Goal: Task Accomplishment & Management: Manage account settings

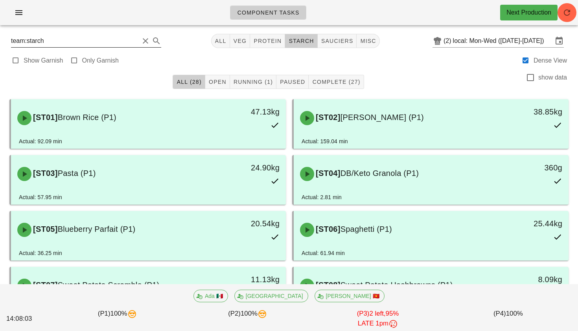
click at [141, 41] on button "Clear Search" at bounding box center [145, 40] width 9 height 9
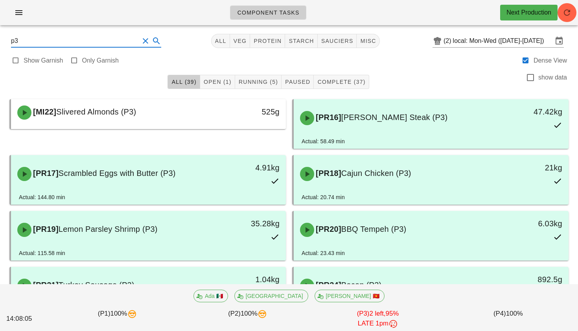
type input "p3"
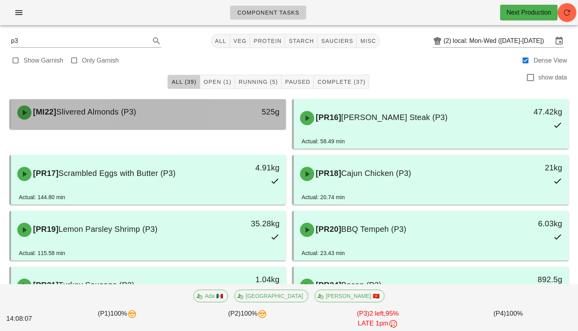
click at [97, 118] on div "[MI22] Slivered Almonds (P3)" at bounding box center [115, 113] width 204 height 24
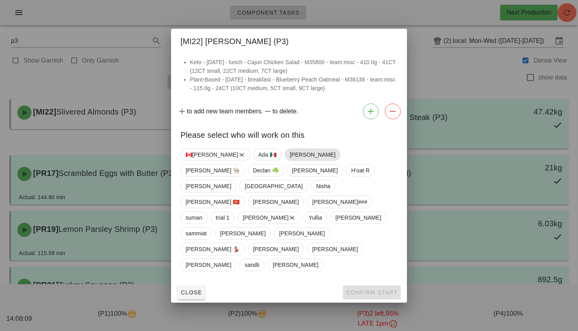
click at [290, 160] on span "Adrian" at bounding box center [313, 155] width 46 height 12
click at [358, 289] on span "Confirm Start" at bounding box center [371, 292] width 51 height 6
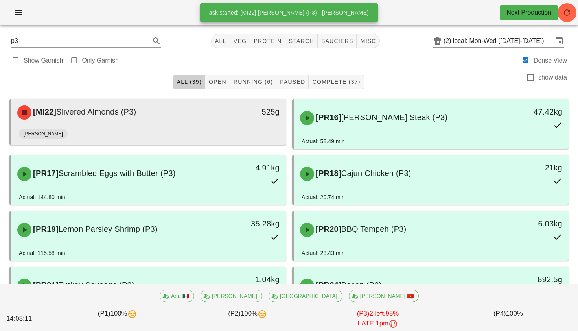
click at [200, 123] on div "[MI22] Slivered Almonds (P3)" at bounding box center [115, 113] width 204 height 24
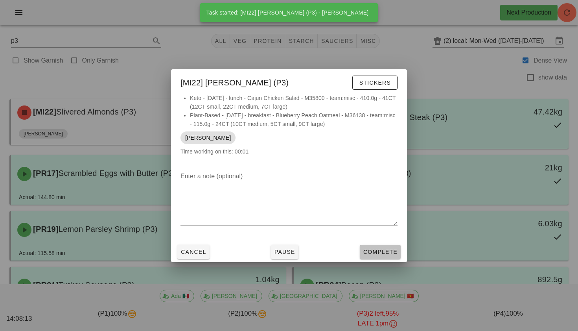
click at [379, 248] on span "Complete" at bounding box center [380, 251] width 35 height 6
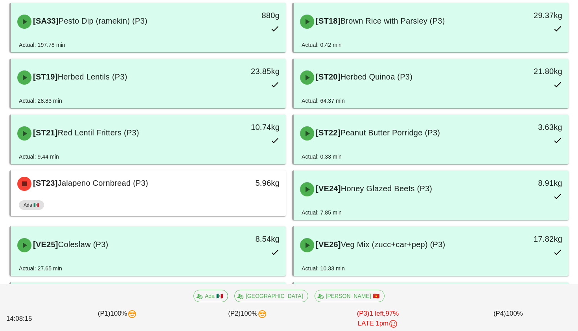
scroll to position [654, 0]
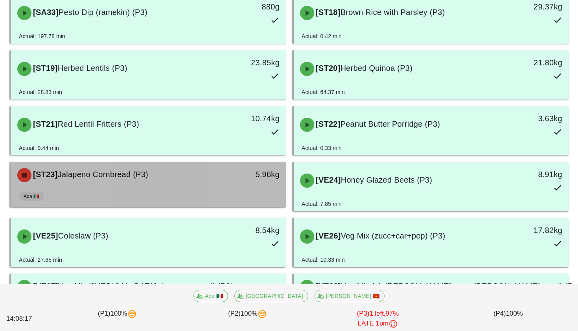
click at [241, 188] on div "Ada 🇲🇽" at bounding box center [148, 197] width 259 height 19
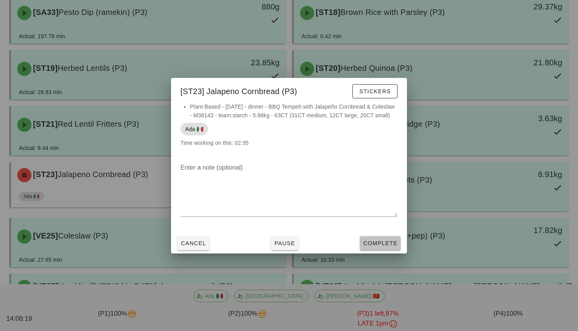
click at [374, 246] on span "Complete" at bounding box center [380, 243] width 35 height 6
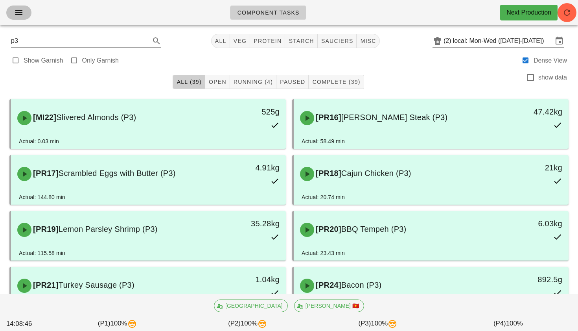
click at [14, 11] on icon "button" at bounding box center [18, 12] width 9 height 9
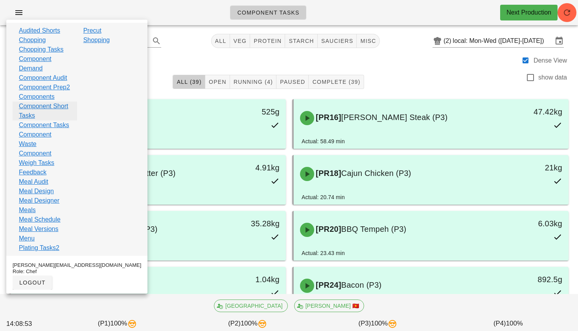
click at [42, 120] on link "Component Short Tasks" at bounding box center [45, 110] width 52 height 19
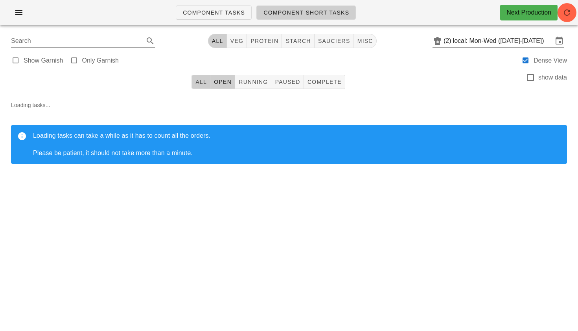
click at [206, 79] on span "All" at bounding box center [201, 82] width 12 height 6
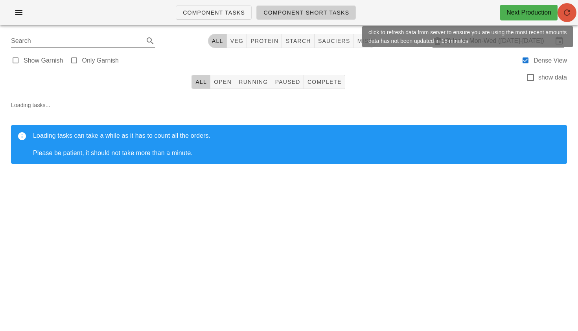
click at [566, 20] on button "button" at bounding box center [566, 12] width 19 height 19
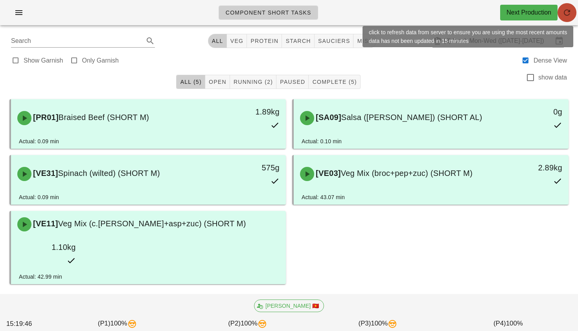
click at [572, 11] on span "button" at bounding box center [566, 12] width 19 height 9
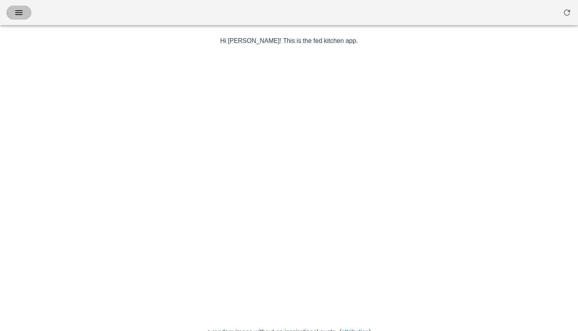
click at [21, 18] on button "button" at bounding box center [18, 13] width 25 height 14
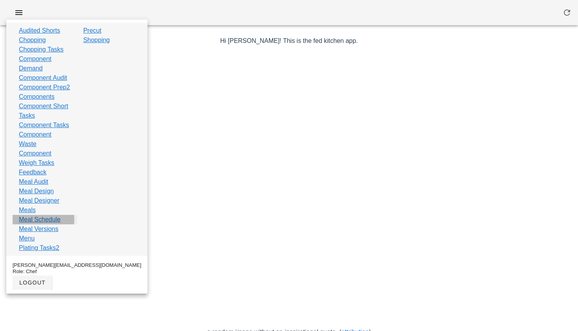
click at [40, 224] on link "Meal Schedule" at bounding box center [40, 219] width 42 height 9
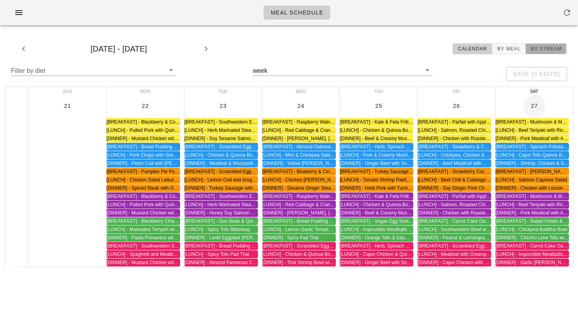
click at [542, 53] on button "By Stream" at bounding box center [545, 48] width 41 height 11
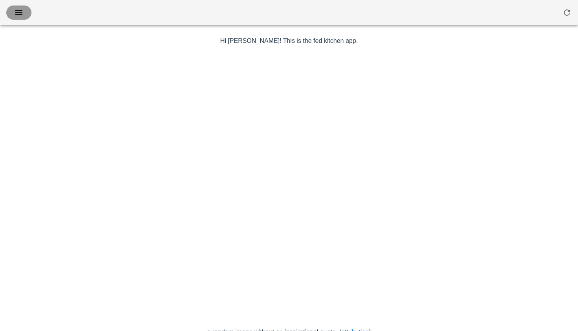
click at [20, 15] on icon "button" at bounding box center [18, 12] width 9 height 9
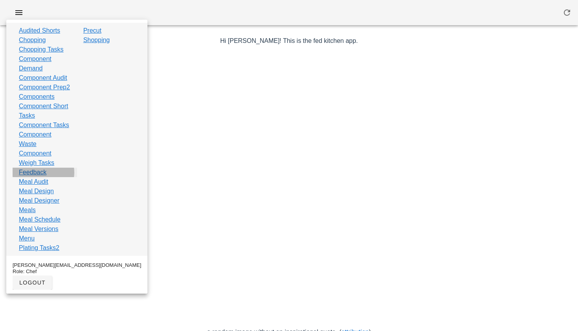
click at [32, 177] on link "Feedback" at bounding box center [33, 171] width 28 height 9
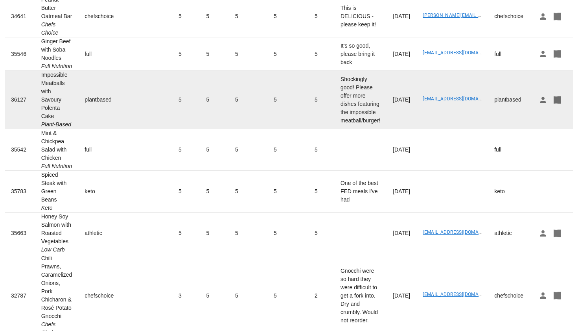
scroll to position [97, 0]
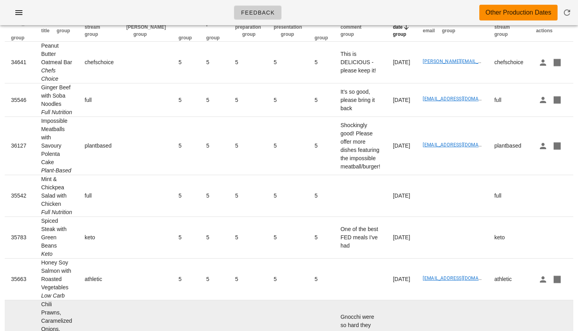
scroll to position [0, 0]
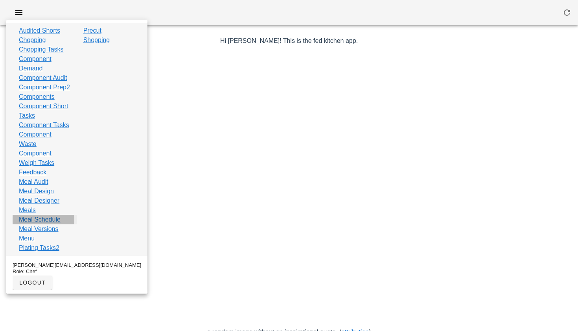
click at [44, 224] on link "Meal Schedule" at bounding box center [40, 219] width 42 height 9
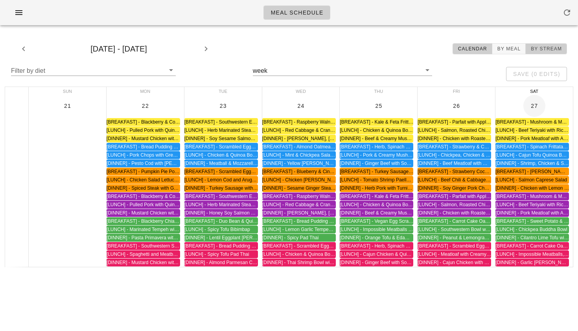
click at [542, 46] on span "By Stream" at bounding box center [545, 49] width 31 height 6
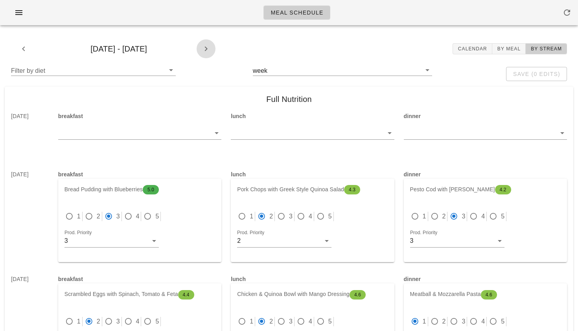
click at [206, 48] on icon "button" at bounding box center [205, 48] width 9 height 9
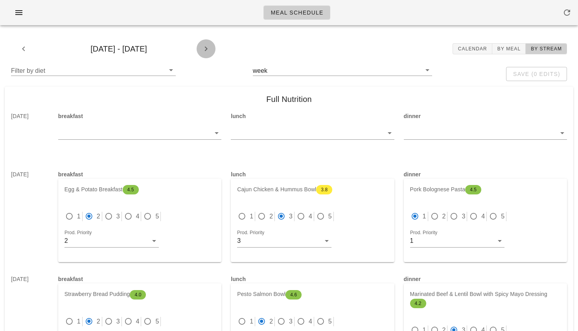
click at [206, 48] on icon "button" at bounding box center [205, 48] width 9 height 9
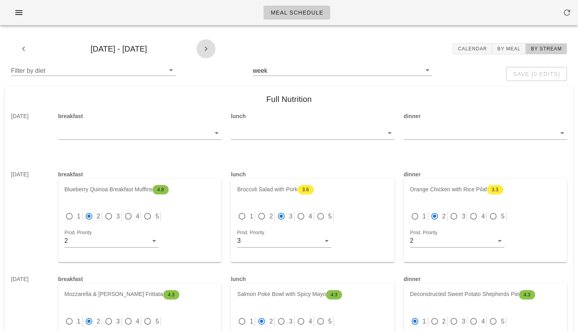
click at [206, 48] on icon "button" at bounding box center [205, 48] width 9 height 9
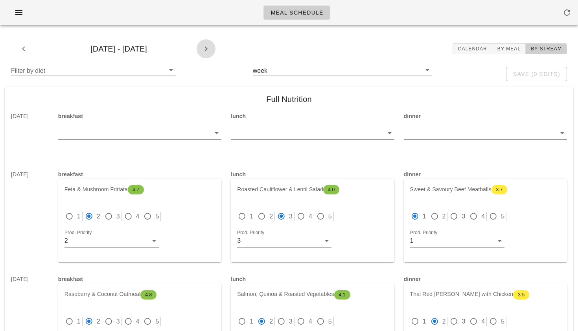
click at [206, 48] on icon "button" at bounding box center [205, 48] width 9 height 9
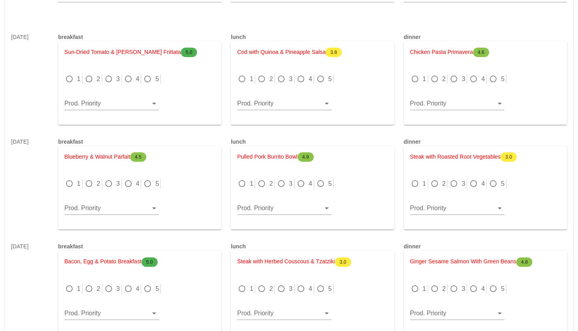
scroll to position [865, 0]
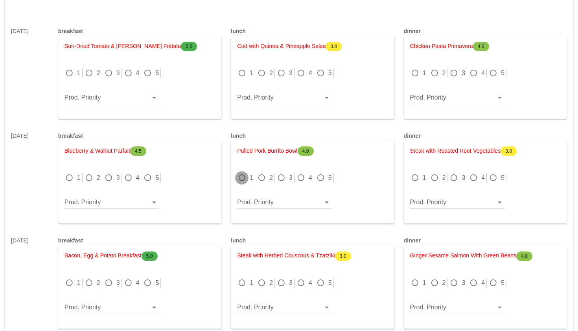
click at [242, 178] on div at bounding box center [241, 177] width 11 height 11
radio input "true"
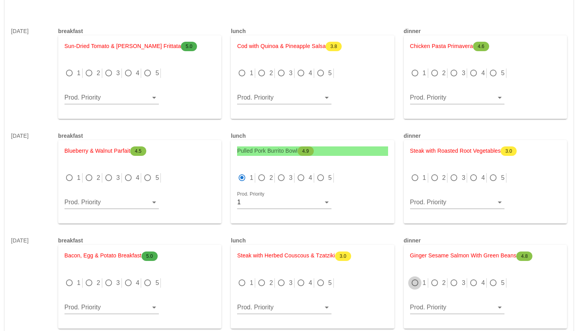
click at [413, 284] on div at bounding box center [414, 282] width 11 height 11
radio input "true"
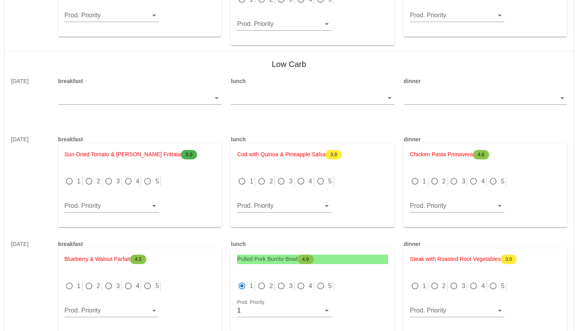
scroll to position [759, 0]
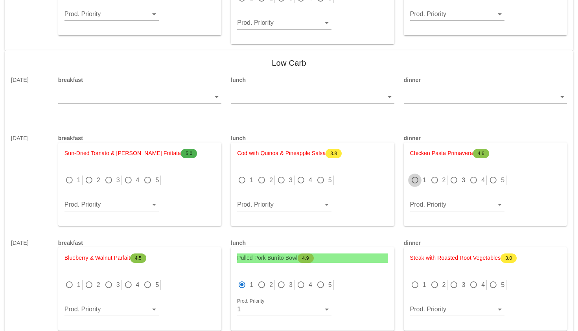
click at [417, 179] on div at bounding box center [414, 180] width 11 height 11
radio input "true"
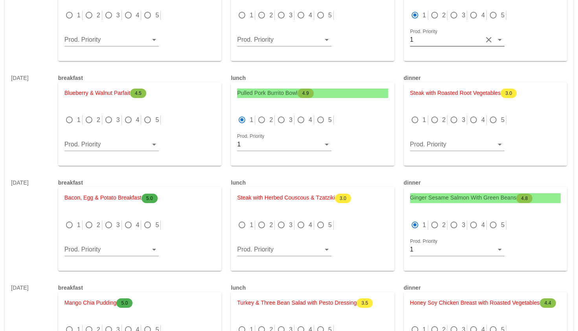
scroll to position [930, 0]
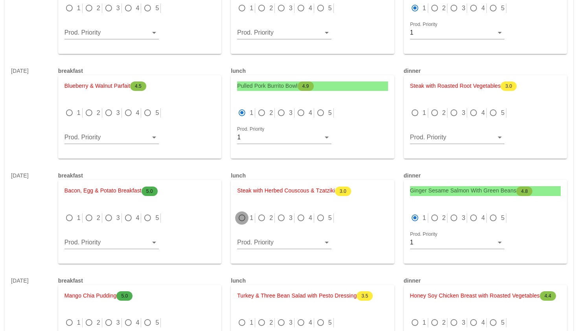
click at [241, 219] on div at bounding box center [241, 217] width 11 height 11
radio input "true"
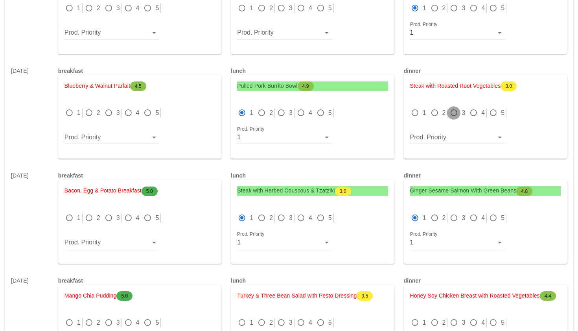
click at [453, 113] on div at bounding box center [453, 112] width 11 height 11
radio input "true"
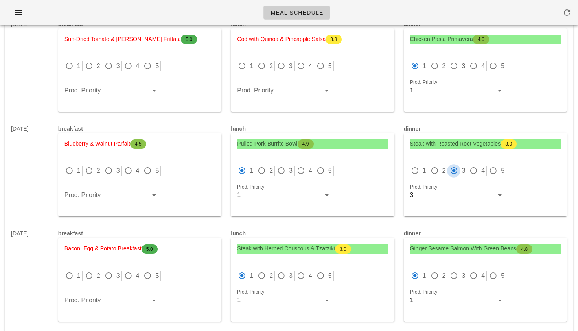
scroll to position [869, 0]
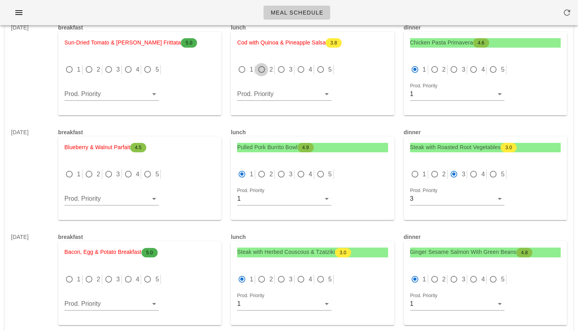
click at [264, 68] on div at bounding box center [261, 69] width 11 height 11
radio input "true"
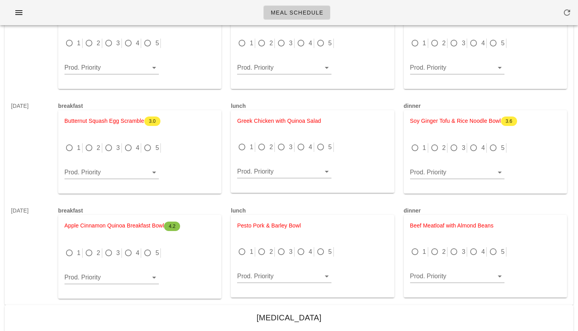
scroll to position [1206, 0]
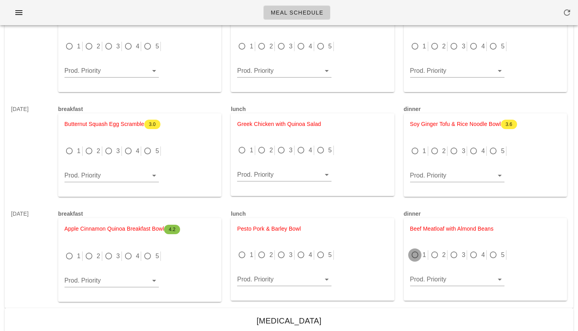
click at [419, 255] on div at bounding box center [414, 254] width 11 height 11
radio input "true"
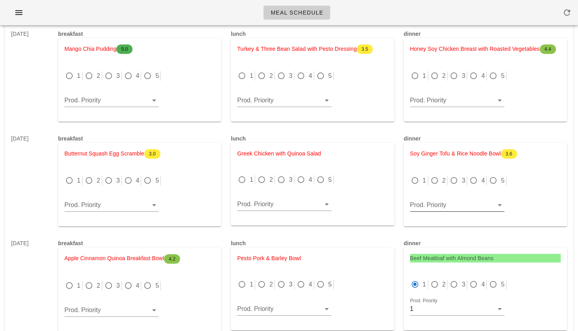
scroll to position [1171, 0]
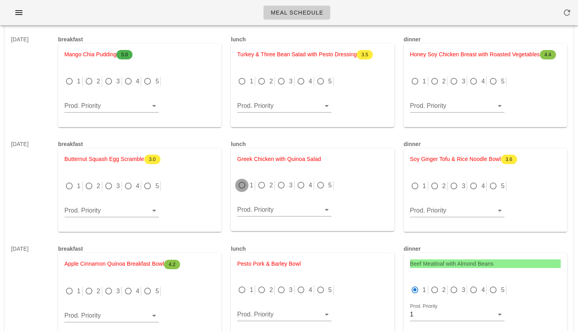
click at [241, 187] on div at bounding box center [241, 185] width 11 height 11
radio input "true"
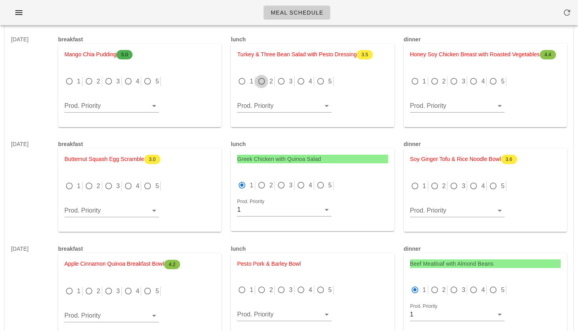
click at [259, 81] on div at bounding box center [261, 81] width 11 height 11
radio input "true"
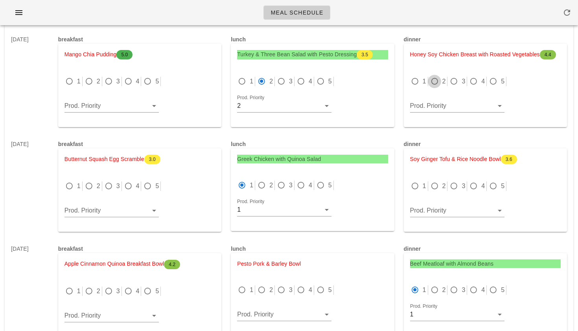
click at [437, 80] on div at bounding box center [434, 81] width 11 height 11
radio input "true"
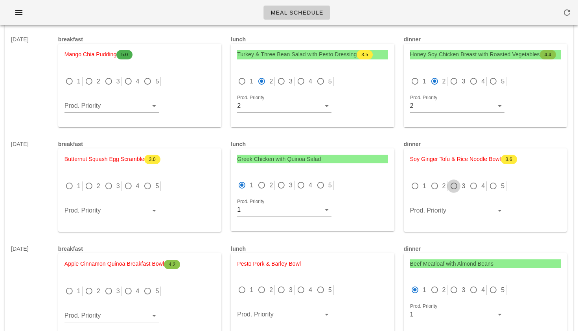
click at [453, 184] on div at bounding box center [453, 185] width 11 height 11
radio input "true"
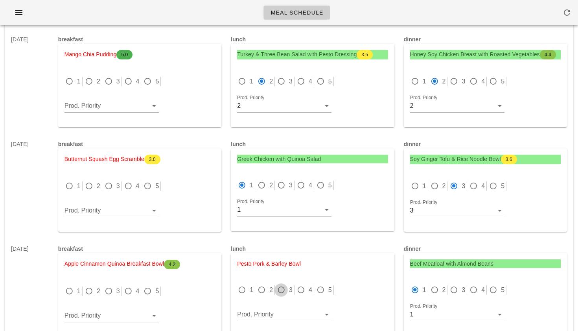
click at [279, 287] on div at bounding box center [281, 289] width 11 height 11
radio input "true"
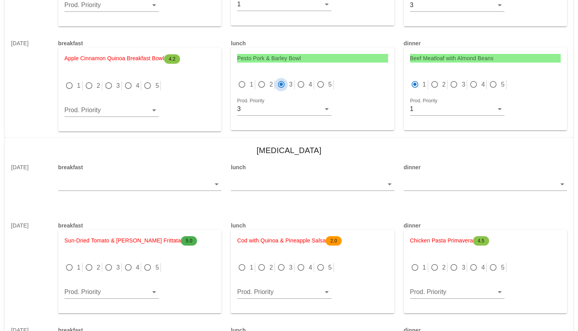
scroll to position [1410, 0]
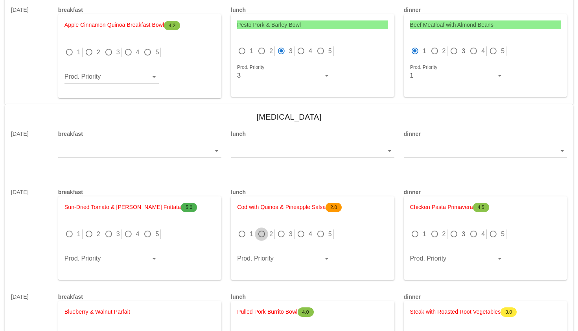
click at [259, 231] on div at bounding box center [261, 233] width 11 height 11
radio input "true"
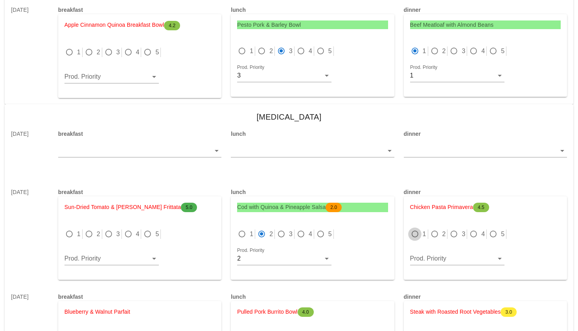
click at [415, 233] on div at bounding box center [414, 233] width 11 height 11
radio input "true"
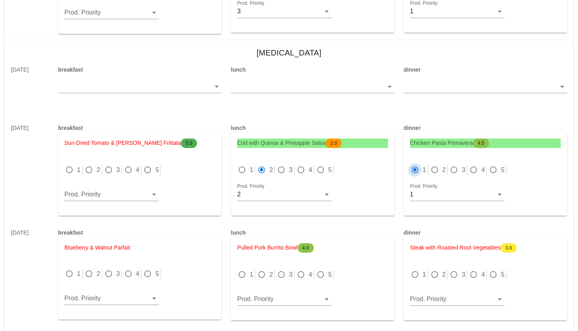
scroll to position [1498, 0]
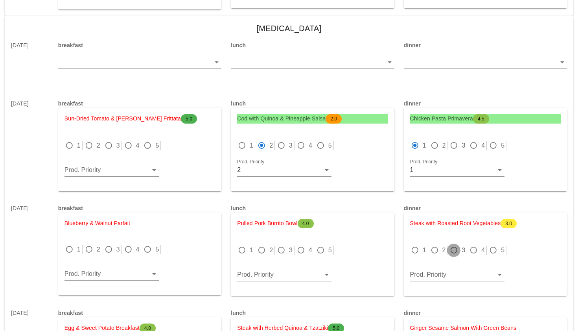
click at [452, 247] on div at bounding box center [453, 249] width 11 height 11
radio input "true"
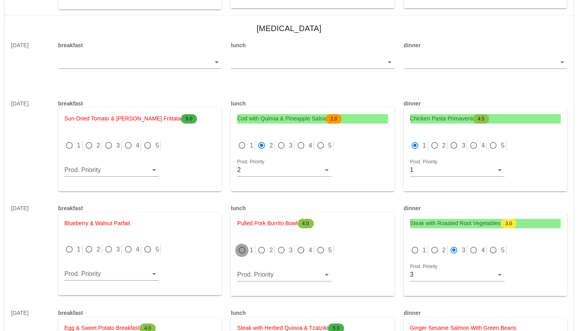
click at [236, 250] on div at bounding box center [241, 249] width 11 height 11
radio input "true"
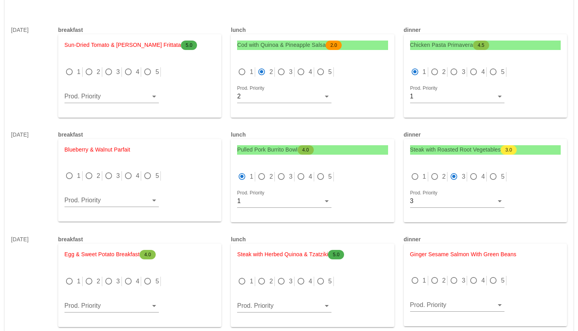
scroll to position [1585, 0]
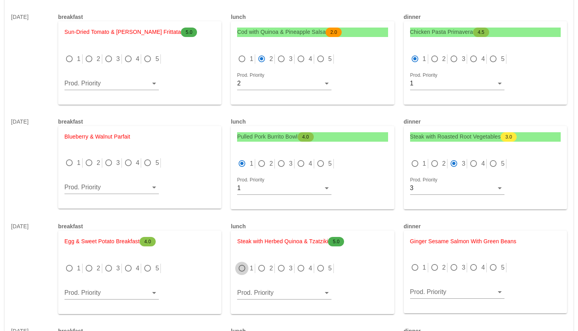
click at [243, 270] on div at bounding box center [241, 268] width 11 height 11
radio input "true"
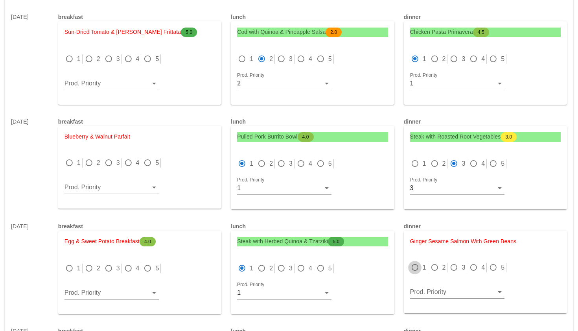
click at [416, 264] on div at bounding box center [414, 267] width 11 height 11
radio input "true"
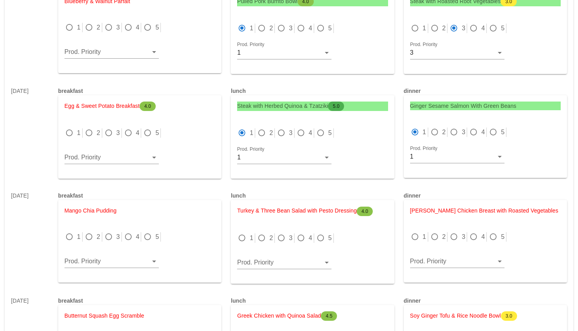
scroll to position [1747, 0]
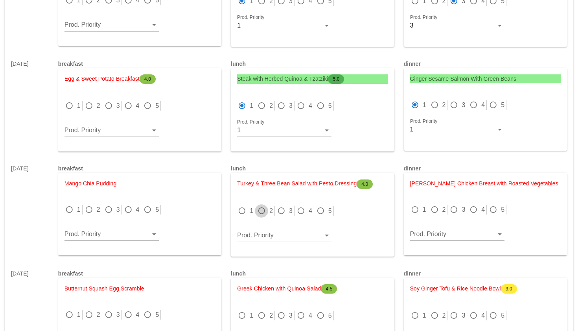
click at [264, 208] on div at bounding box center [261, 210] width 11 height 11
radio input "true"
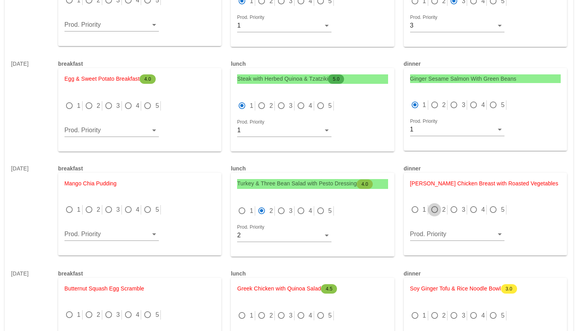
click at [437, 206] on div at bounding box center [434, 209] width 11 height 11
radio input "true"
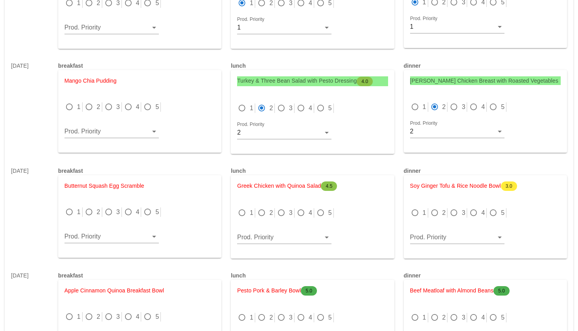
scroll to position [1860, 0]
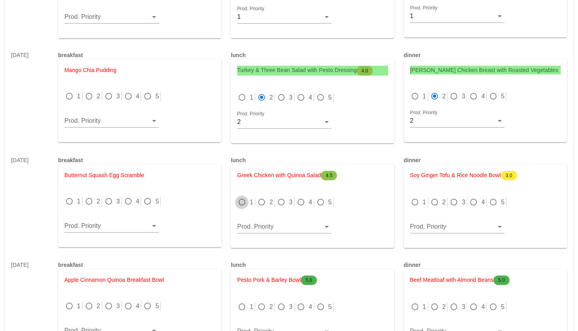
click at [243, 200] on div at bounding box center [241, 202] width 11 height 11
radio input "true"
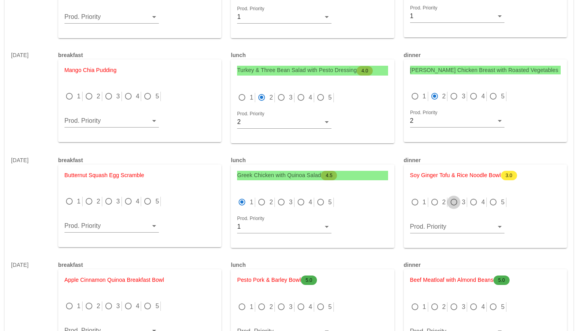
click at [453, 203] on div at bounding box center [453, 202] width 11 height 11
radio input "true"
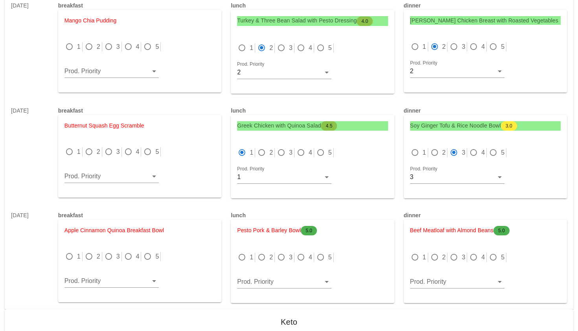
scroll to position [1909, 0]
click at [282, 258] on div at bounding box center [281, 257] width 11 height 11
radio input "true"
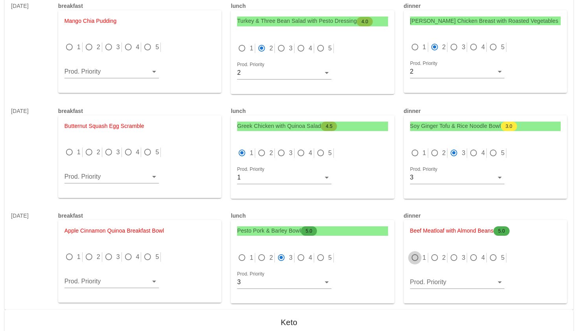
click at [414, 258] on div at bounding box center [414, 257] width 11 height 11
radio input "true"
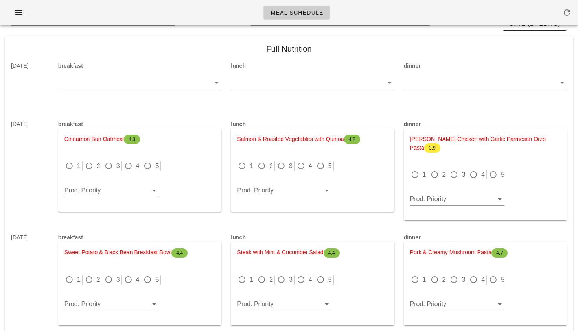
scroll to position [48, 0]
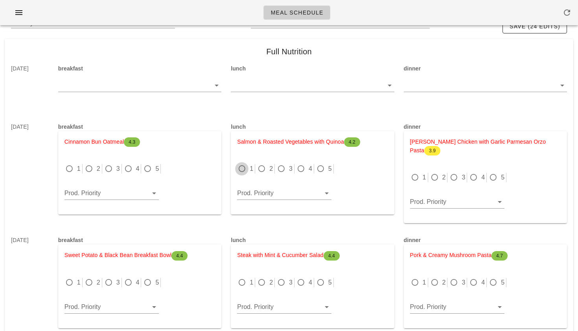
click at [242, 169] on div at bounding box center [241, 168] width 11 height 11
radio input "true"
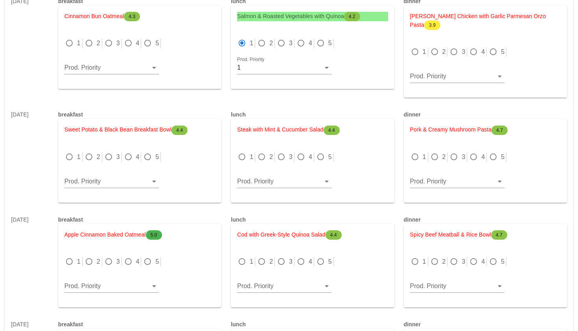
scroll to position [177, 0]
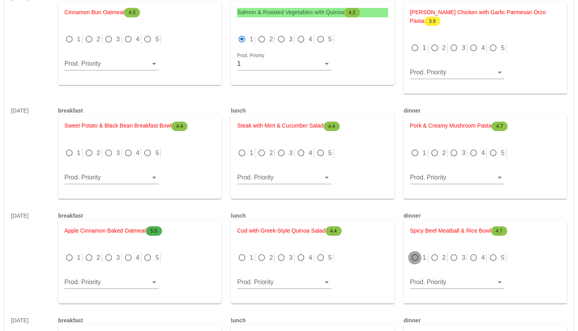
click at [417, 257] on div at bounding box center [414, 257] width 11 height 11
radio input "true"
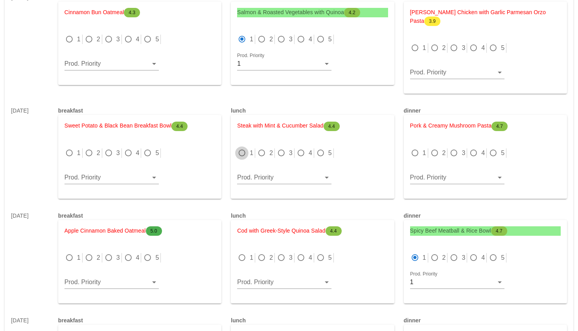
click at [242, 150] on div at bounding box center [241, 152] width 11 height 11
click at [260, 151] on div at bounding box center [261, 152] width 11 height 11
radio input "false"
radio input "true"
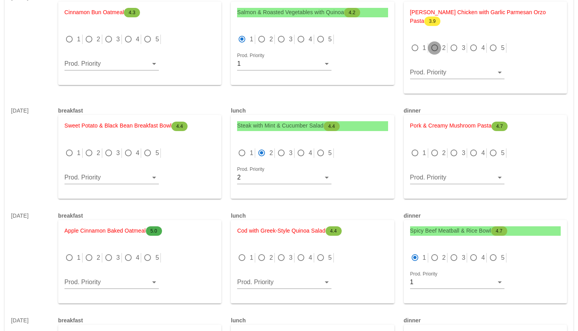
click at [439, 50] on div at bounding box center [434, 47] width 11 height 11
radio input "true"
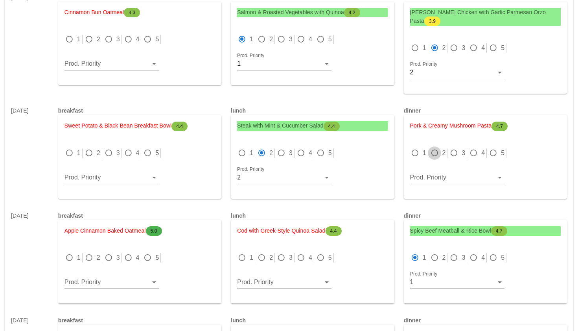
click at [433, 154] on div at bounding box center [434, 152] width 11 height 11
radio input "true"
click at [260, 261] on div at bounding box center [261, 257] width 11 height 11
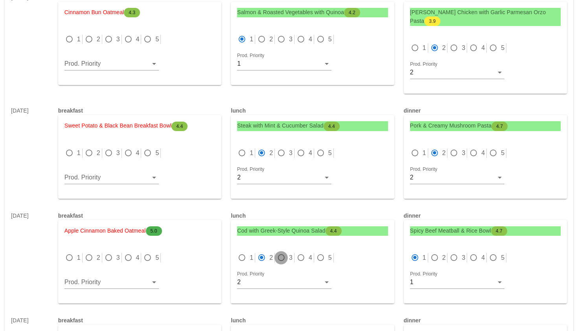
click at [286, 255] on div at bounding box center [281, 257] width 11 height 11
radio input "false"
radio input "true"
click at [452, 48] on div at bounding box center [453, 47] width 11 height 11
radio input "false"
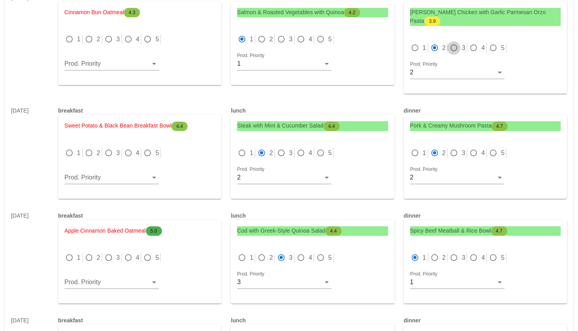
radio input "true"
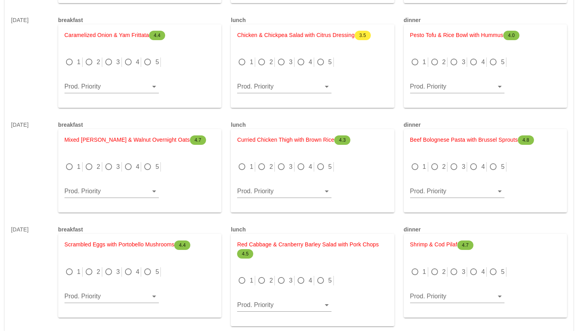
scroll to position [479, 0]
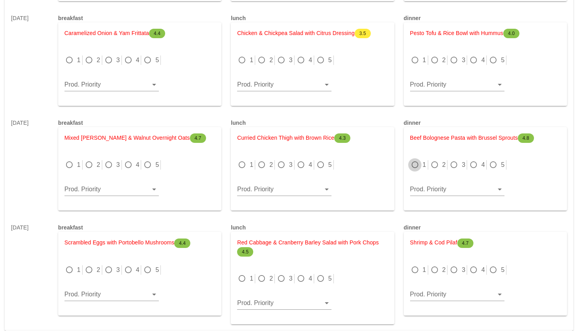
click at [415, 162] on div at bounding box center [414, 164] width 11 height 11
radio input "true"
click at [410, 268] on div at bounding box center [414, 269] width 11 height 11
radio input "true"
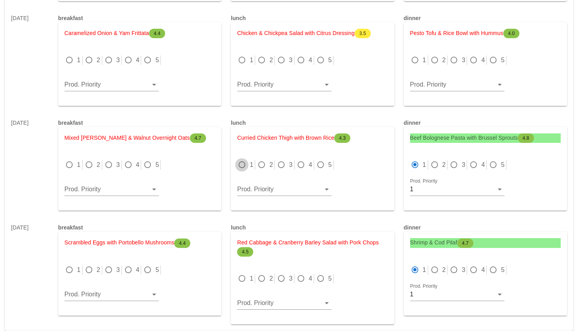
click at [243, 165] on div at bounding box center [241, 164] width 11 height 11
radio input "true"
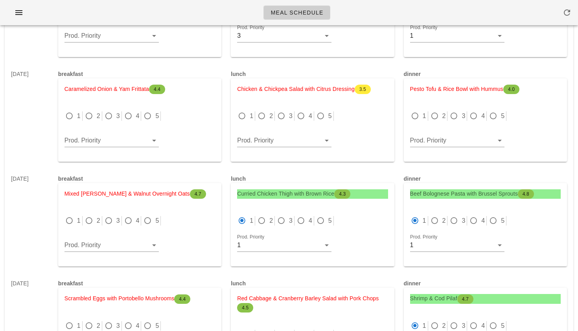
scroll to position [418, 0]
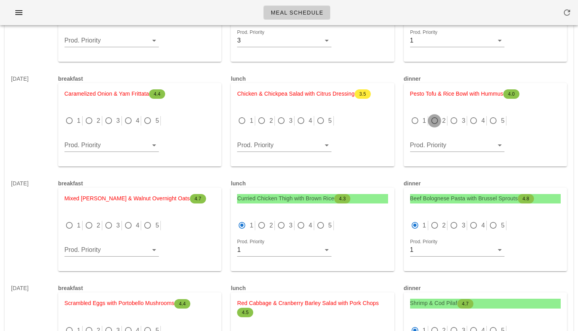
click at [429, 120] on div at bounding box center [434, 120] width 11 height 11
radio input "true"
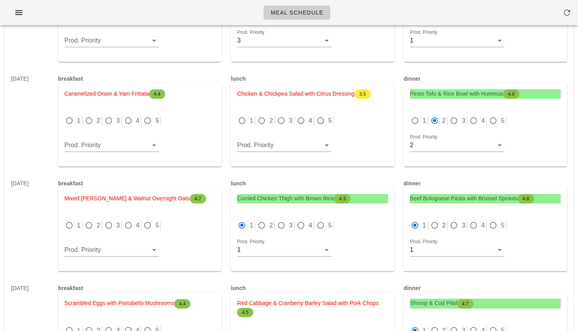
click at [271, 122] on label "2" at bounding box center [271, 121] width 4 height 8
radio input "true"
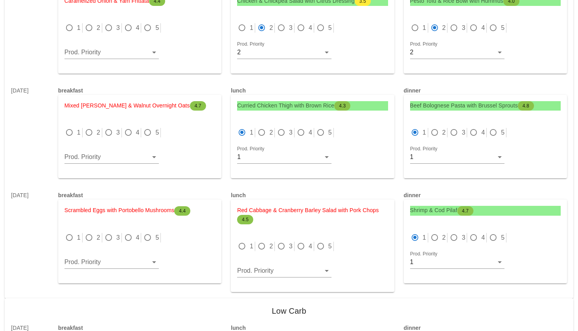
scroll to position [512, 0]
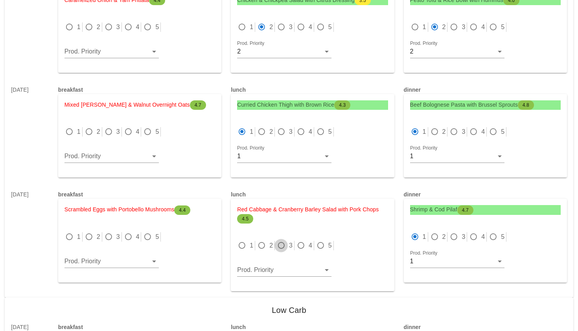
click at [283, 244] on div at bounding box center [281, 245] width 11 height 11
radio input "true"
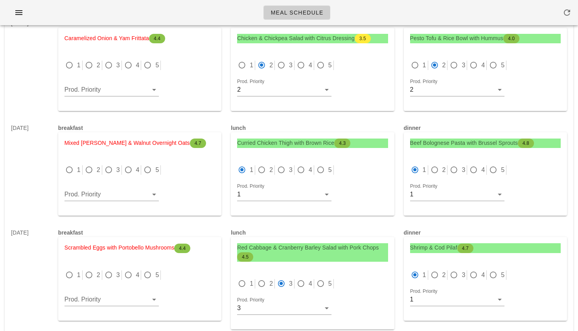
scroll to position [460, 0]
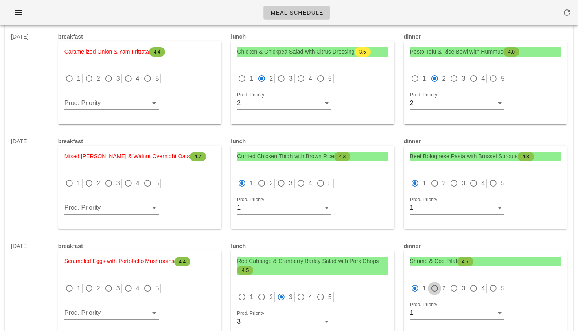
click at [432, 289] on div at bounding box center [434, 288] width 11 height 11
radio input "false"
radio input "true"
click at [454, 79] on div at bounding box center [453, 78] width 11 height 11
radio input "false"
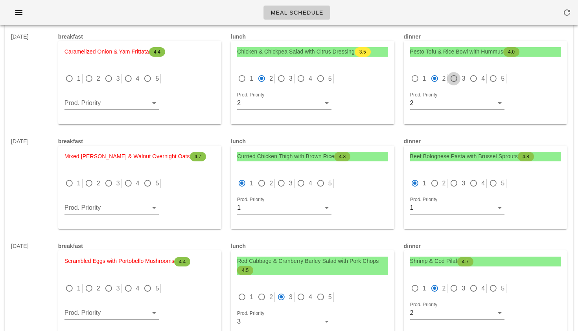
radio input "true"
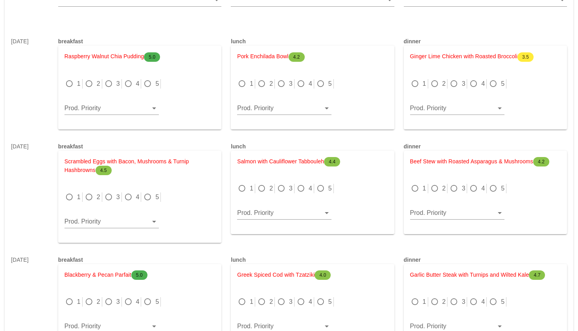
scroll to position [2268, 0]
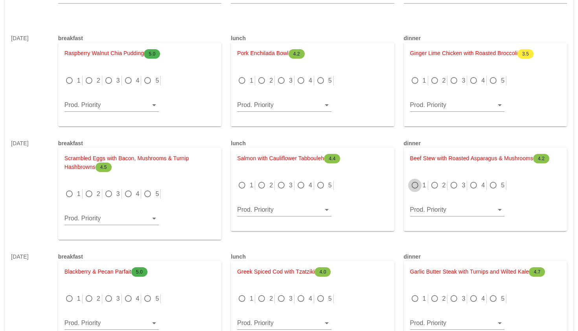
click at [416, 186] on div at bounding box center [414, 185] width 11 height 11
radio input "true"
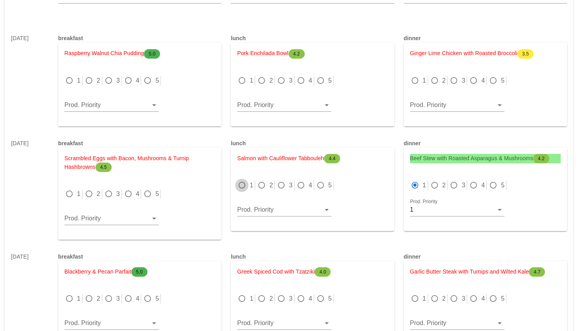
click at [239, 180] on div at bounding box center [241, 185] width 11 height 11
radio input "true"
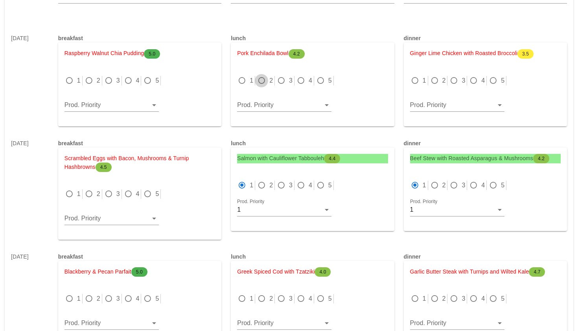
click at [263, 81] on div at bounding box center [261, 80] width 11 height 11
radio input "true"
click at [436, 78] on div at bounding box center [434, 80] width 11 height 11
radio input "true"
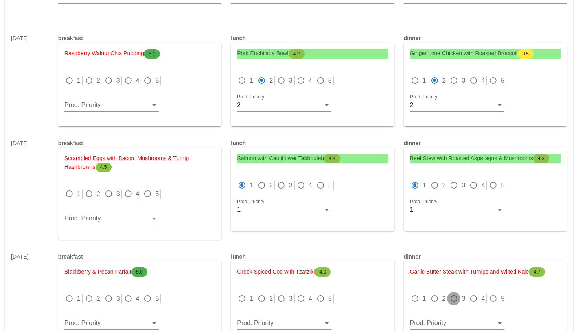
click at [452, 296] on div at bounding box center [453, 298] width 11 height 11
radio input "true"
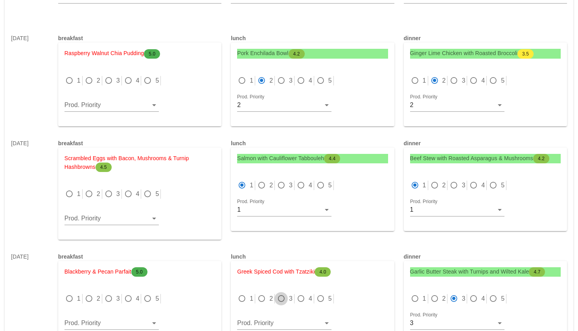
click at [280, 299] on div at bounding box center [281, 298] width 11 height 11
radio input "true"
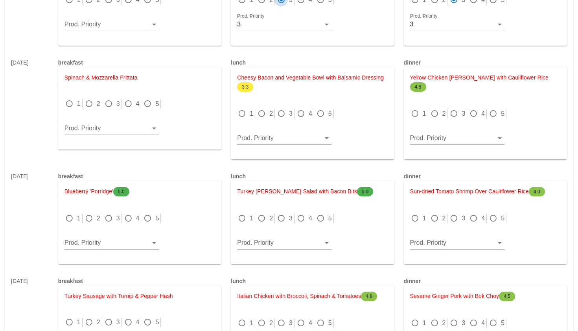
scroll to position [2568, 0]
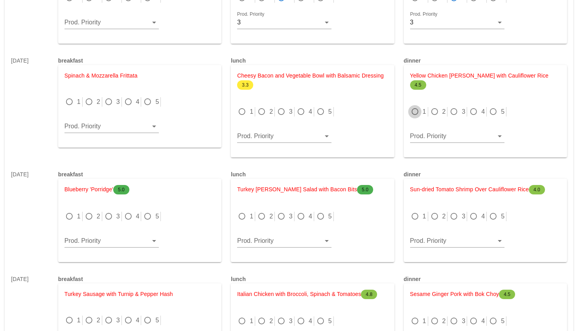
click at [415, 106] on div at bounding box center [414, 111] width 11 height 11
radio input "true"
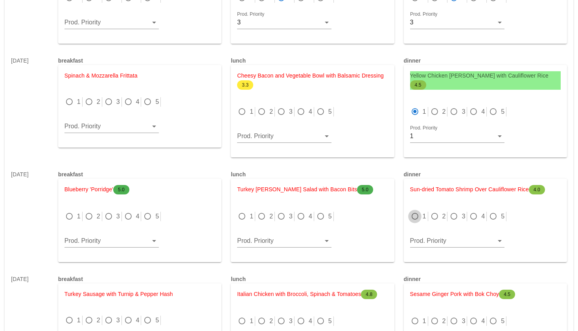
click at [415, 216] on div at bounding box center [414, 216] width 11 height 11
radio input "true"
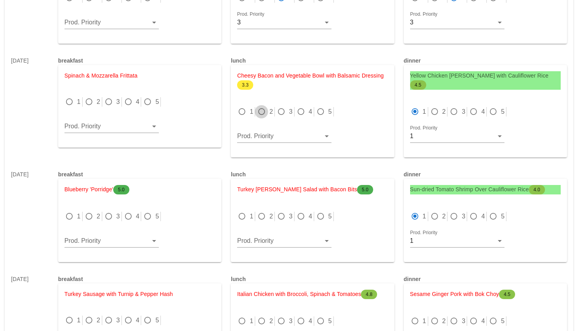
click at [261, 110] on div at bounding box center [261, 111] width 11 height 11
radio input "true"
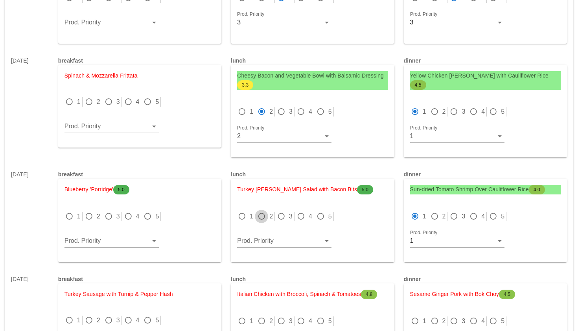
click at [261, 213] on div at bounding box center [261, 216] width 11 height 11
radio input "true"
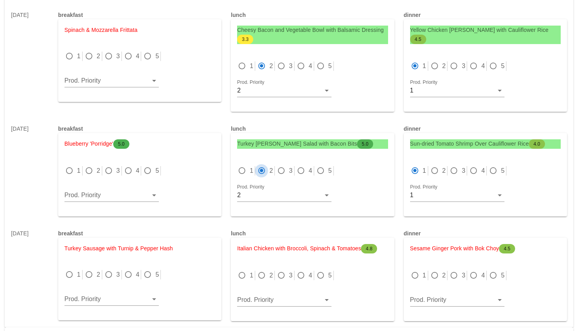
scroll to position [2621, 0]
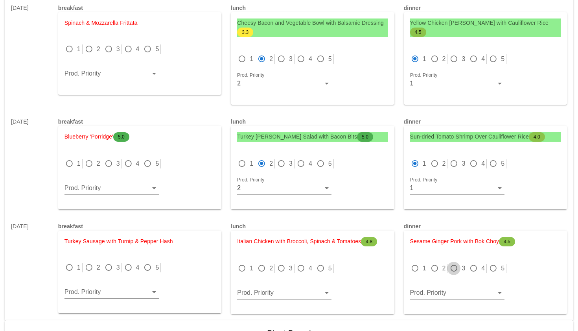
click at [456, 268] on div at bounding box center [453, 268] width 11 height 11
radio input "true"
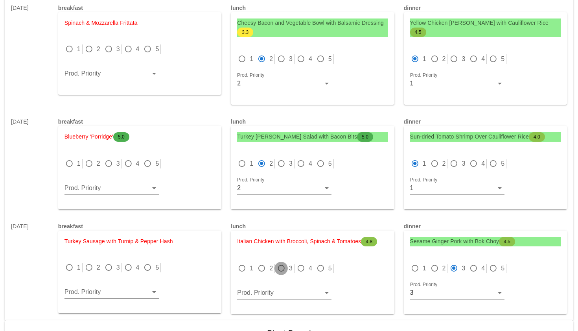
click at [285, 266] on div at bounding box center [281, 268] width 11 height 11
radio input "true"
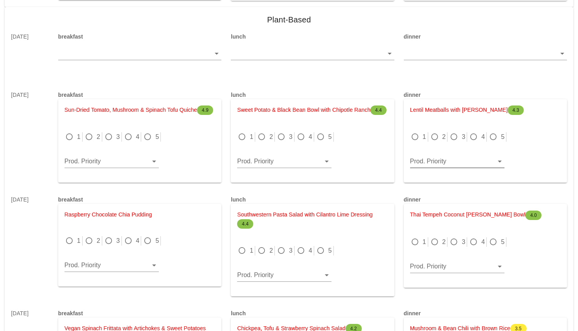
scroll to position [2946, 0]
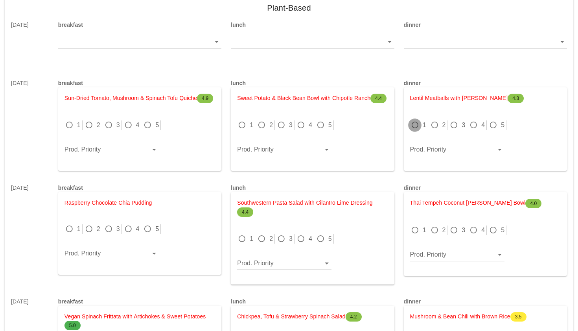
click at [418, 124] on div at bounding box center [414, 124] width 11 height 11
radio input "true"
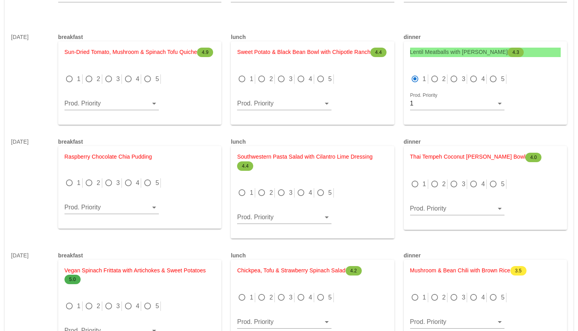
scroll to position [2998, 0]
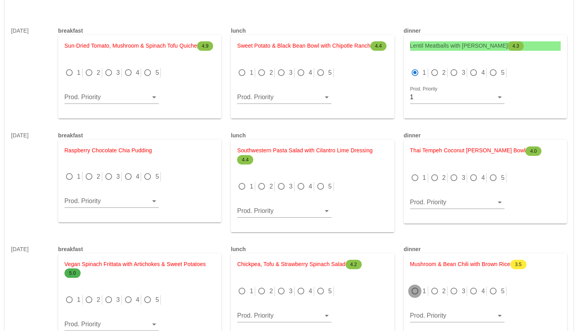
click at [417, 296] on div at bounding box center [414, 290] width 11 height 11
radio input "true"
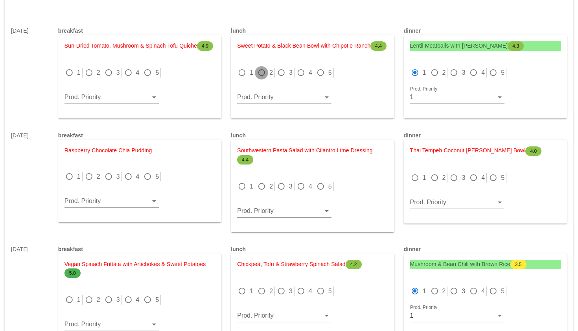
click at [264, 72] on div at bounding box center [261, 72] width 11 height 11
radio input "true"
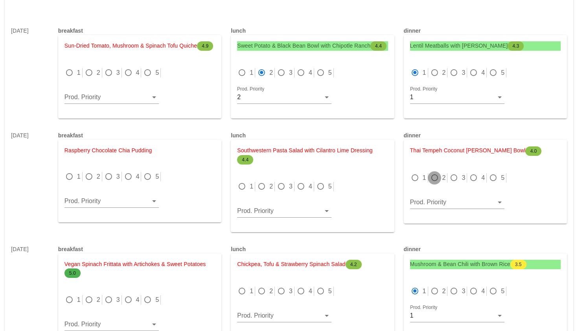
click at [437, 183] on div at bounding box center [434, 177] width 11 height 11
radio input "true"
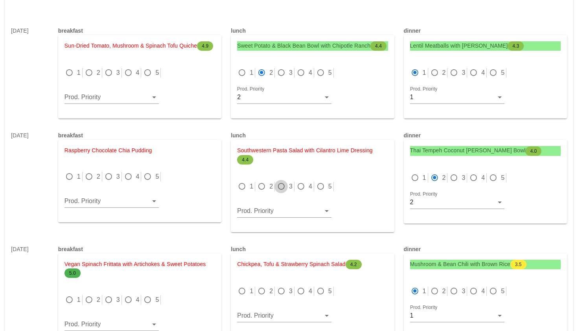
click at [280, 192] on div at bounding box center [281, 186] width 11 height 11
radio input "true"
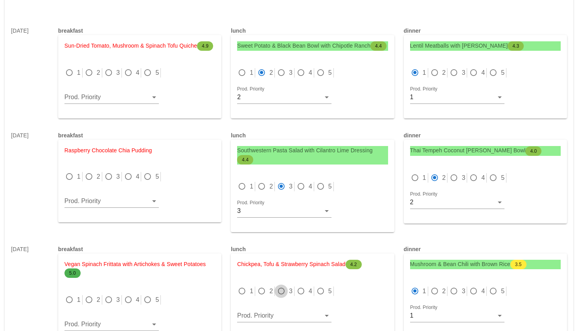
click at [280, 296] on div at bounding box center [281, 290] width 11 height 11
radio input "true"
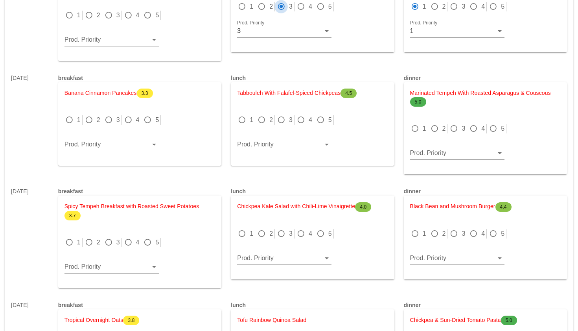
scroll to position [3303, 0]
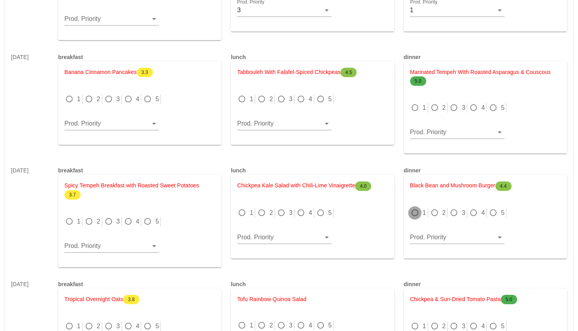
click at [414, 218] on div at bounding box center [414, 212] width 11 height 11
radio input "true"
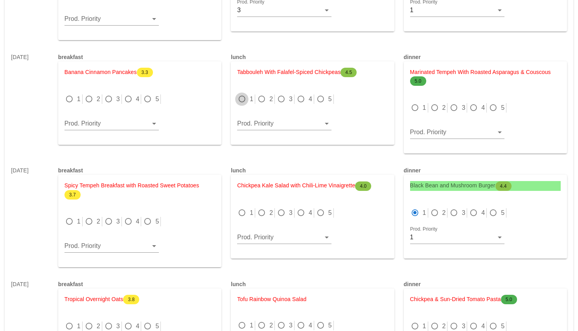
click at [241, 105] on div at bounding box center [241, 99] width 11 height 11
radio input "true"
click at [434, 113] on div at bounding box center [434, 107] width 11 height 11
radio input "true"
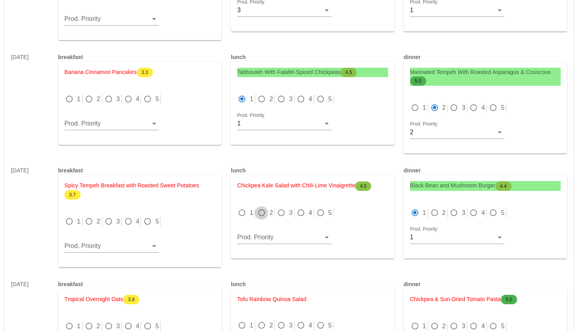
click at [261, 218] on div at bounding box center [261, 212] width 11 height 11
radio input "true"
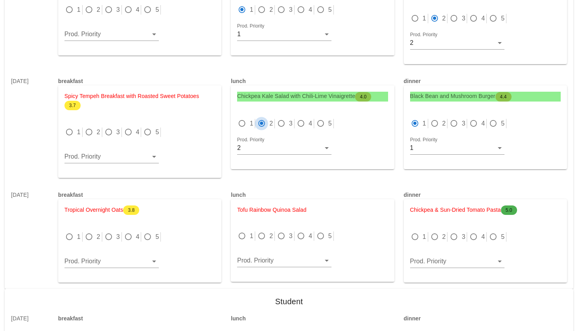
scroll to position [3413, 0]
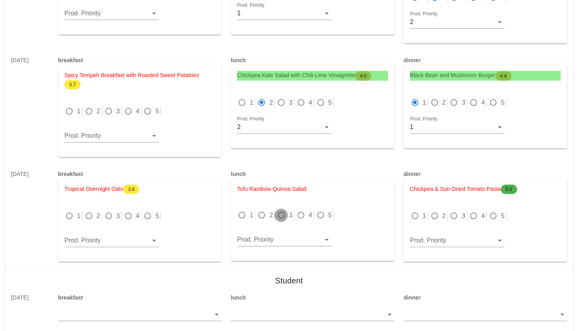
click at [279, 220] on div at bounding box center [281, 214] width 11 height 11
radio input "true"
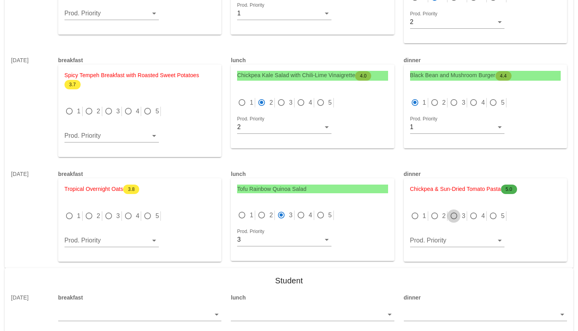
click at [455, 221] on div at bounding box center [453, 215] width 11 height 11
radio input "true"
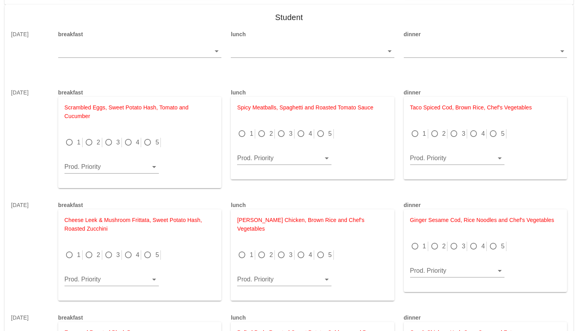
scroll to position [3677, 0]
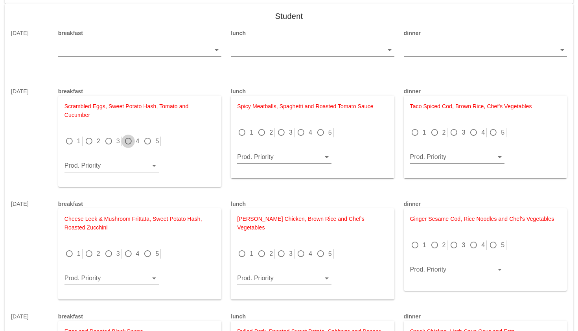
click at [129, 147] on div at bounding box center [128, 141] width 11 height 11
radio input "true"
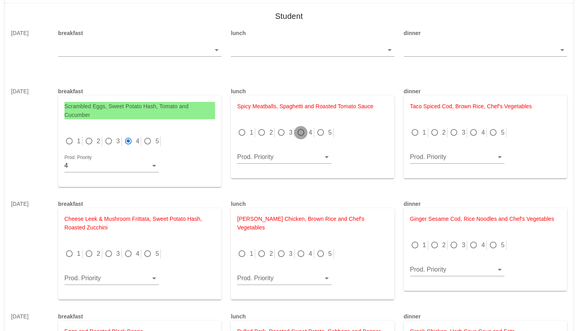
click at [303, 138] on div at bounding box center [300, 132] width 11 height 11
radio input "true"
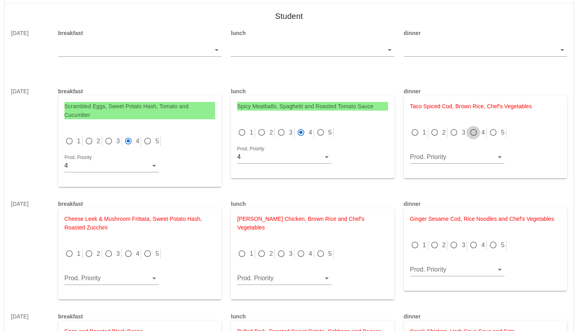
click at [473, 138] on div at bounding box center [473, 132] width 11 height 11
radio input "true"
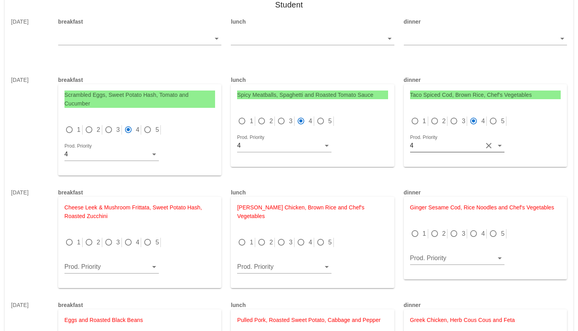
scroll to position [3698, 0]
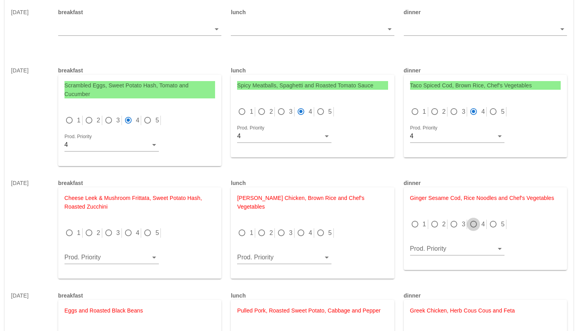
click at [472, 230] on div at bounding box center [473, 224] width 11 height 11
radio input "true"
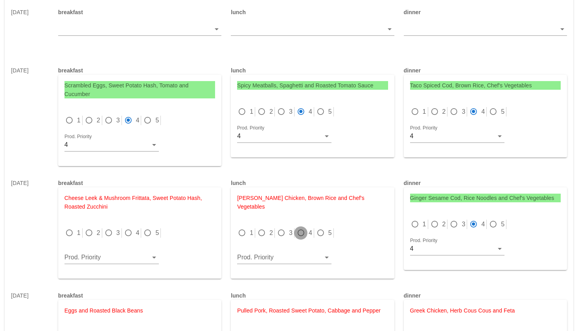
click at [303, 231] on div at bounding box center [300, 232] width 11 height 11
radio input "true"
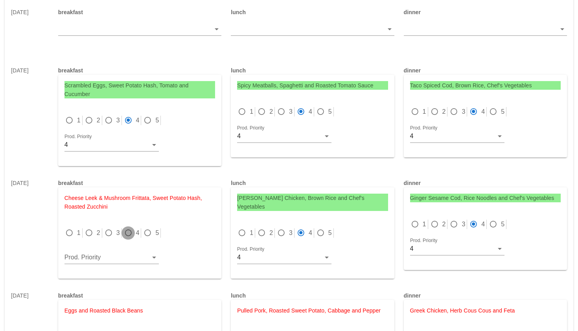
click at [131, 238] on div at bounding box center [128, 232] width 11 height 11
radio input "true"
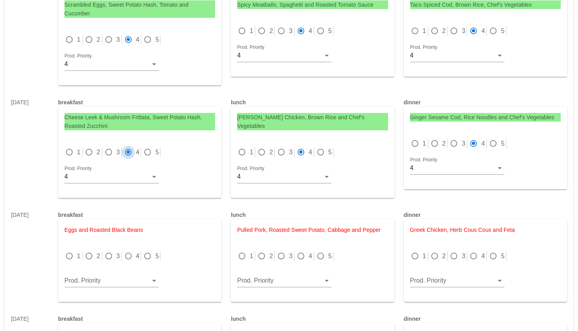
scroll to position [3784, 0]
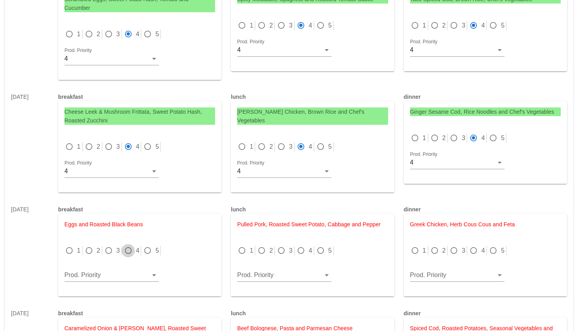
click at [129, 255] on div at bounding box center [128, 250] width 11 height 11
radio input "true"
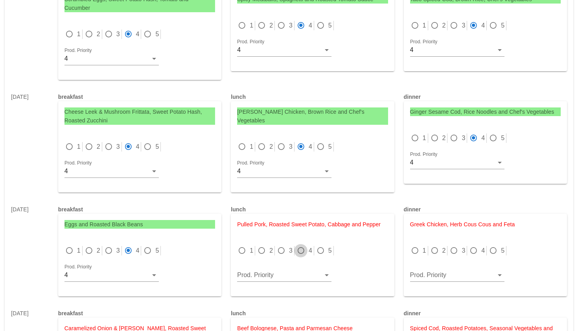
click at [305, 256] on div at bounding box center [300, 250] width 11 height 11
radio input "true"
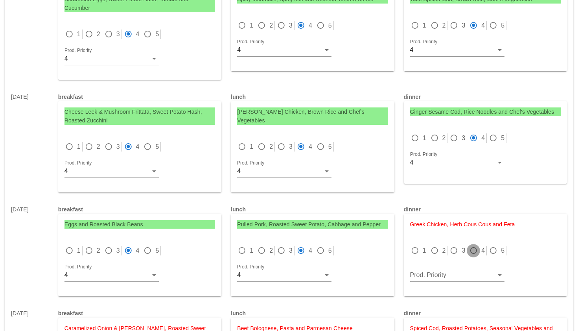
click at [470, 255] on div at bounding box center [473, 250] width 11 height 11
radio input "true"
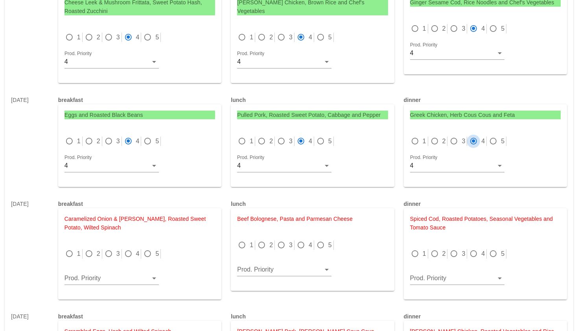
scroll to position [3899, 0]
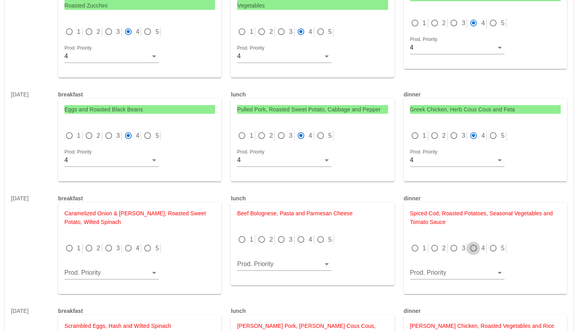
click at [472, 253] on div at bounding box center [473, 248] width 11 height 11
radio input "true"
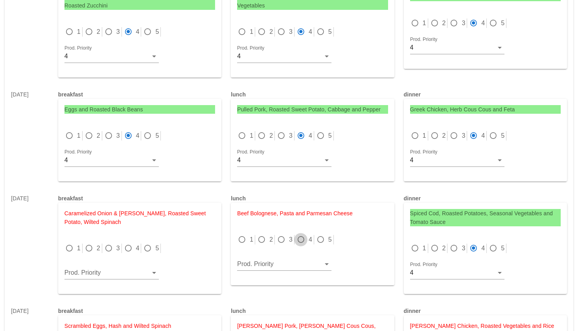
click at [299, 245] on div at bounding box center [300, 239] width 11 height 11
radio input "true"
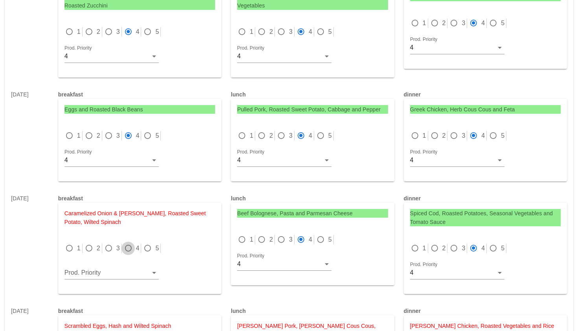
click at [130, 254] on div at bounding box center [128, 248] width 11 height 11
radio input "true"
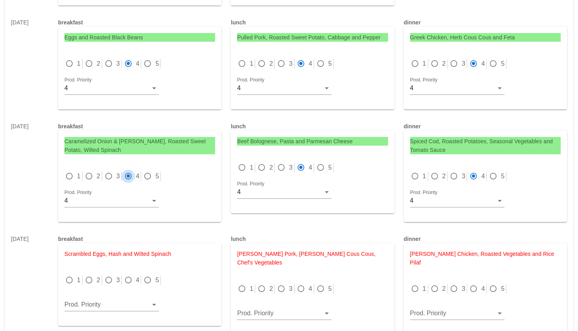
scroll to position [4012, 0]
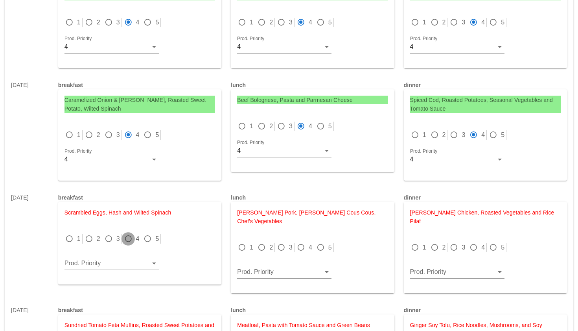
click at [129, 244] on div at bounding box center [128, 238] width 11 height 11
radio input "true"
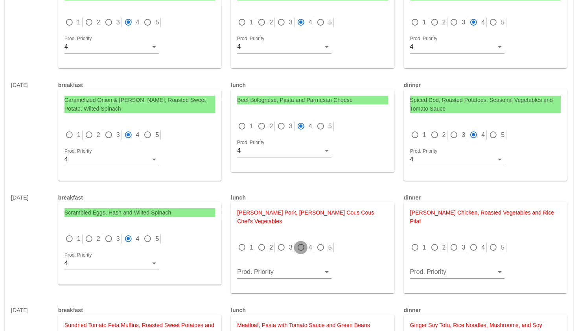
click at [298, 243] on div at bounding box center [300, 247] width 11 height 11
radio input "true"
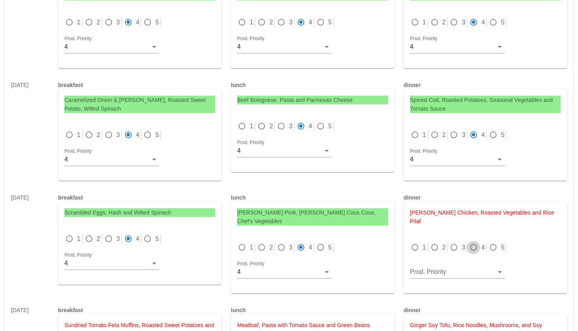
click at [471, 247] on div at bounding box center [473, 247] width 11 height 11
radio input "true"
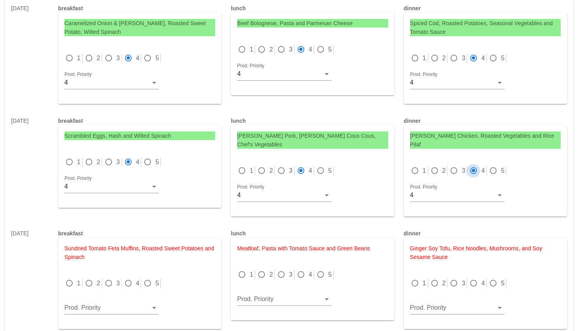
scroll to position [4097, 0]
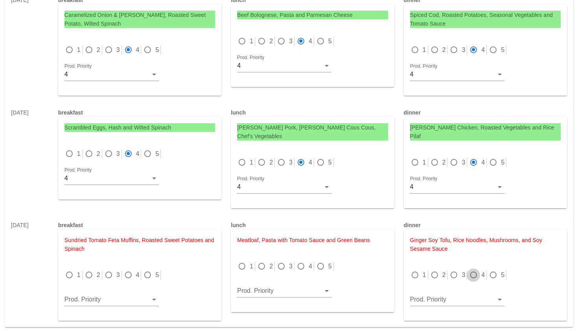
click at [475, 276] on div at bounding box center [473, 274] width 11 height 11
radio input "true"
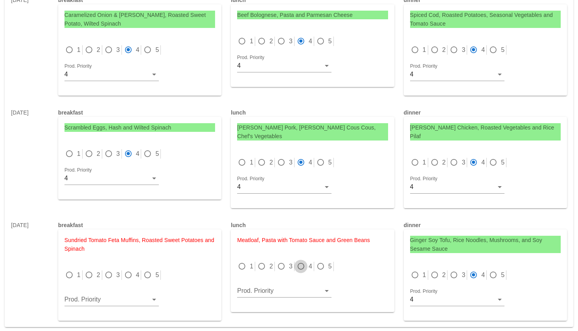
click at [302, 266] on div at bounding box center [300, 266] width 11 height 11
radio input "true"
click at [130, 273] on div at bounding box center [128, 274] width 11 height 11
radio input "true"
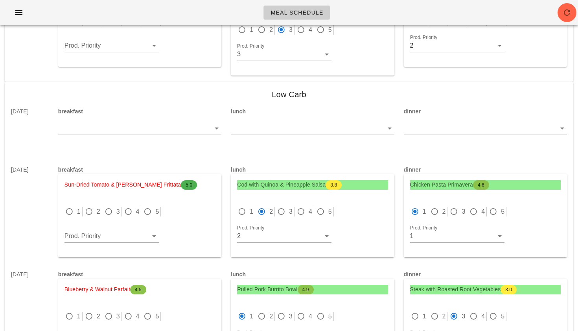
scroll to position [720, 0]
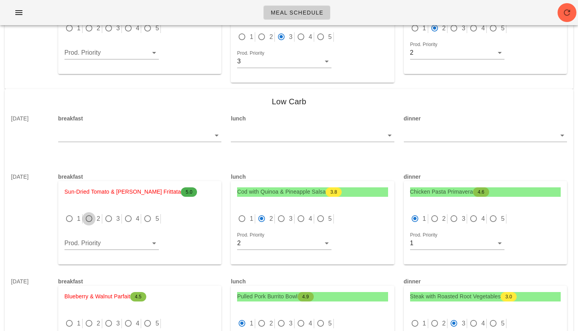
click at [92, 219] on div at bounding box center [88, 218] width 11 height 11
radio input "true"
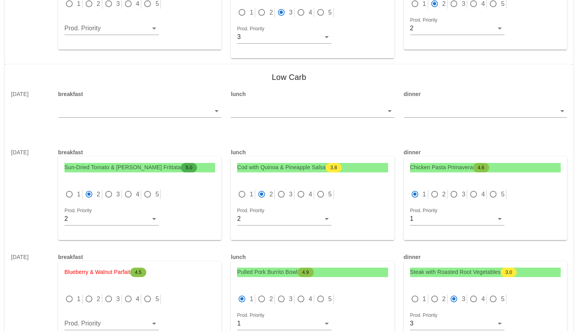
scroll to position [759, 0]
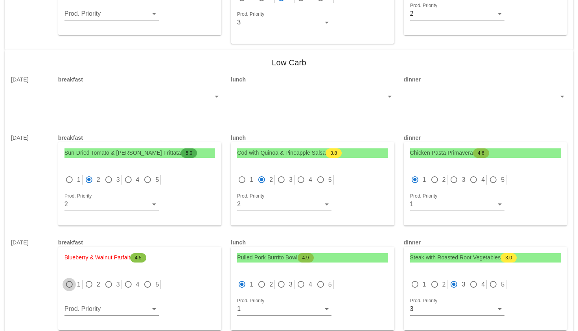
click at [68, 283] on div at bounding box center [69, 284] width 11 height 11
radio input "true"
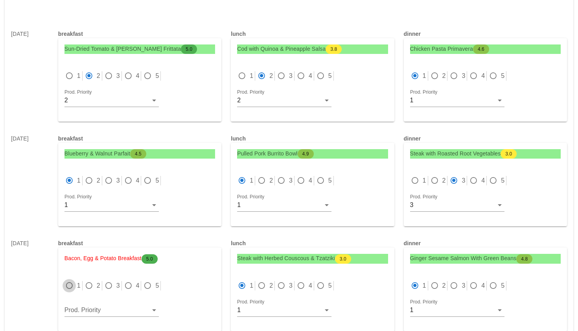
click at [66, 287] on div at bounding box center [69, 285] width 11 height 11
radio input "true"
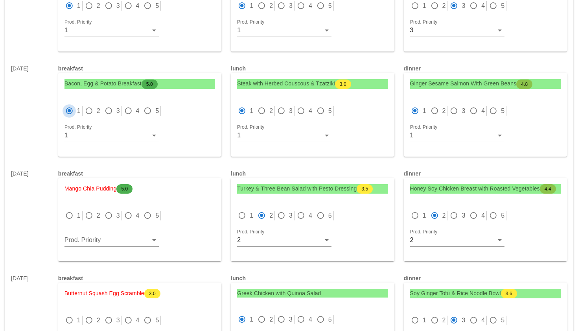
scroll to position [1071, 0]
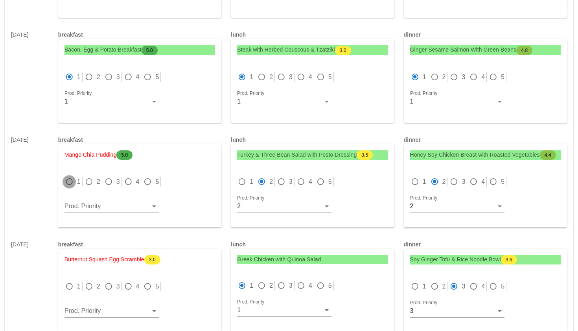
click at [70, 181] on div at bounding box center [69, 181] width 11 height 11
radio input "true"
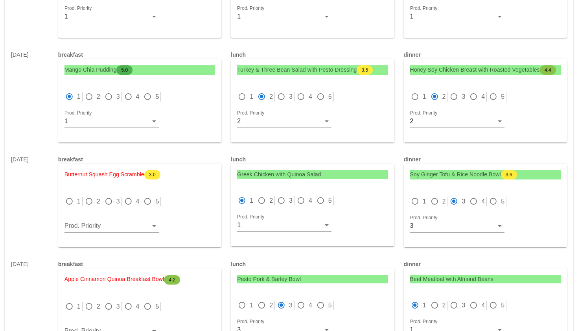
scroll to position [1199, 0]
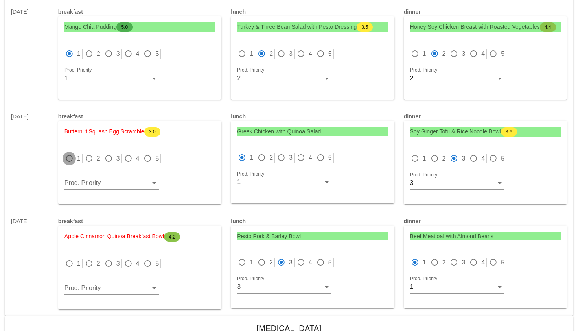
click at [69, 160] on div at bounding box center [69, 158] width 11 height 11
radio input "true"
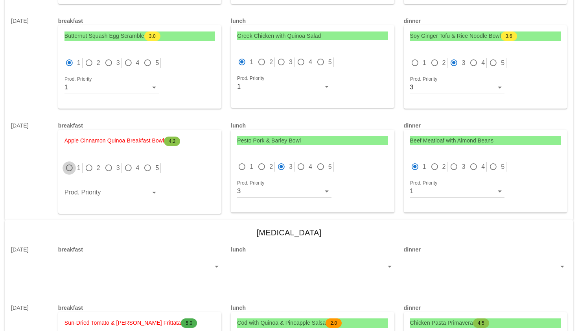
scroll to position [1297, 0]
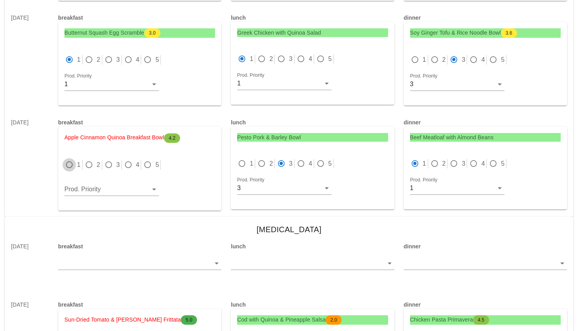
click at [70, 166] on div at bounding box center [69, 164] width 11 height 11
radio input "true"
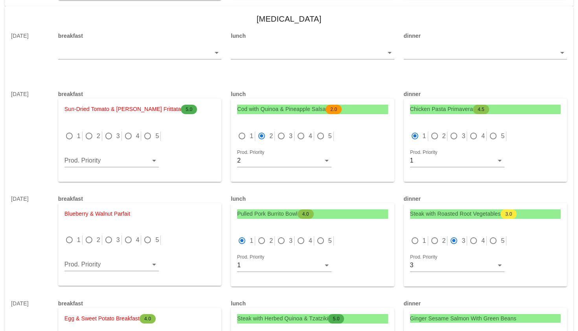
scroll to position [1516, 0]
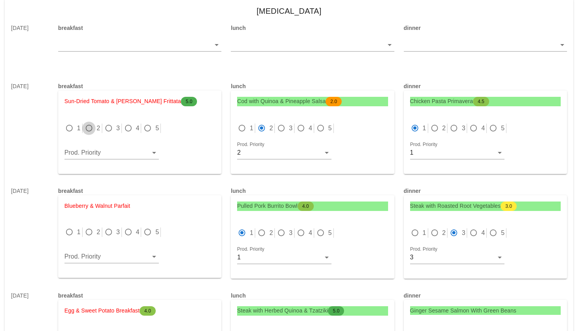
click at [88, 129] on div at bounding box center [88, 128] width 11 height 11
radio input "true"
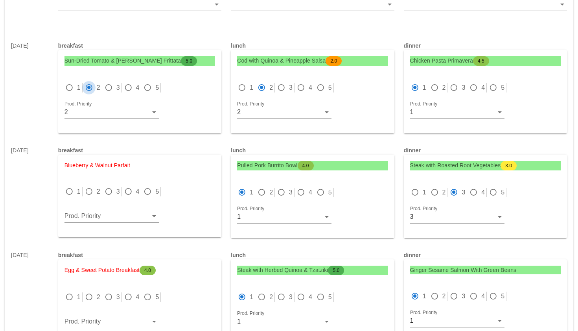
scroll to position [1578, 0]
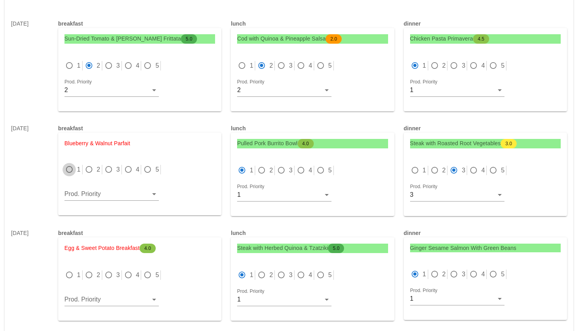
click at [70, 170] on div at bounding box center [69, 169] width 11 height 11
radio input "true"
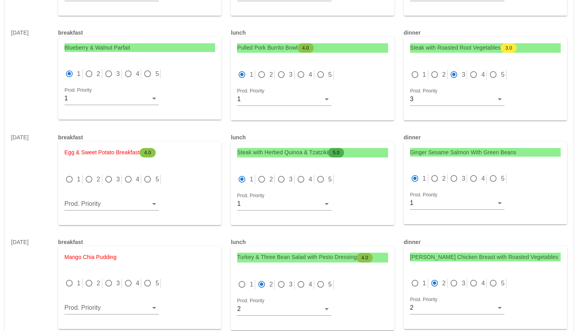
scroll to position [1686, 0]
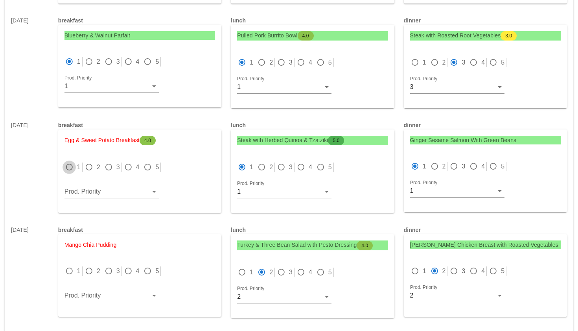
click at [68, 171] on div at bounding box center [69, 167] width 11 height 11
radio input "true"
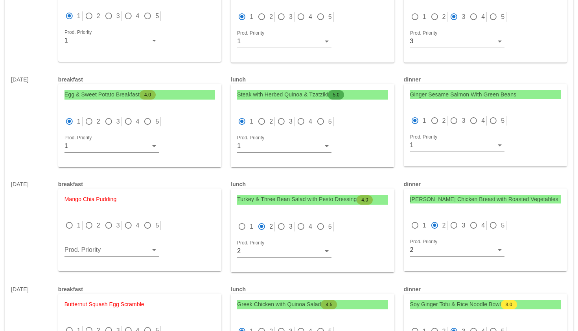
scroll to position [1741, 0]
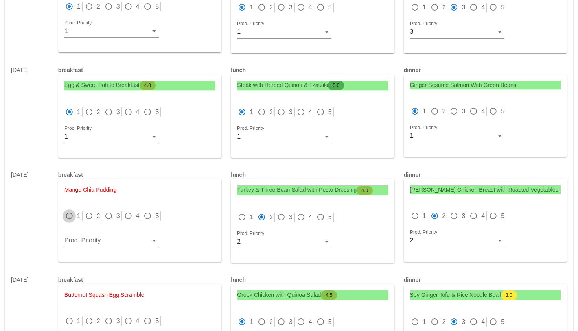
click at [69, 215] on div at bounding box center [69, 215] width 11 height 11
radio input "true"
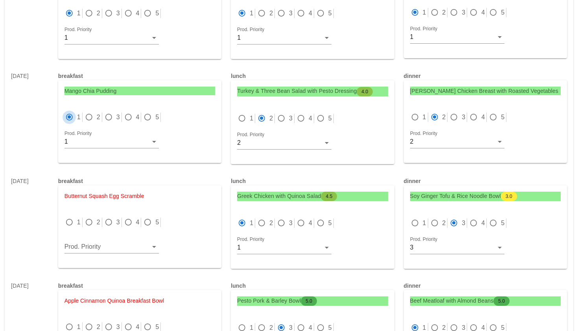
scroll to position [1844, 0]
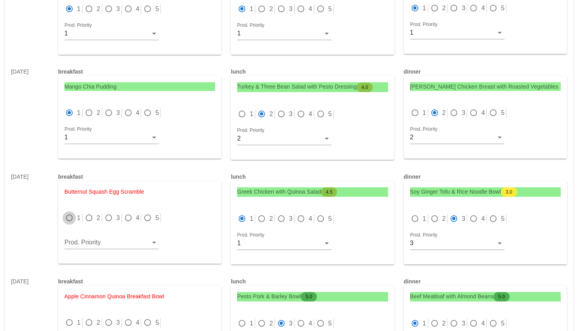
click at [72, 217] on div at bounding box center [69, 217] width 11 height 11
radio input "true"
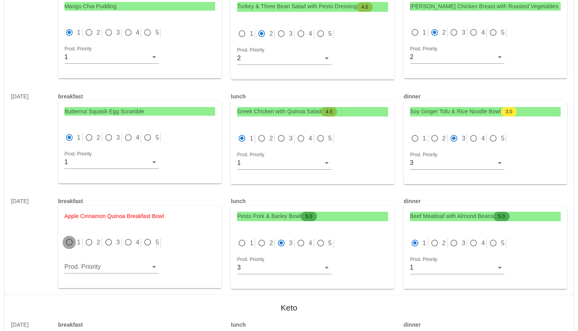
click at [72, 239] on div at bounding box center [69, 242] width 11 height 11
radio input "true"
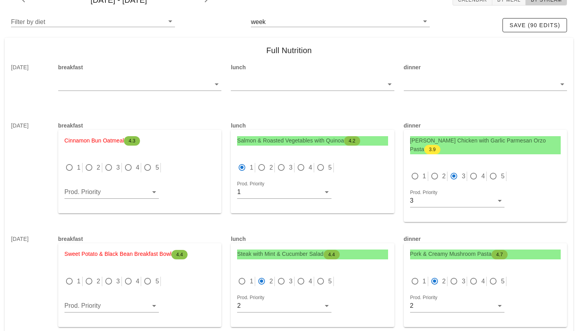
scroll to position [49, 0]
click at [91, 165] on div at bounding box center [88, 167] width 11 height 11
radio input "true"
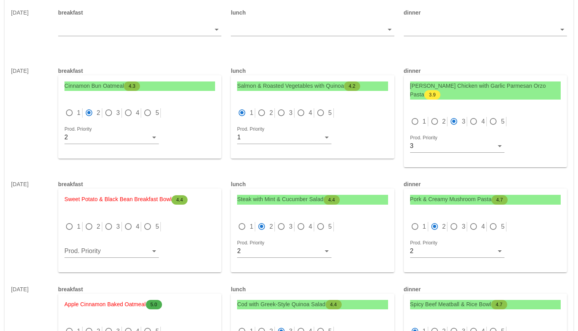
scroll to position [121, 0]
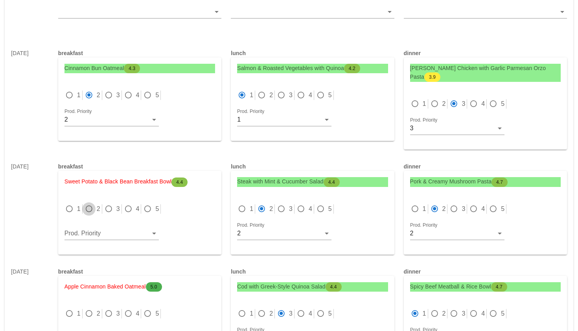
click at [92, 211] on div at bounding box center [88, 208] width 11 height 11
radio input "true"
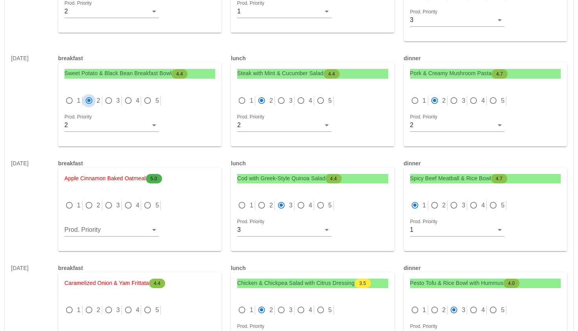
scroll to position [233, 0]
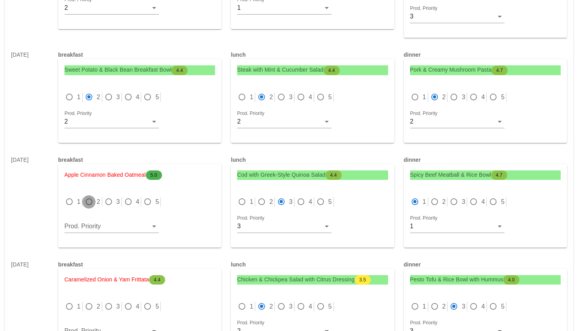
click at [92, 203] on div at bounding box center [88, 201] width 11 height 11
radio input "true"
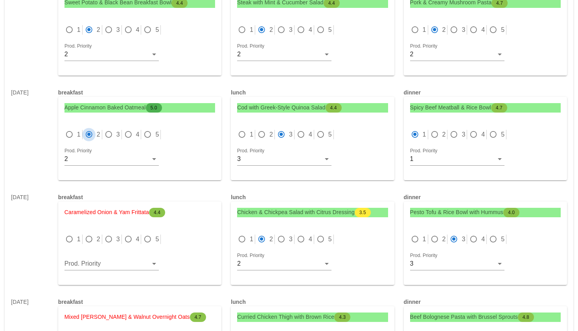
scroll to position [333, 0]
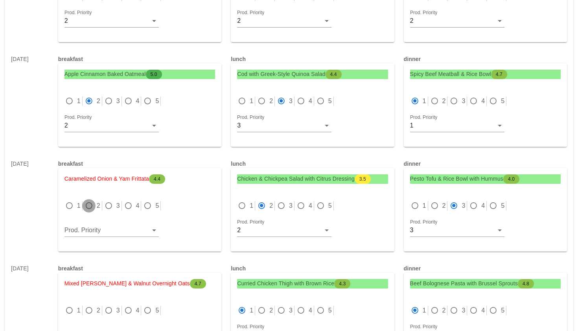
click at [88, 208] on div at bounding box center [88, 205] width 11 height 11
radio input "true"
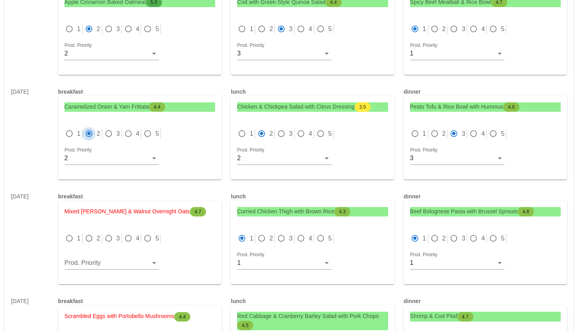
scroll to position [409, 0]
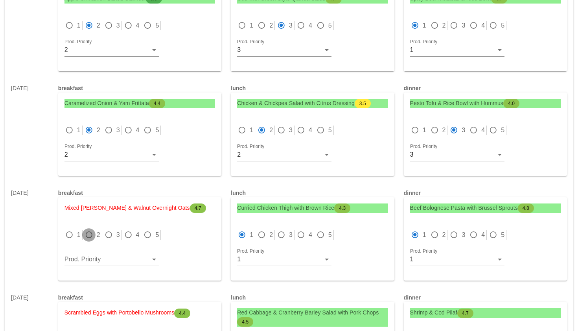
click at [90, 231] on div at bounding box center [88, 234] width 11 height 11
radio input "true"
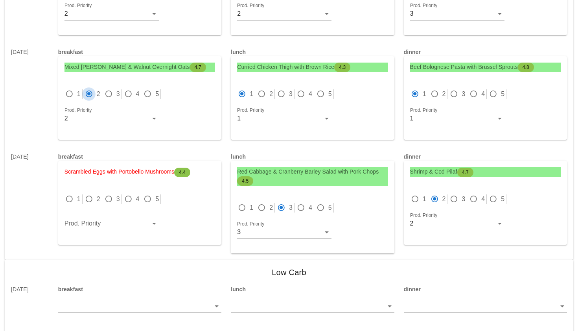
scroll to position [551, 0]
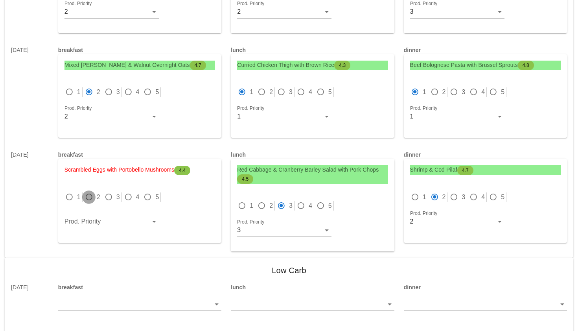
click at [91, 197] on div at bounding box center [88, 196] width 11 height 11
radio input "true"
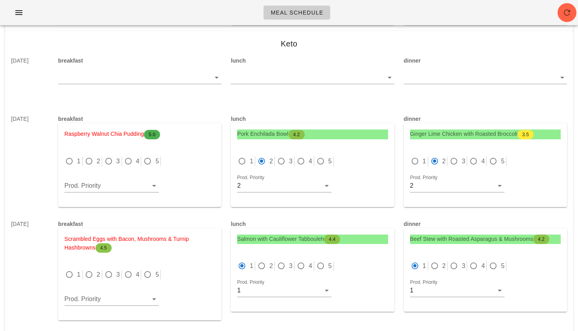
scroll to position [2184, 0]
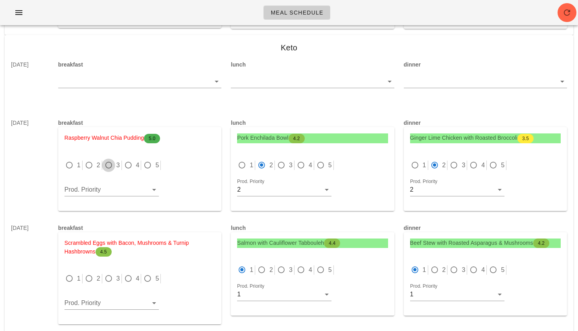
click at [113, 164] on div at bounding box center [108, 165] width 11 height 11
radio input "true"
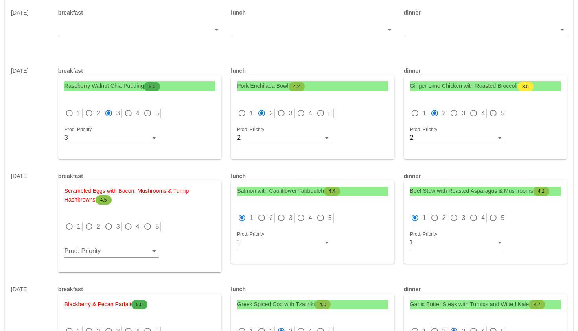
scroll to position [2247, 0]
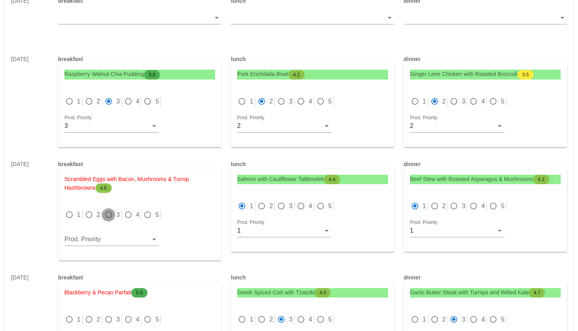
click at [112, 216] on div at bounding box center [108, 214] width 11 height 11
radio input "true"
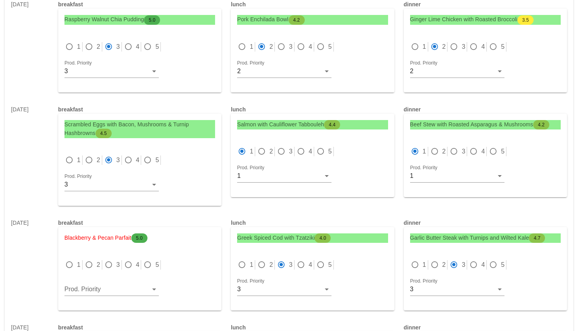
scroll to position [2313, 0]
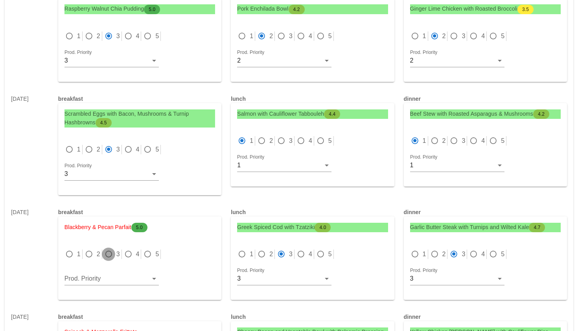
click at [107, 251] on div at bounding box center [108, 253] width 11 height 11
radio input "true"
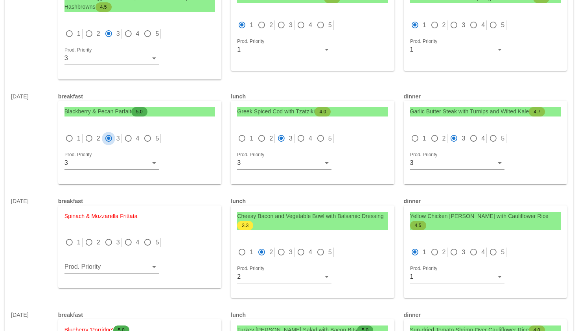
scroll to position [2436, 0]
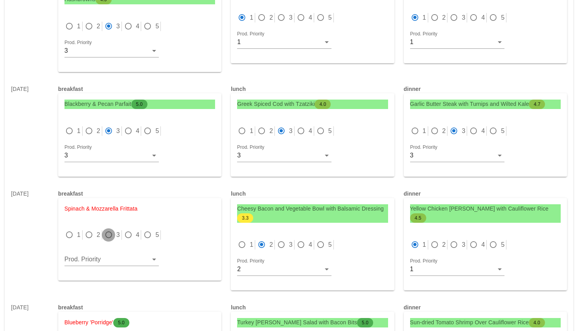
click at [108, 234] on div at bounding box center [108, 234] width 11 height 11
radio input "true"
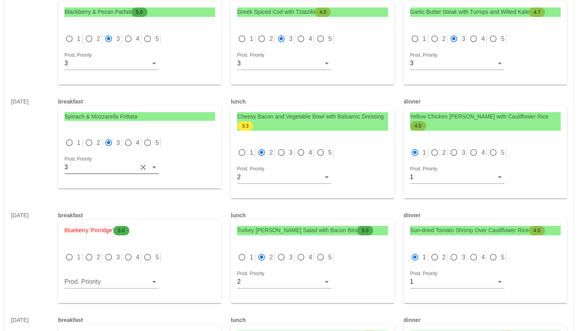
scroll to position [2537, 0]
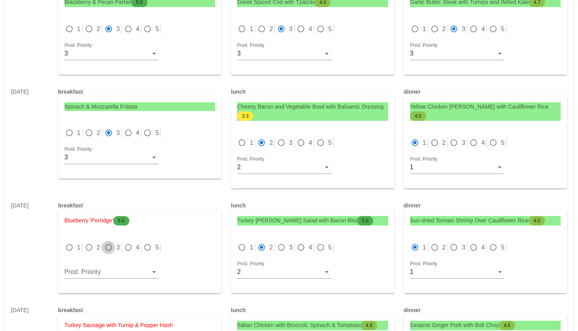
click at [109, 246] on div at bounding box center [108, 247] width 11 height 11
radio input "true"
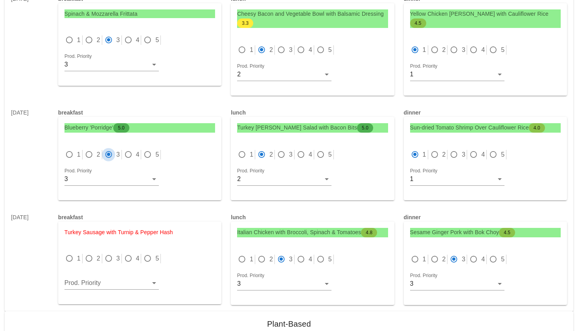
scroll to position [2638, 0]
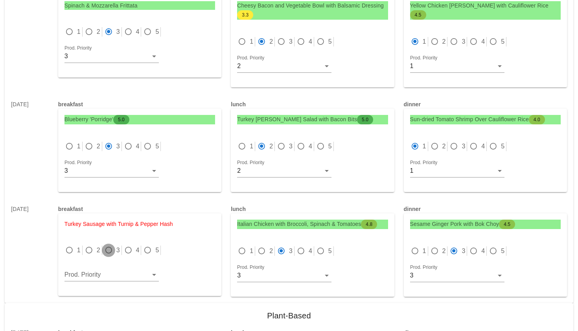
click at [109, 250] on div at bounding box center [108, 249] width 11 height 11
radio input "true"
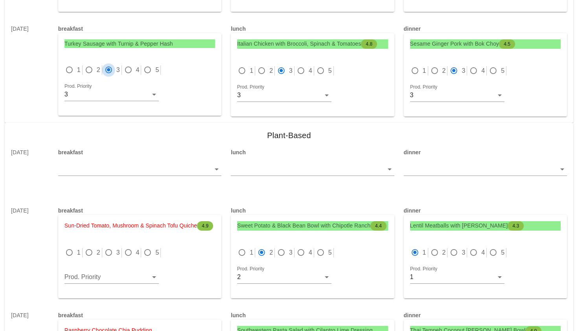
scroll to position [2839, 0]
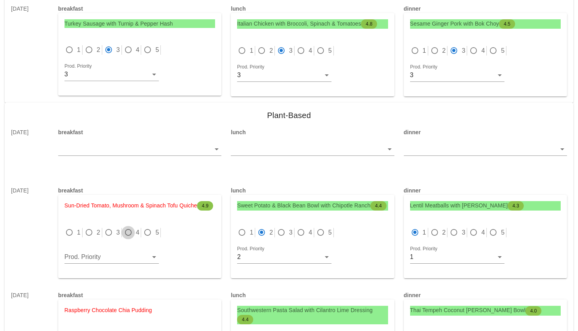
click at [130, 238] on div at bounding box center [128, 232] width 11 height 11
radio input "true"
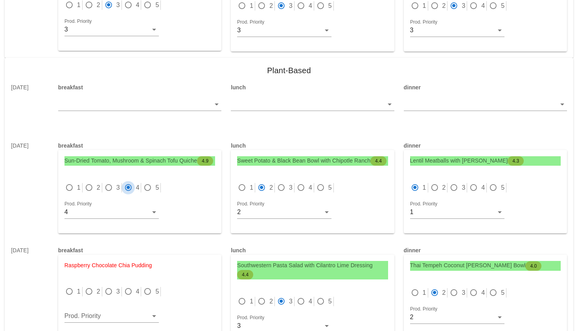
scroll to position [2900, 0]
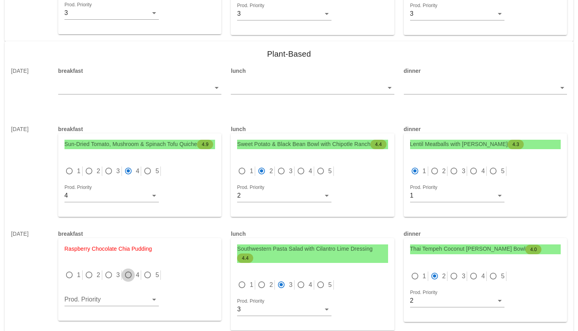
click at [126, 278] on div at bounding box center [128, 274] width 11 height 11
radio input "true"
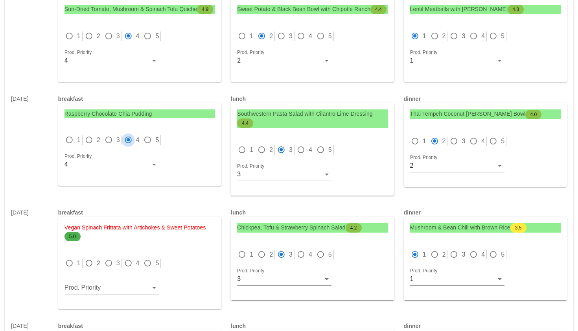
scroll to position [3050, 0]
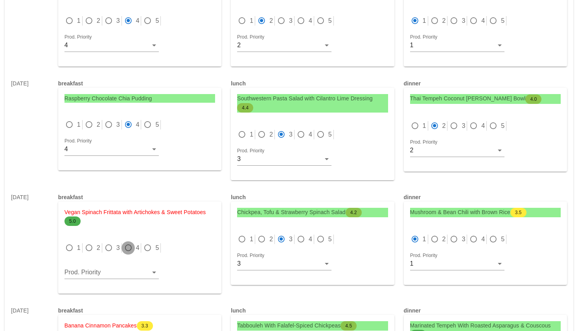
click at [127, 253] on div at bounding box center [128, 247] width 11 height 11
radio input "true"
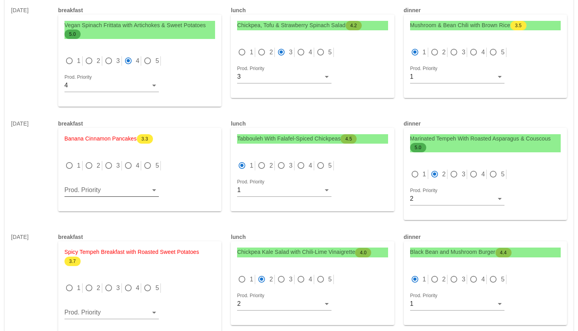
scroll to position [3245, 0]
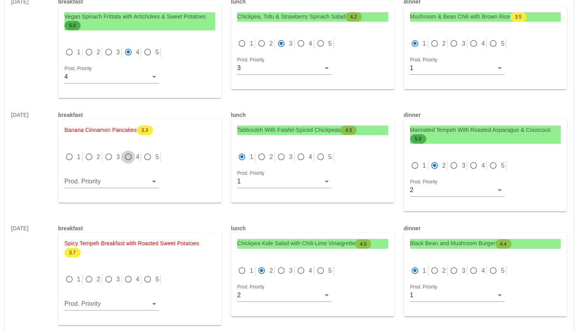
click at [127, 162] on div at bounding box center [128, 156] width 11 height 11
radio input "true"
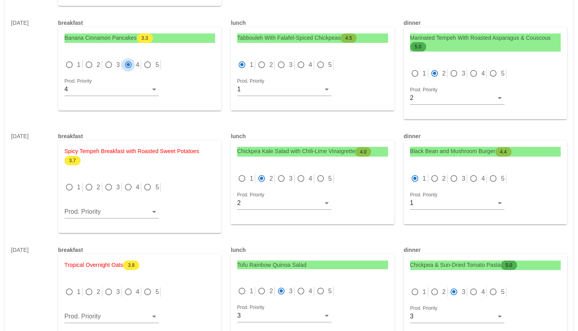
scroll to position [3355, 0]
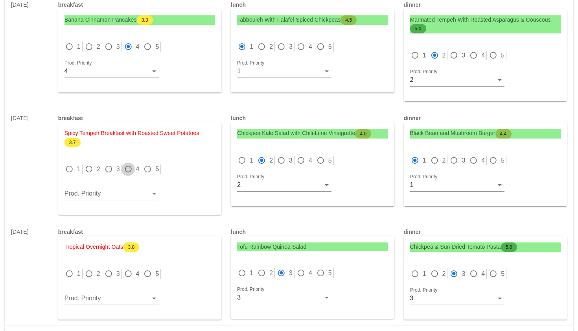
click at [129, 175] on div at bounding box center [128, 169] width 11 height 11
radio input "true"
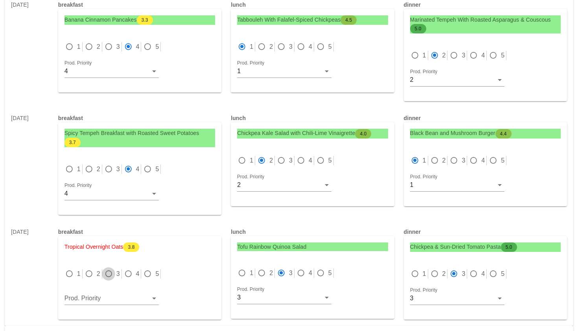
click at [108, 279] on div at bounding box center [108, 273] width 11 height 11
radio input "true"
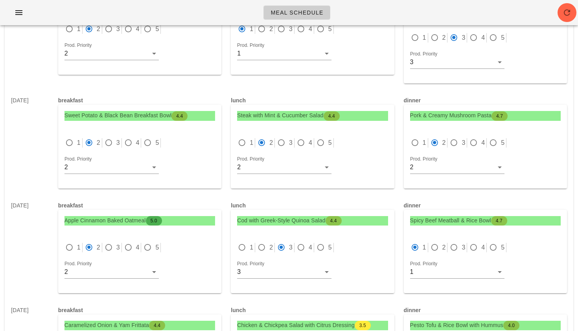
scroll to position [0, 0]
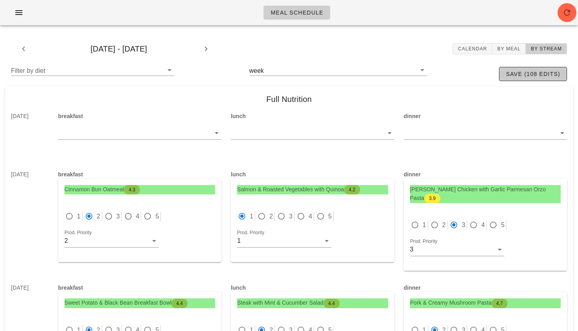
click at [536, 80] on button "save (108 edits)" at bounding box center [533, 74] width 68 height 14
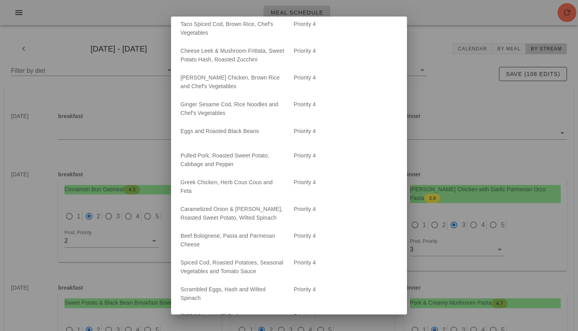
scroll to position [2487, 0]
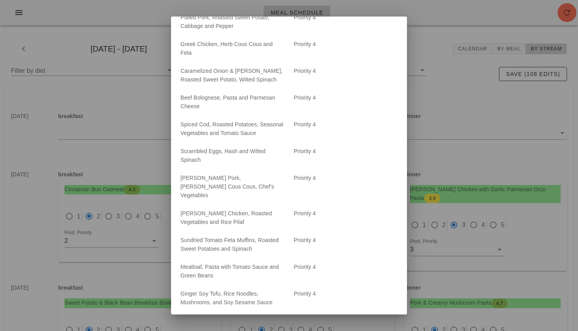
click at [384, 321] on span "Save" at bounding box center [388, 324] width 18 height 6
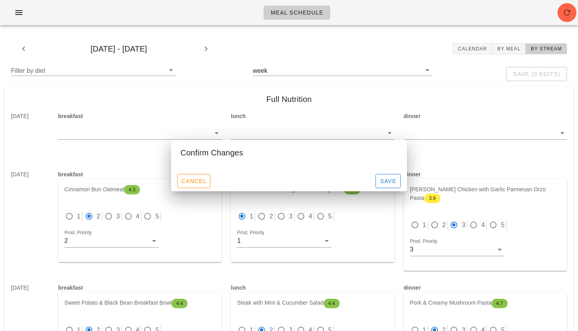
scroll to position [0, 0]
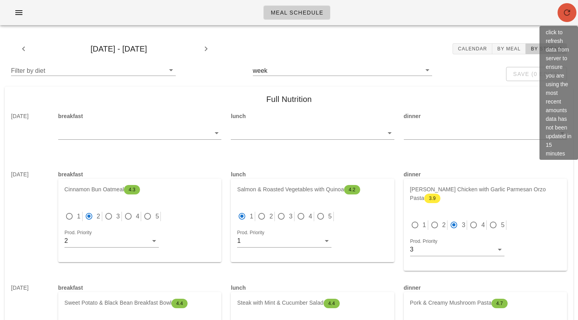
click at [562, 13] on span "button" at bounding box center [566, 12] width 19 height 9
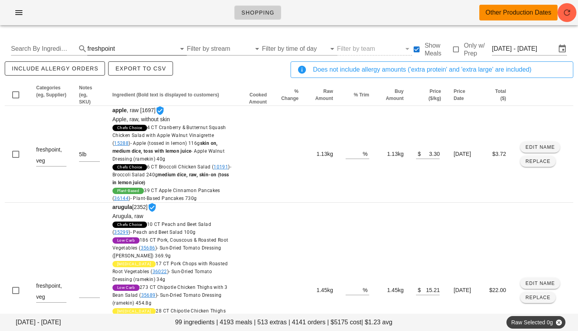
click at [105, 50] on div "freshpoint" at bounding box center [101, 48] width 28 height 7
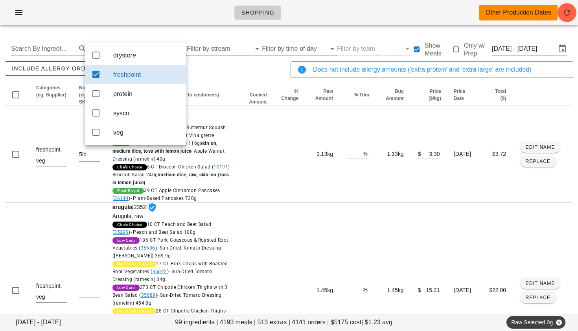
click at [95, 74] on icon at bounding box center [95, 74] width 9 height 9
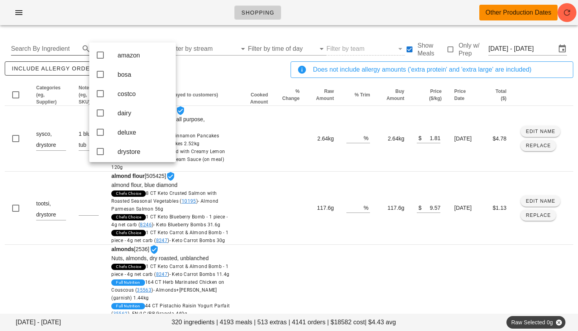
click at [57, 48] on input "Search By Ingredient" at bounding box center [44, 48] width 67 height 13
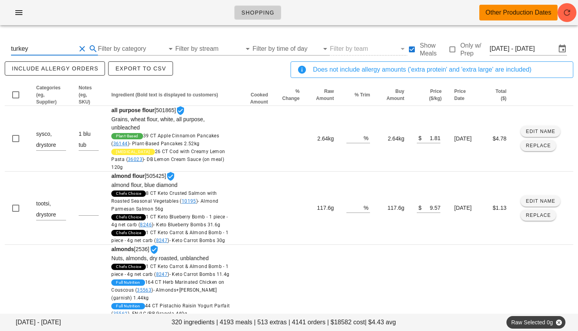
type input "turkey"
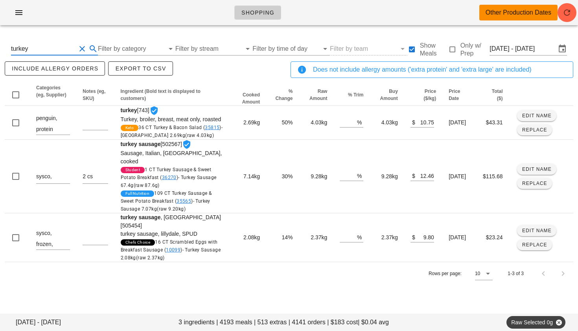
click at [81, 50] on button "Clear Search By Ingredient" at bounding box center [81, 48] width 9 height 9
click at [69, 50] on input "text" at bounding box center [44, 48] width 67 height 13
type input "pork"
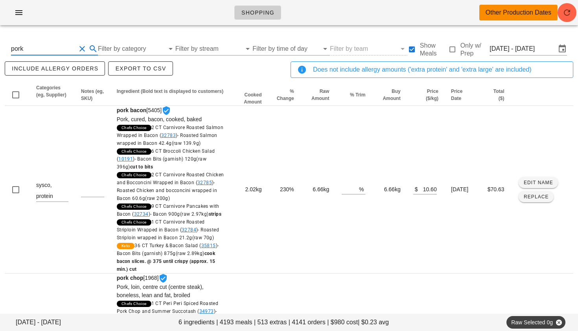
click at [81, 48] on button "Clear Search By Ingredient" at bounding box center [81, 48] width 9 height 9
click at [115, 51] on input "Filter by category" at bounding box center [125, 48] width 68 height 13
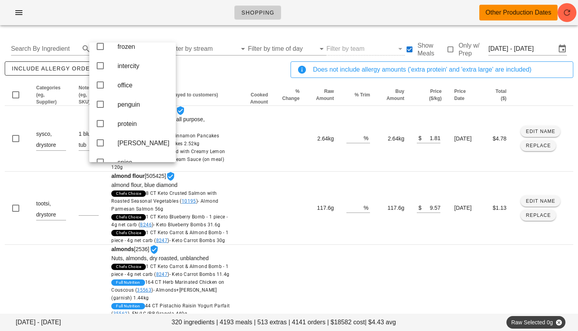
scroll to position [169, 0]
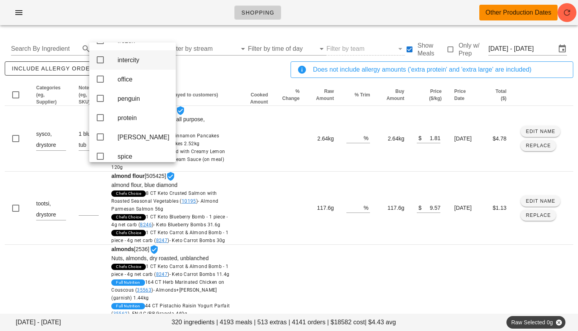
click at [97, 64] on icon at bounding box center [100, 59] width 9 height 9
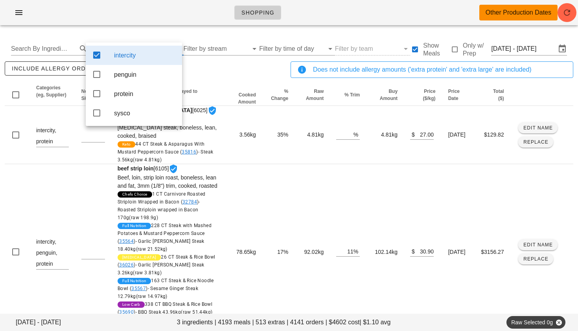
scroll to position [0, 0]
click at [100, 76] on icon at bounding box center [96, 74] width 9 height 9
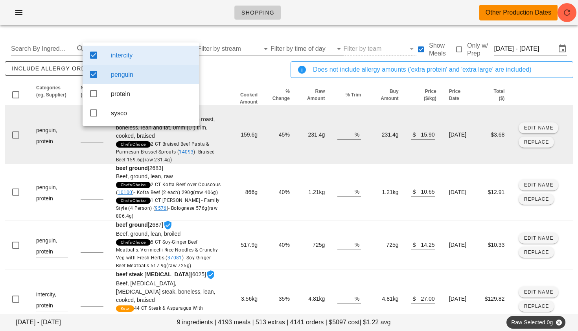
click at [227, 124] on td "159.6g" at bounding box center [245, 135] width 37 height 58
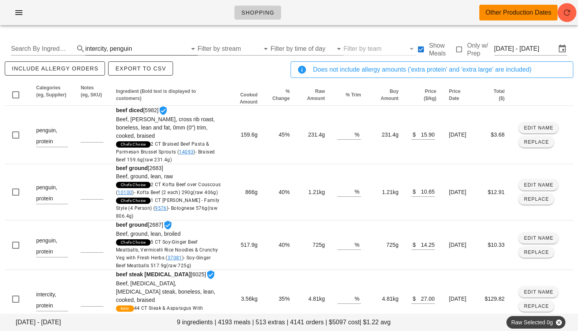
click at [123, 49] on div "penguin" at bounding box center [121, 48] width 22 height 7
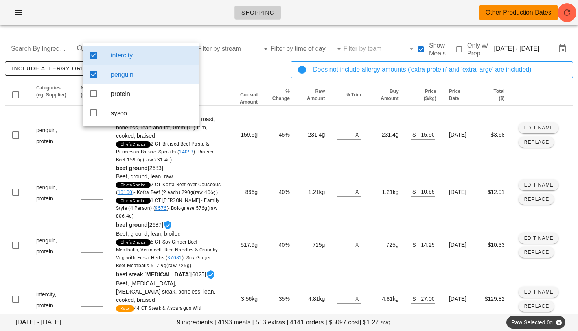
click at [93, 57] on icon at bounding box center [93, 54] width 9 height 9
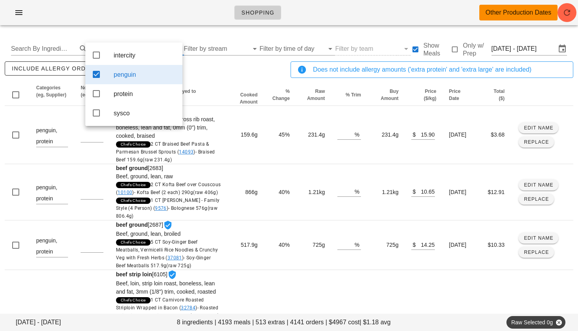
click at [98, 73] on icon at bounding box center [96, 74] width 9 height 9
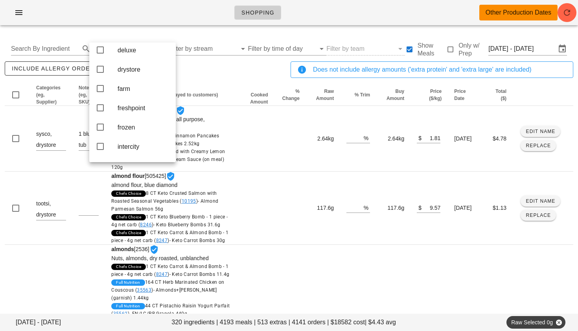
scroll to position [83, 0]
click at [61, 47] on input "text" at bounding box center [44, 48] width 67 height 13
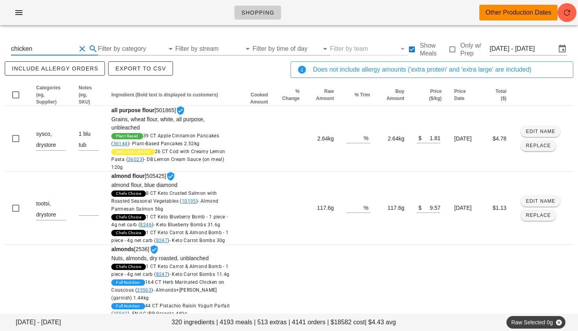
type input "chicken"
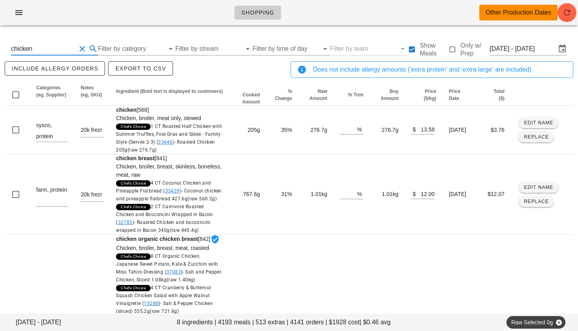
click at [79, 49] on button "Clear Search By Ingredient" at bounding box center [81, 48] width 9 height 9
click at [107, 48] on input "Filter by category" at bounding box center [125, 48] width 68 height 13
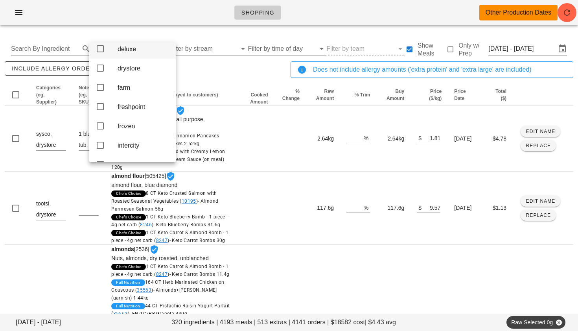
click at [104, 53] on icon at bounding box center [100, 48] width 9 height 9
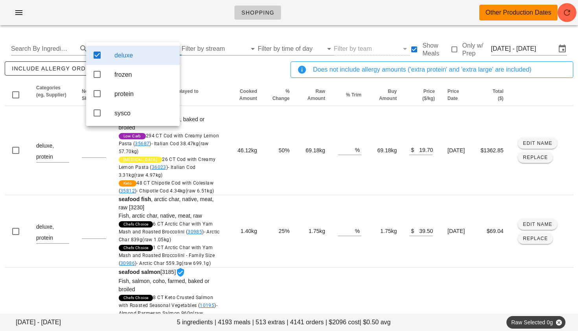
click at [210, 65] on div "include allergy orders Export to CSV" at bounding box center [146, 73] width 286 height 26
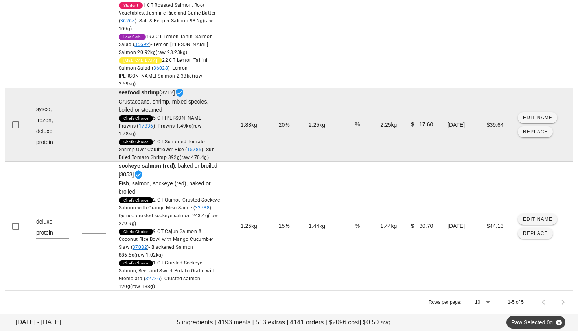
scroll to position [441, 0]
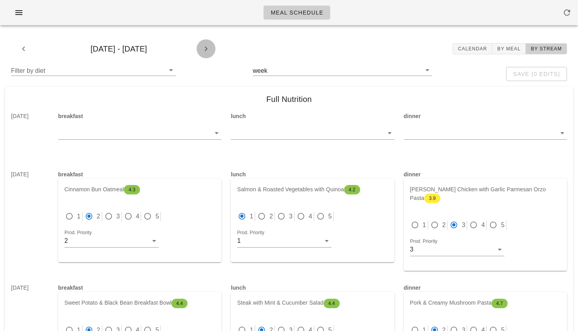
click at [203, 51] on icon "button" at bounding box center [205, 48] width 9 height 9
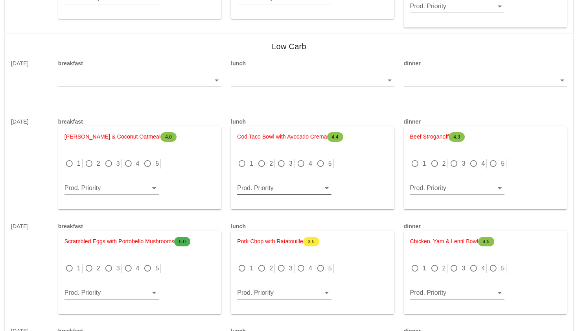
scroll to position [776, 0]
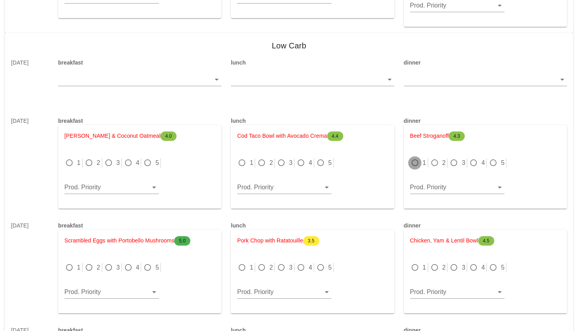
click at [417, 157] on div at bounding box center [414, 162] width 11 height 11
radio input "true"
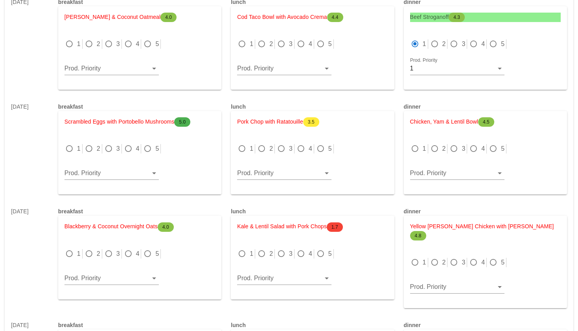
scroll to position [900, 0]
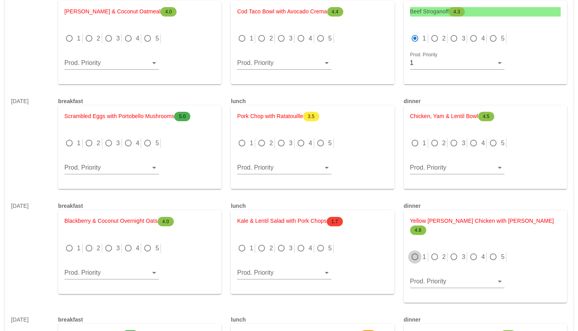
click at [413, 251] on div at bounding box center [414, 256] width 11 height 11
radio input "true"
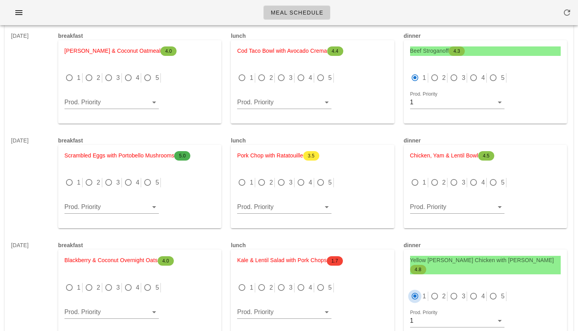
scroll to position [858, 0]
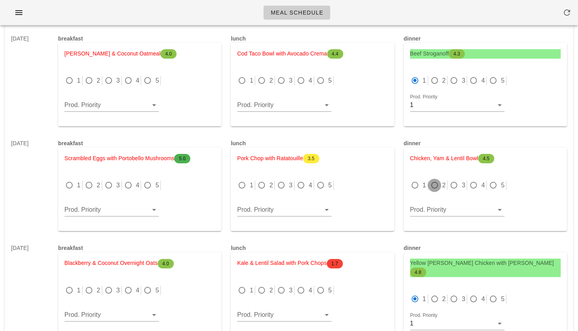
click at [433, 180] on div at bounding box center [434, 185] width 11 height 11
radio input "true"
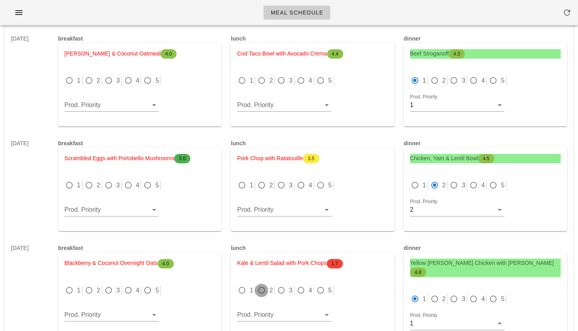
click at [263, 285] on div at bounding box center [261, 290] width 11 height 11
radio input "true"
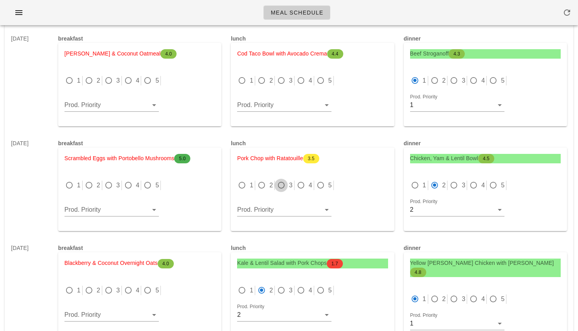
click at [282, 180] on div at bounding box center [281, 185] width 11 height 11
radio input "true"
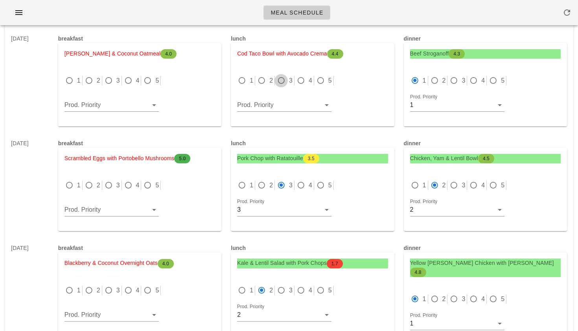
click at [279, 76] on div at bounding box center [281, 80] width 11 height 11
radio input "true"
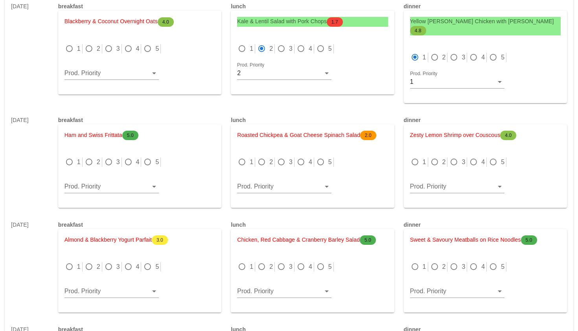
scroll to position [1101, 0]
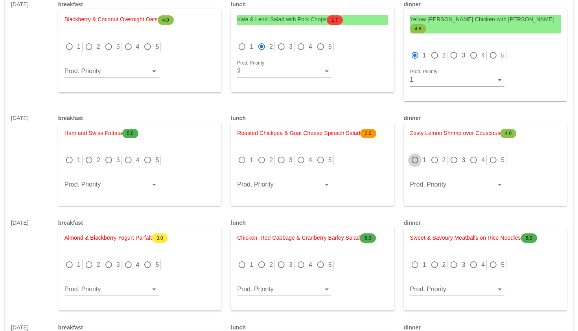
click at [415, 154] on div at bounding box center [414, 159] width 11 height 11
radio input "true"
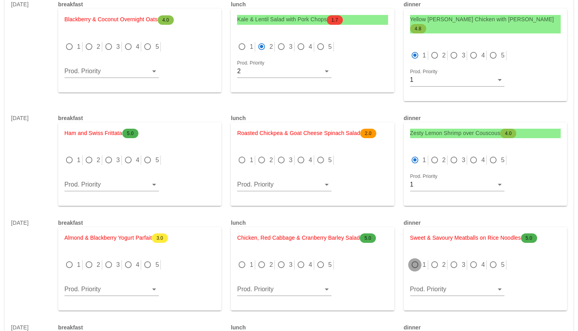
click at [415, 259] on div at bounding box center [414, 264] width 11 height 11
radio input "true"
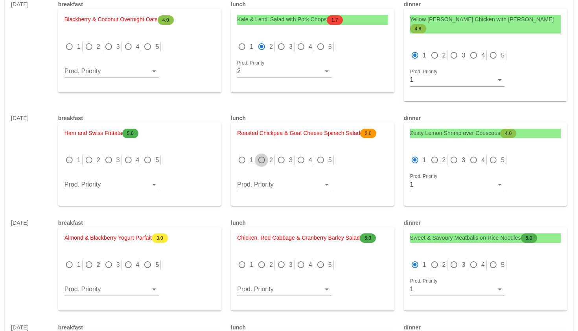
click at [264, 154] on div at bounding box center [261, 159] width 11 height 11
radio input "true"
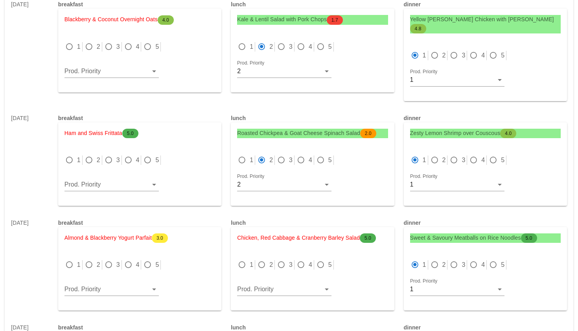
click at [266, 260] on div "2" at bounding box center [266, 264] width 18 height 9
radio input "true"
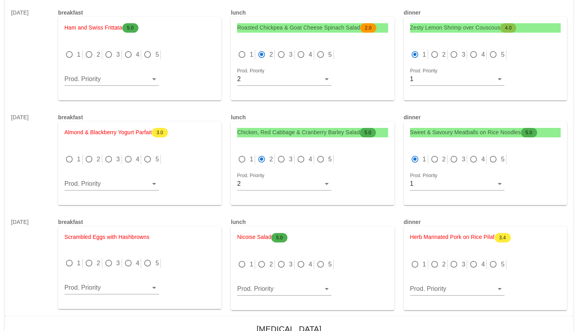
scroll to position [1208, 0]
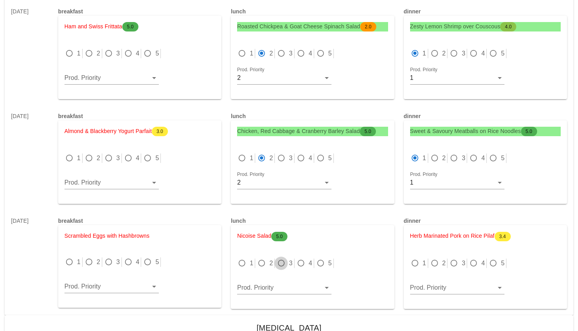
click at [286, 257] on div at bounding box center [281, 262] width 11 height 11
radio input "true"
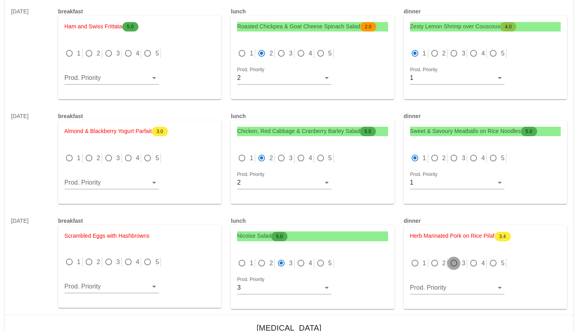
click at [450, 257] on div at bounding box center [453, 262] width 11 height 11
radio input "true"
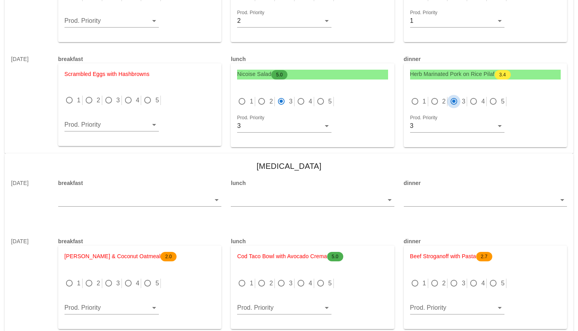
scroll to position [1372, 0]
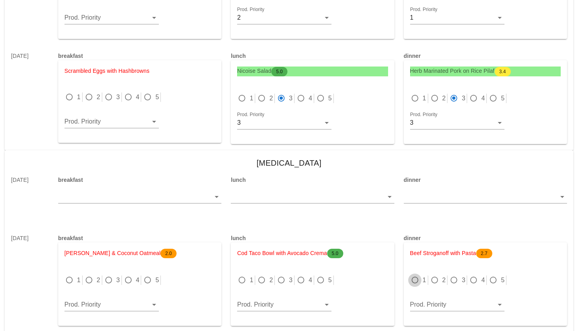
click at [417, 274] on div at bounding box center [414, 279] width 11 height 11
radio input "true"
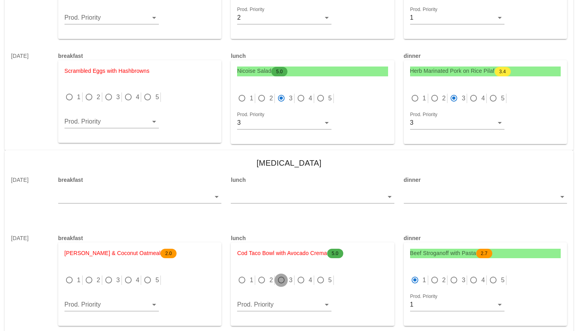
click at [279, 274] on div at bounding box center [281, 279] width 11 height 11
radio input "true"
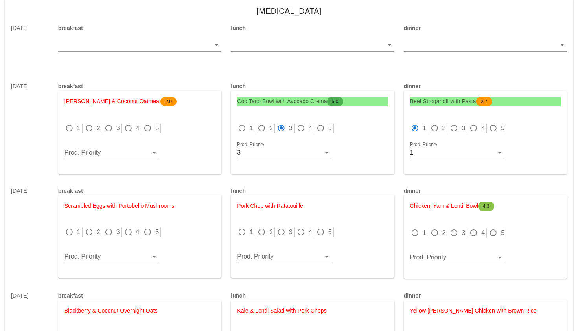
scroll to position [1530, 0]
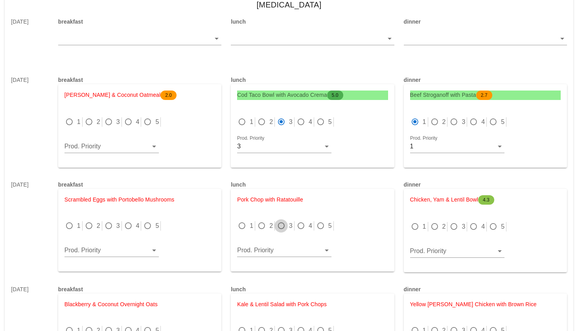
click at [281, 220] on div at bounding box center [281, 225] width 11 height 11
radio input "true"
click at [435, 221] on div at bounding box center [434, 226] width 11 height 11
radio input "true"
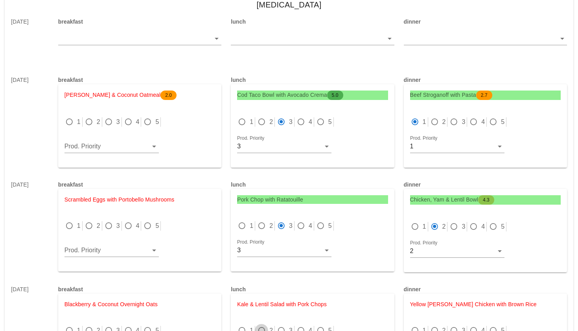
click at [263, 325] on div at bounding box center [261, 330] width 11 height 11
radio input "true"
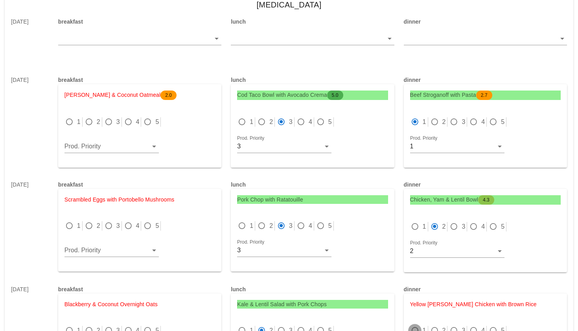
click at [417, 325] on div at bounding box center [414, 330] width 11 height 11
radio input "true"
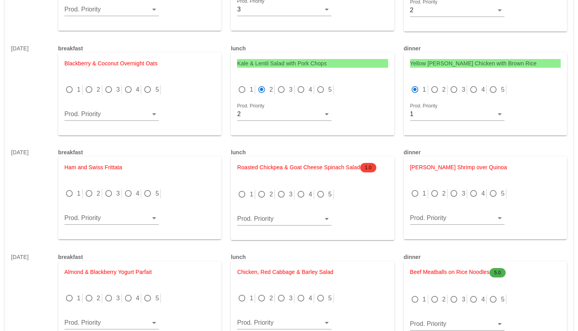
scroll to position [1772, 0]
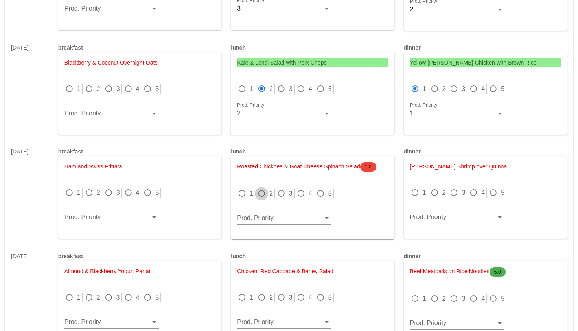
click at [261, 188] on div at bounding box center [261, 193] width 11 height 11
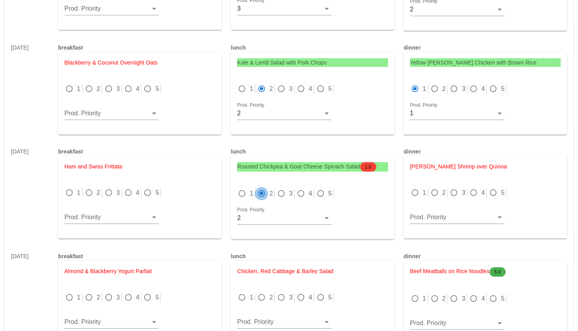
radio input "true"
click at [413, 187] on div at bounding box center [414, 192] width 11 height 11
radio input "true"
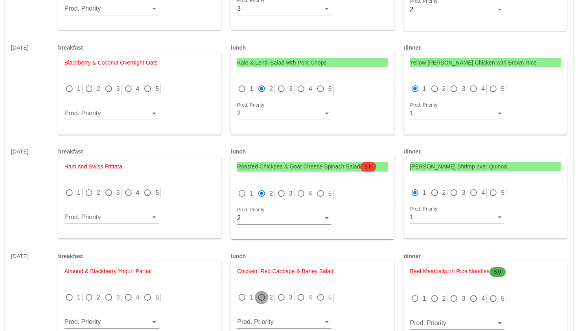
click at [259, 292] on div at bounding box center [261, 297] width 11 height 11
radio input "true"
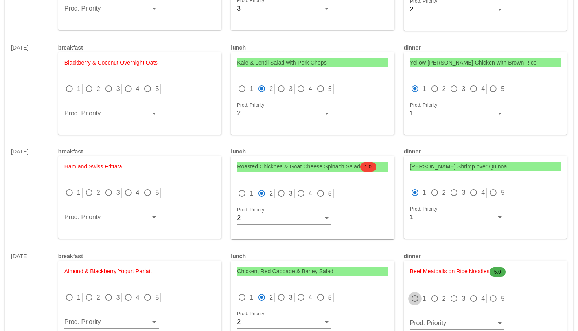
click at [417, 293] on div at bounding box center [414, 298] width 11 height 11
radio input "true"
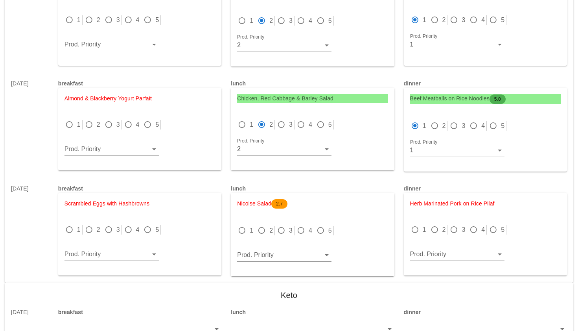
scroll to position [1946, 0]
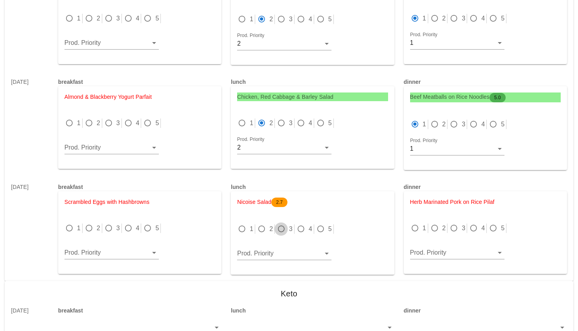
click at [279, 223] on div at bounding box center [281, 228] width 11 height 11
radio input "true"
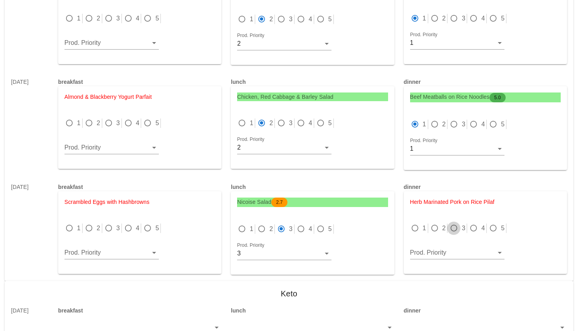
click at [452, 222] on div at bounding box center [453, 227] width 11 height 11
radio input "true"
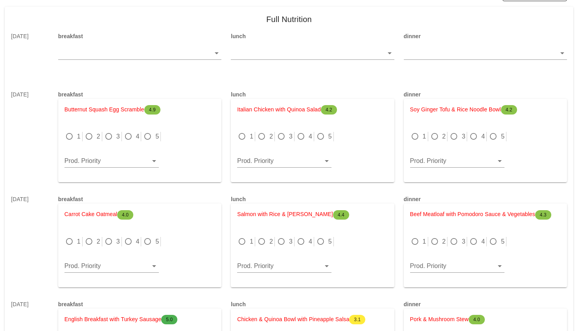
scroll to position [81, 0]
click at [416, 241] on div at bounding box center [414, 240] width 11 height 11
radio input "true"
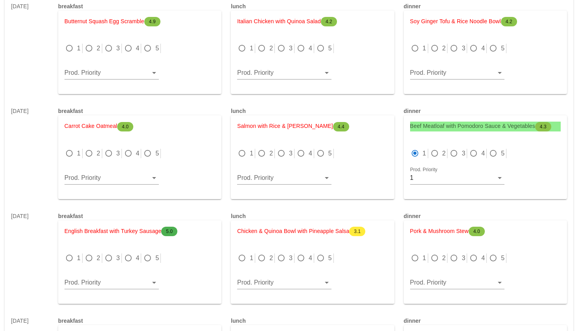
scroll to position [180, 0]
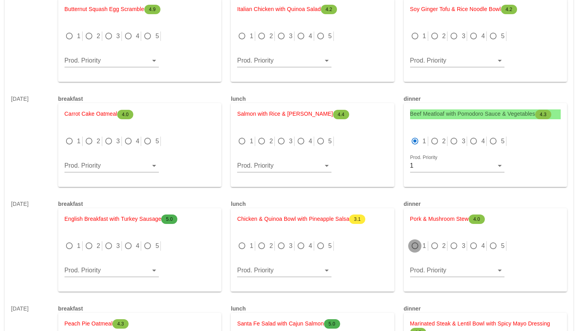
click at [417, 246] on div at bounding box center [414, 245] width 11 height 11
radio input "true"
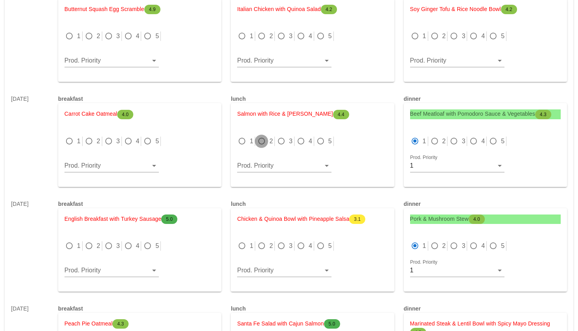
click at [259, 141] on div at bounding box center [261, 141] width 11 height 11
radio input "true"
click at [261, 245] on div at bounding box center [261, 245] width 11 height 11
radio input "true"
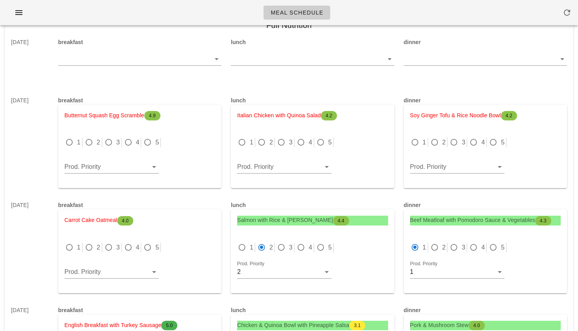
scroll to position [70, 0]
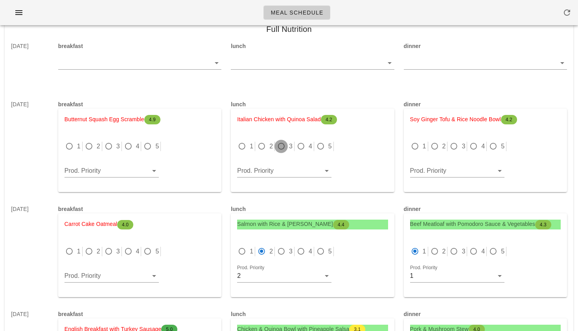
click at [279, 143] on div at bounding box center [281, 146] width 11 height 11
radio input "true"
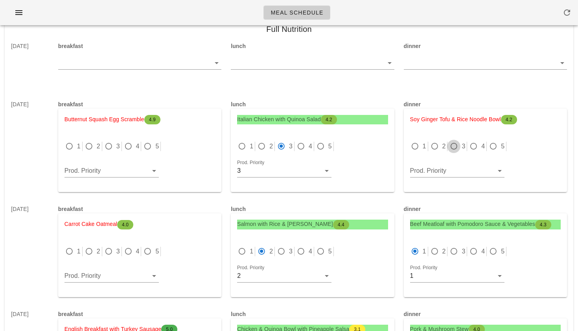
click at [454, 144] on div at bounding box center [453, 146] width 11 height 11
radio input "true"
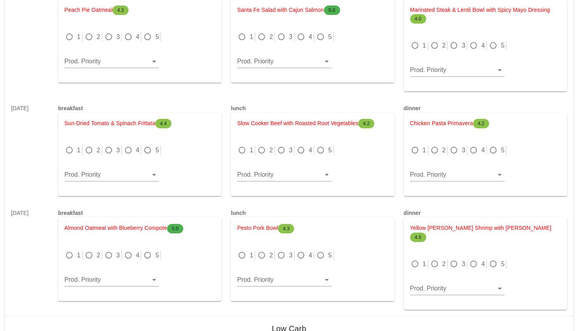
scroll to position [494, 0]
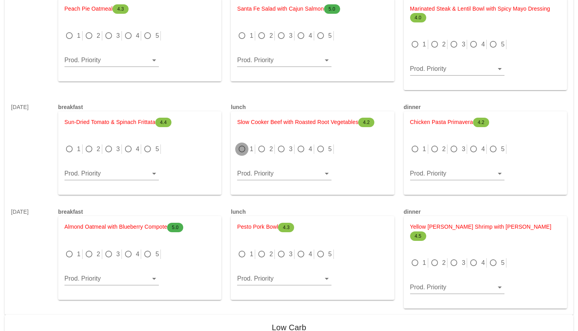
click at [246, 149] on div at bounding box center [241, 148] width 11 height 11
radio input "true"
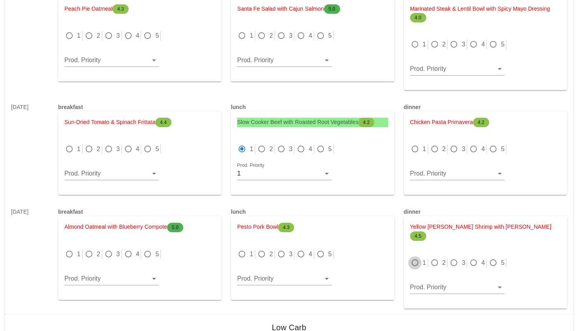
click at [415, 257] on div at bounding box center [414, 262] width 11 height 11
radio input "true"
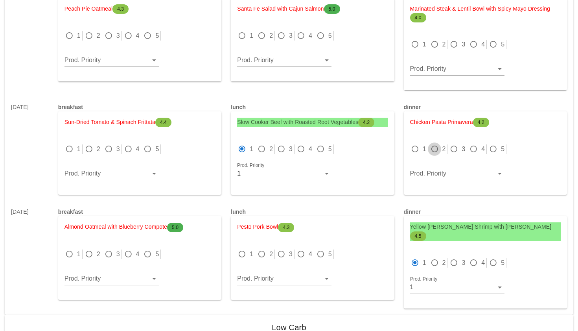
click at [433, 150] on div at bounding box center [434, 148] width 11 height 11
radio input "true"
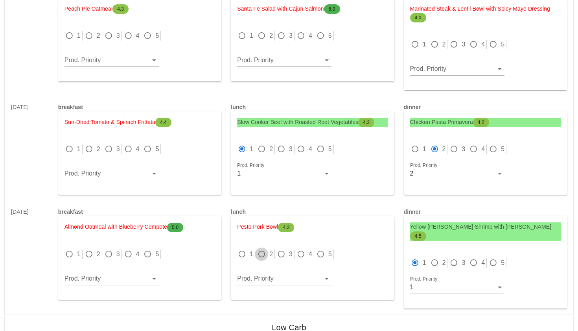
click at [262, 255] on div at bounding box center [261, 253] width 11 height 11
radio input "true"
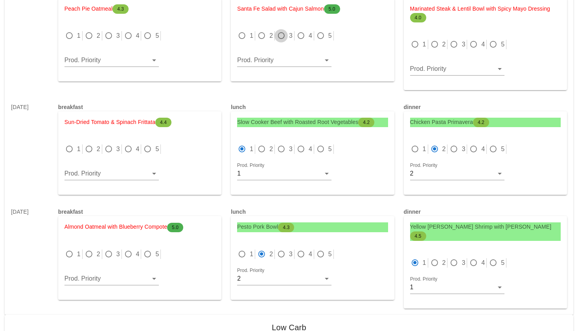
click at [282, 35] on div at bounding box center [281, 35] width 11 height 11
radio input "true"
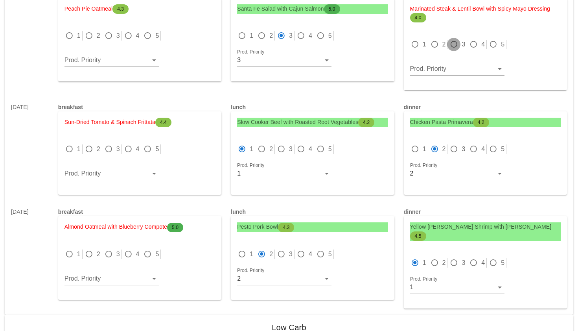
click at [455, 43] on div at bounding box center [453, 44] width 11 height 11
radio input "true"
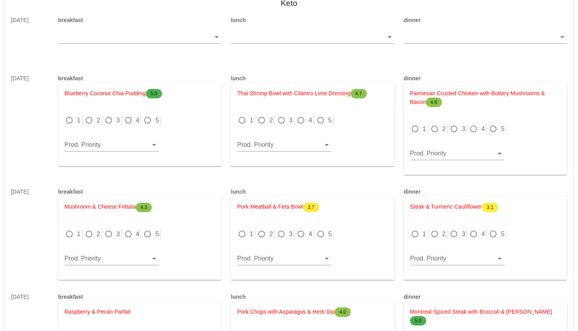
scroll to position [2237, 0]
click at [243, 114] on div at bounding box center [241, 119] width 11 height 11
radio input "true"
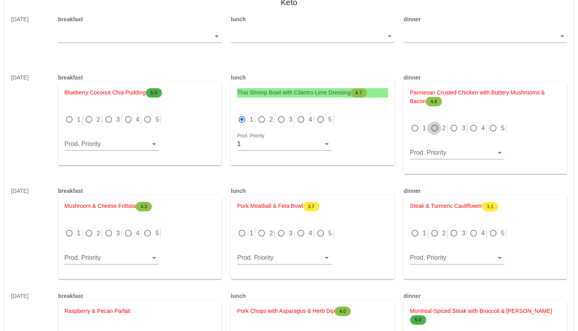
click at [434, 123] on div at bounding box center [434, 128] width 11 height 11
radio input "true"
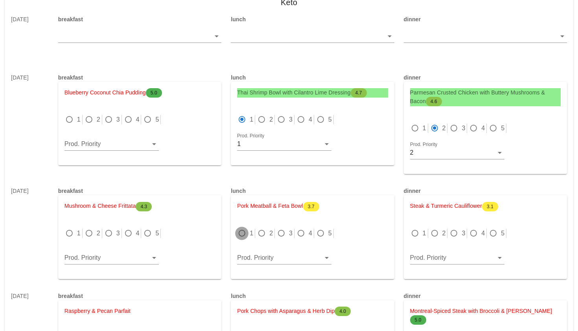
click at [241, 228] on div at bounding box center [241, 233] width 11 height 11
radio input "true"
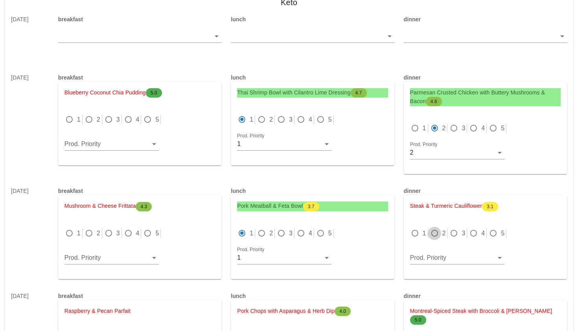
click at [432, 228] on div at bounding box center [434, 233] width 11 height 11
radio input "true"
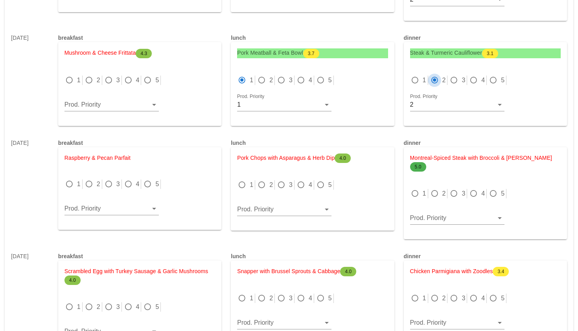
scroll to position [2398, 0]
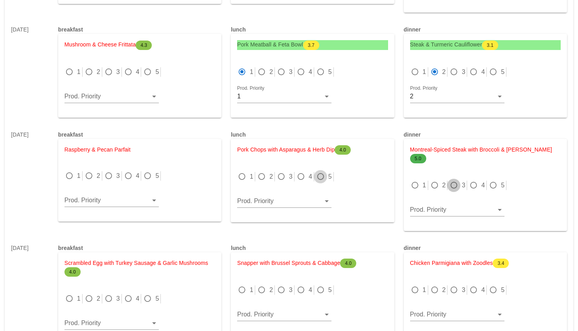
drag, startPoint x: 452, startPoint y: 157, endPoint x: 323, endPoint y: 157, distance: 128.1
click at [452, 180] on div at bounding box center [453, 185] width 11 height 11
radio input "true"
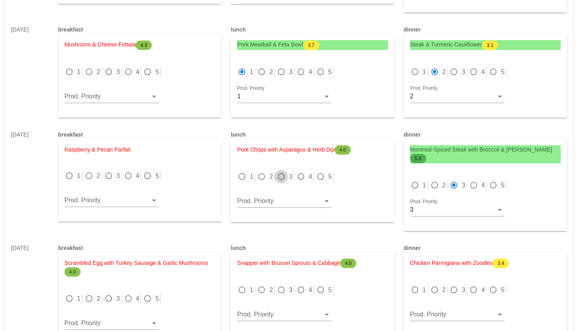
click at [285, 171] on div at bounding box center [281, 176] width 11 height 11
radio input "true"
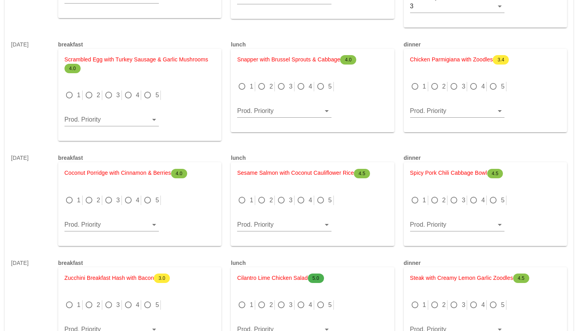
scroll to position [2602, 0]
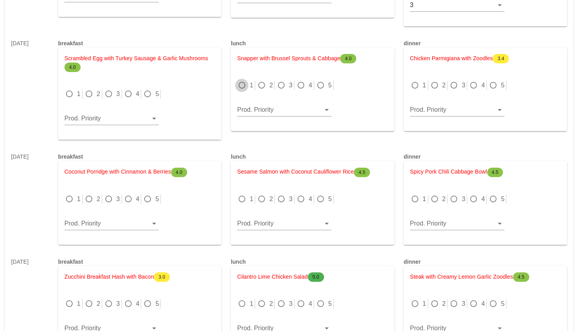
click at [239, 80] on div at bounding box center [241, 85] width 11 height 11
radio input "true"
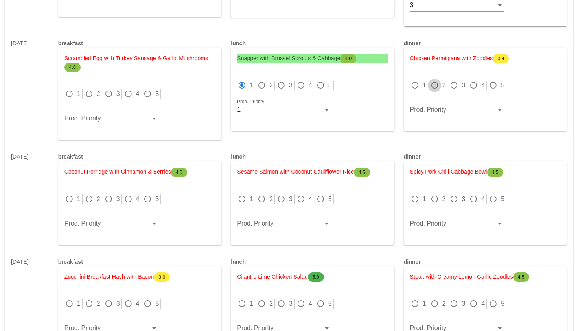
click at [435, 80] on div at bounding box center [434, 85] width 11 height 11
radio input "true"
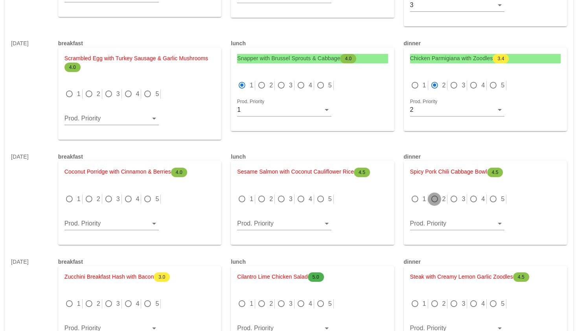
click at [430, 193] on div at bounding box center [434, 198] width 11 height 11
radio input "true"
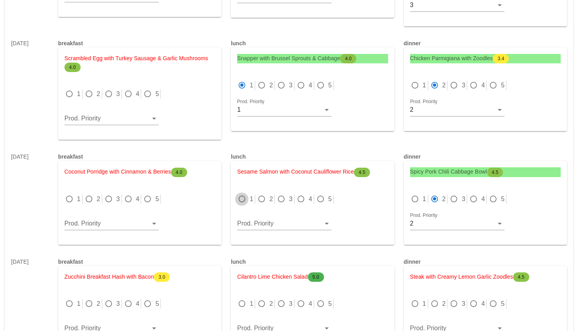
click at [242, 193] on div at bounding box center [241, 198] width 11 height 11
radio input "true"
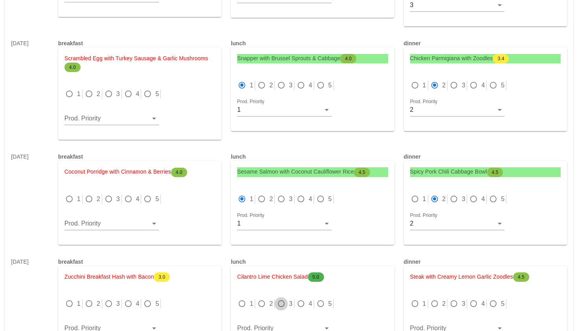
click at [281, 298] on div at bounding box center [281, 303] width 11 height 11
radio input "true"
click at [456, 298] on div at bounding box center [453, 303] width 11 height 11
radio input "true"
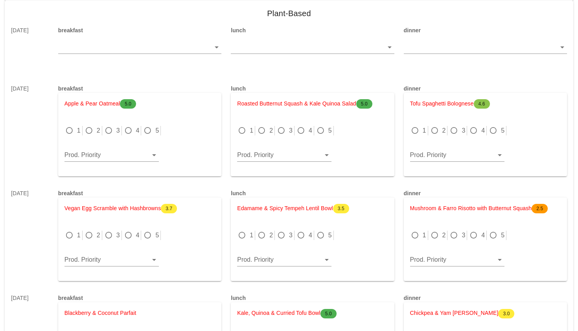
scroll to position [2969, 0]
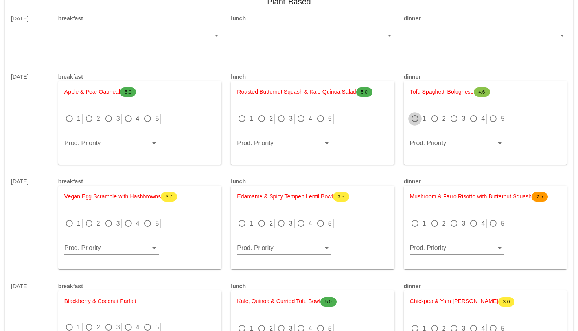
click at [417, 113] on div at bounding box center [414, 118] width 11 height 11
radio input "true"
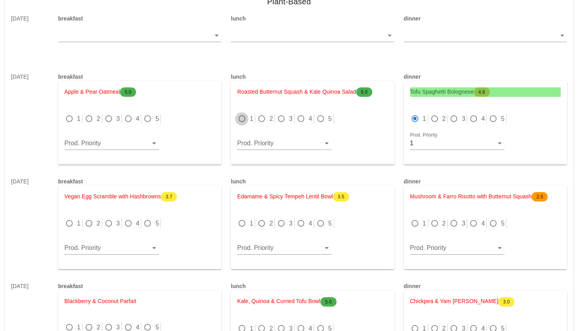
click at [245, 113] on div at bounding box center [241, 118] width 11 height 11
radio input "true"
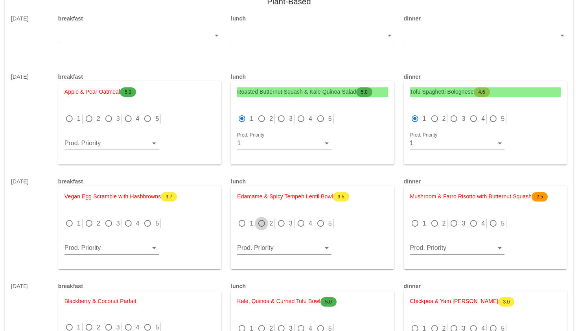
click at [261, 218] on div at bounding box center [261, 223] width 11 height 11
radio input "true"
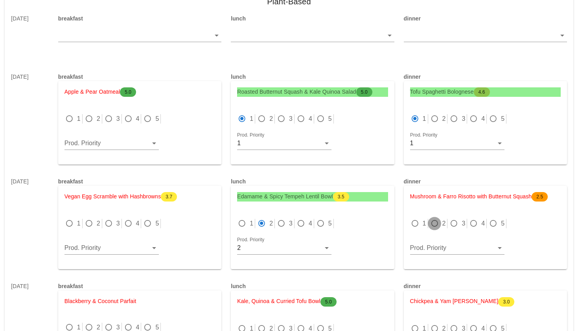
click at [431, 218] on div at bounding box center [434, 223] width 11 height 11
radio input "true"
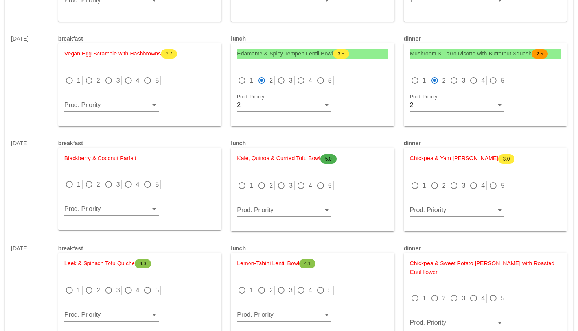
scroll to position [3116, 0]
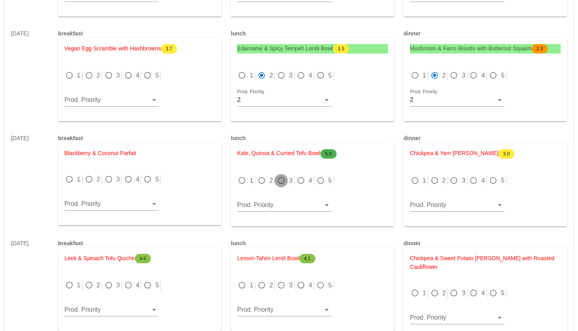
click at [280, 175] on div at bounding box center [281, 180] width 11 height 11
radio input "true"
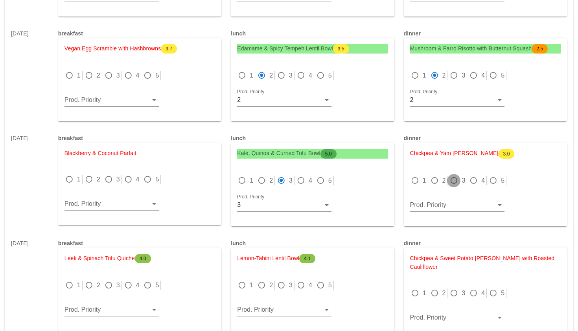
click at [457, 175] on div at bounding box center [453, 180] width 11 height 11
radio input "true"
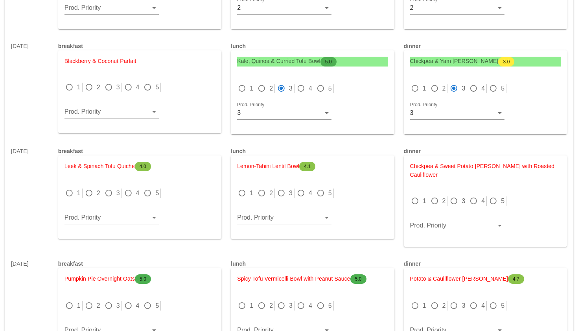
scroll to position [3216, 0]
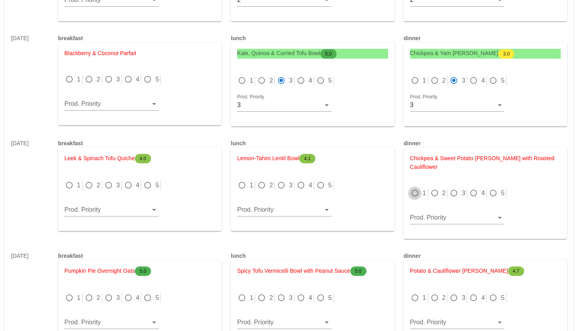
click at [415, 187] on div at bounding box center [414, 192] width 11 height 11
radio input "true"
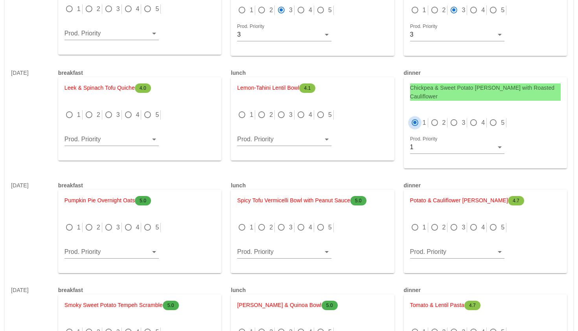
scroll to position [3300, 0]
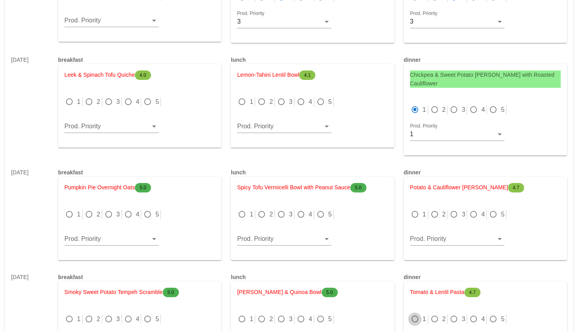
click at [417, 313] on div at bounding box center [414, 318] width 11 height 11
radio input "true"
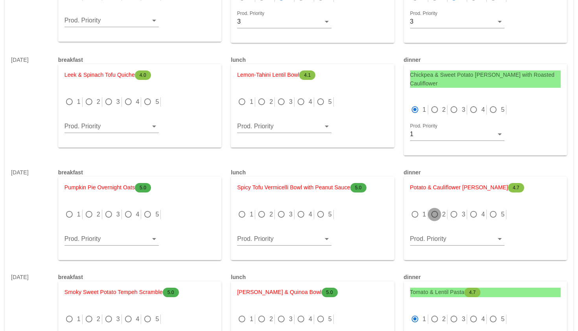
click at [435, 209] on div at bounding box center [434, 214] width 11 height 11
radio input "true"
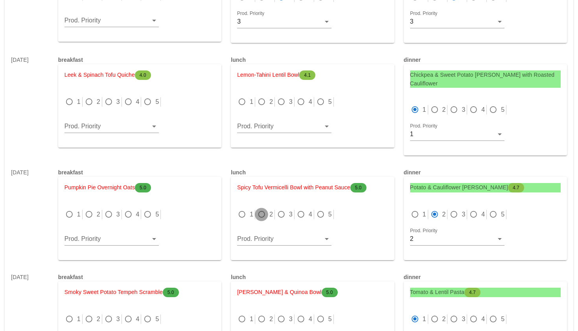
click at [263, 209] on div at bounding box center [261, 214] width 11 height 11
radio input "true"
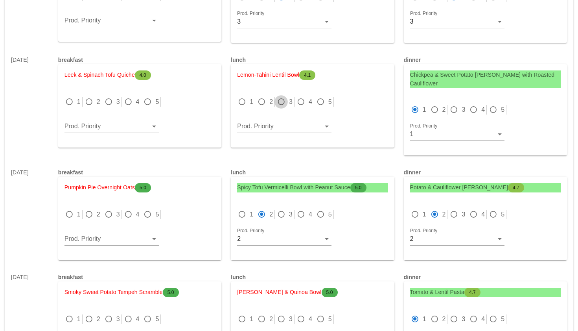
click at [284, 96] on div at bounding box center [281, 101] width 11 height 11
radio input "true"
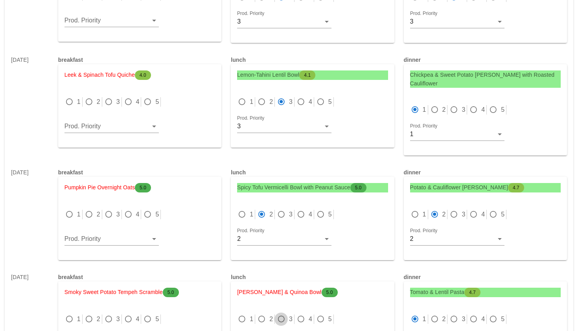
click at [283, 313] on div at bounding box center [281, 318] width 11 height 11
radio input "true"
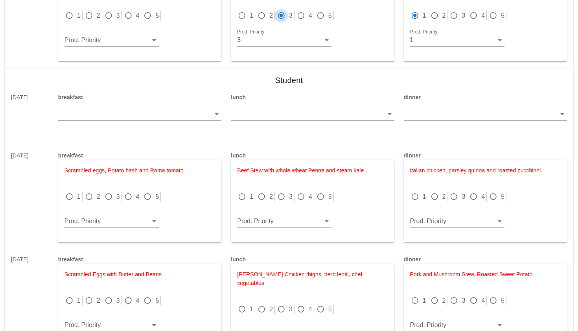
scroll to position [3621, 0]
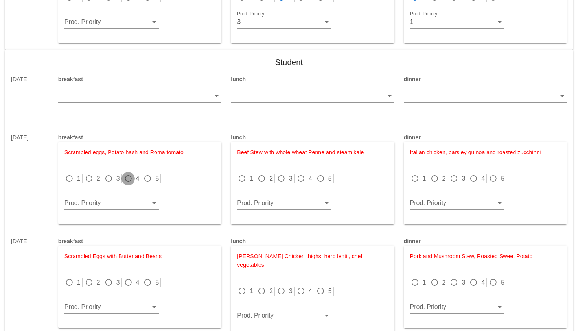
click at [129, 173] on div at bounding box center [128, 178] width 11 height 11
radio input "true"
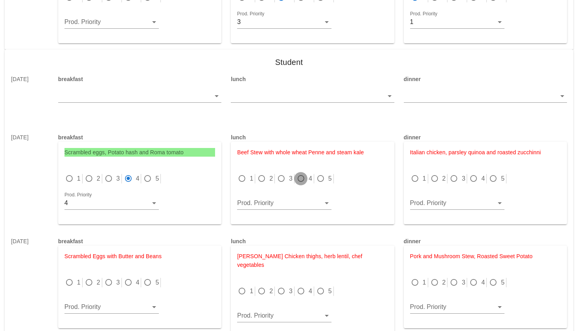
click at [301, 173] on div at bounding box center [300, 178] width 11 height 11
radio input "true"
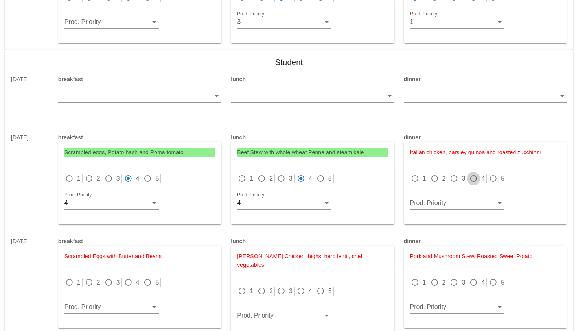
click at [474, 173] on div at bounding box center [473, 178] width 11 height 11
radio input "true"
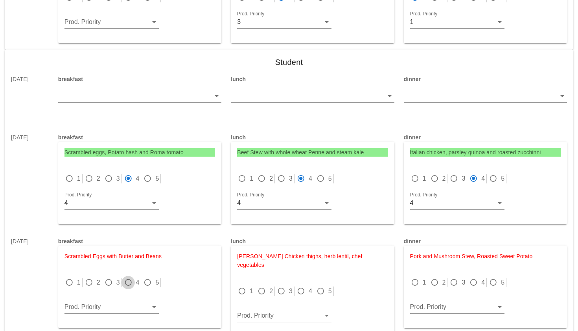
click at [129, 277] on div at bounding box center [128, 282] width 11 height 11
radio input "true"
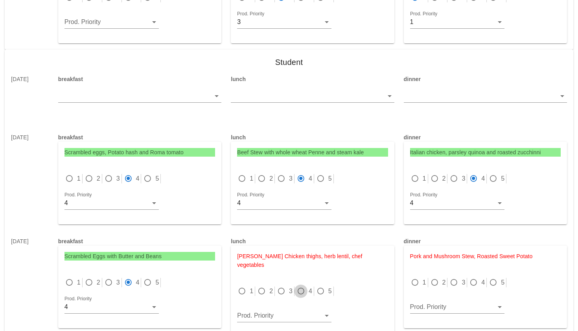
click at [300, 285] on div at bounding box center [300, 290] width 11 height 11
radio input "true"
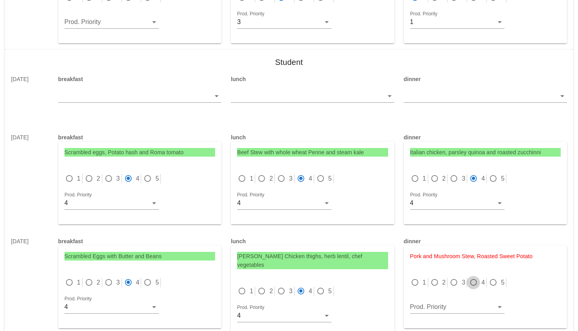
click at [468, 277] on div at bounding box center [473, 282] width 11 height 11
radio input "true"
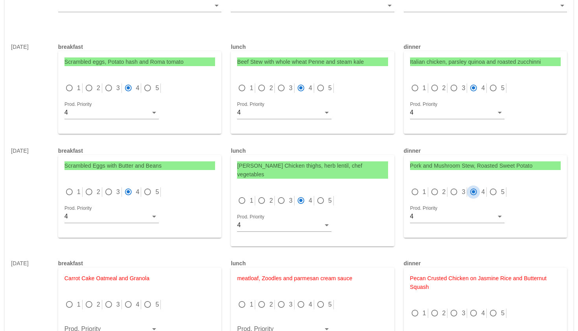
scroll to position [3806, 0]
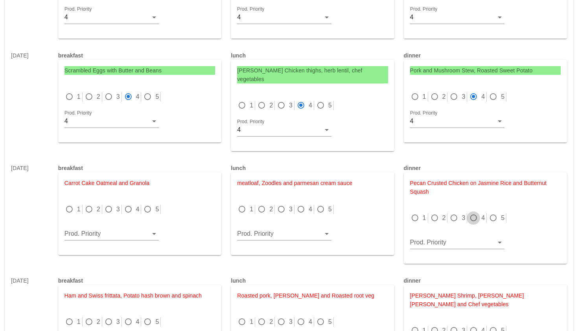
click at [475, 212] on div at bounding box center [473, 217] width 11 height 11
radio input "true"
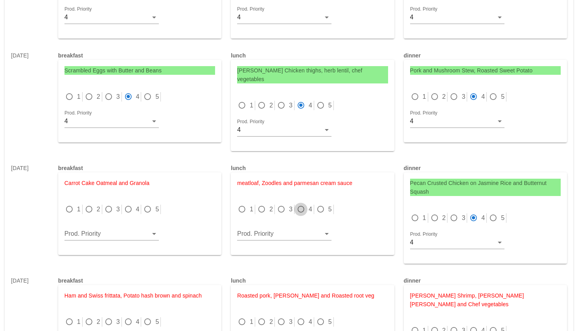
click at [300, 204] on div at bounding box center [300, 209] width 11 height 11
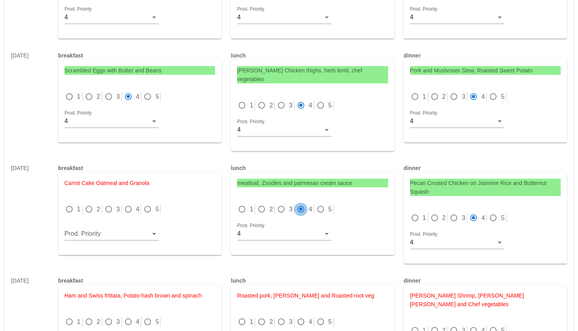
radio input "true"
click at [130, 204] on div at bounding box center [128, 209] width 11 height 11
radio input "true"
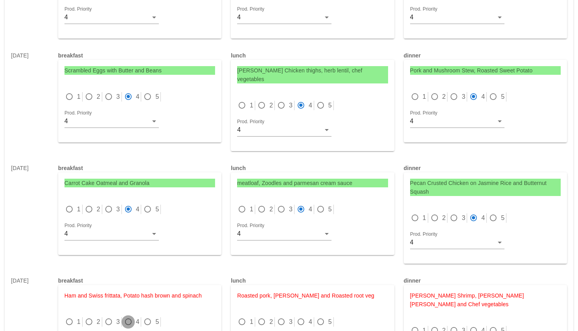
click at [129, 316] on div at bounding box center [128, 321] width 11 height 11
radio input "true"
click at [300, 316] on div at bounding box center [300, 321] width 11 height 11
radio input "true"
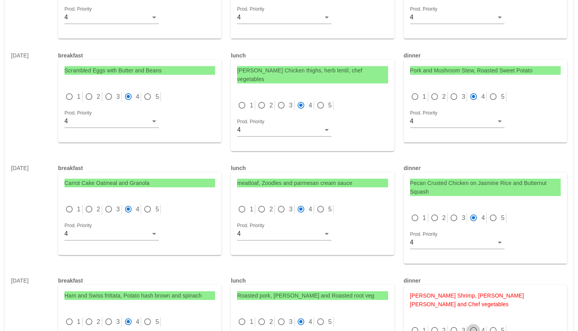
click at [471, 325] on div at bounding box center [473, 330] width 11 height 11
radio input "true"
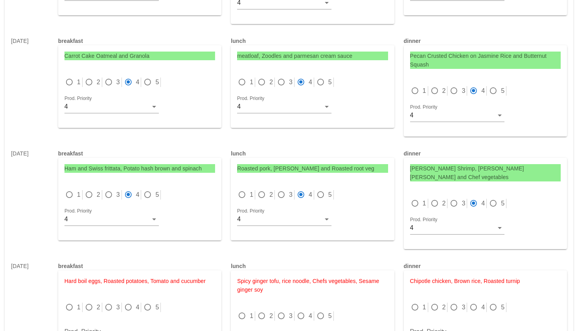
scroll to position [3940, 0]
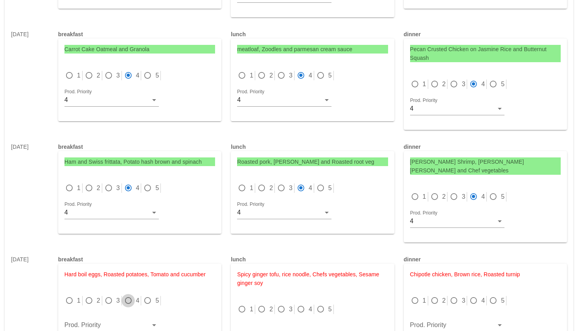
click at [130, 295] on div at bounding box center [128, 300] width 11 height 11
radio input "true"
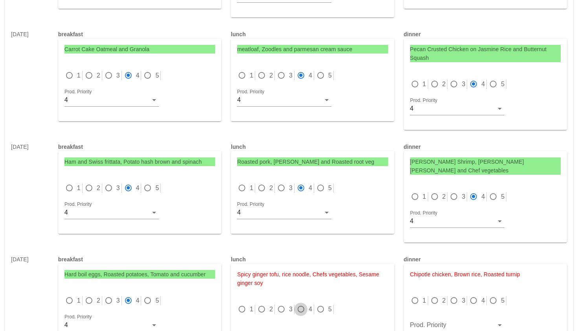
click at [300, 303] on div at bounding box center [300, 308] width 11 height 11
radio input "true"
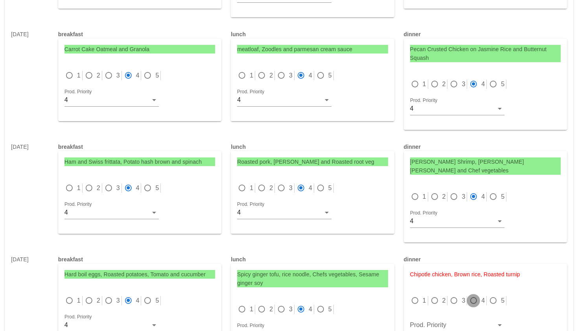
click at [472, 295] on div at bounding box center [473, 300] width 11 height 11
radio input "true"
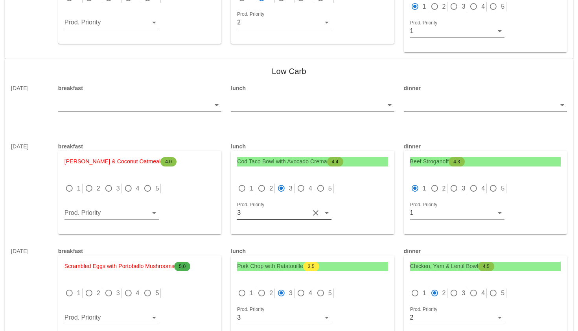
scroll to position [751, 0]
click at [70, 182] on div at bounding box center [69, 187] width 11 height 11
radio input "true"
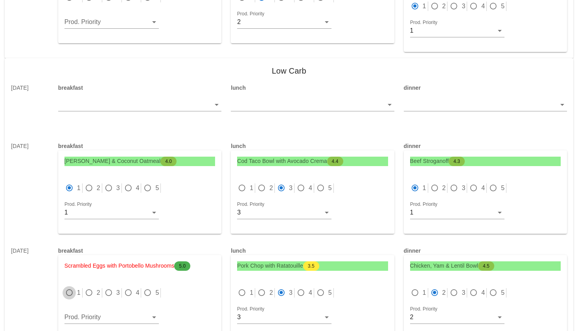
click at [70, 287] on div at bounding box center [69, 292] width 11 height 11
radio input "true"
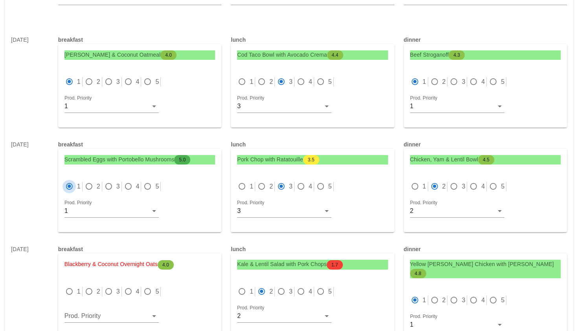
scroll to position [864, 0]
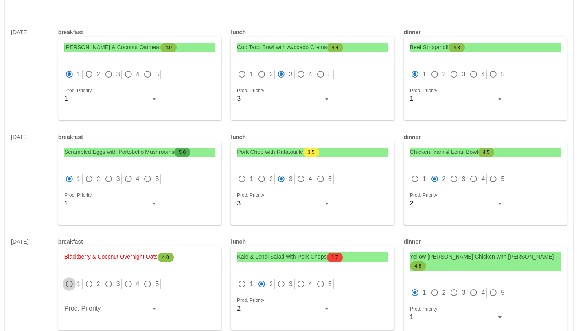
click at [68, 278] on div at bounding box center [69, 283] width 11 height 11
radio input "true"
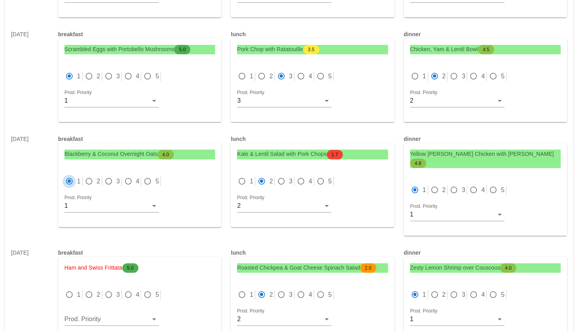
scroll to position [971, 0]
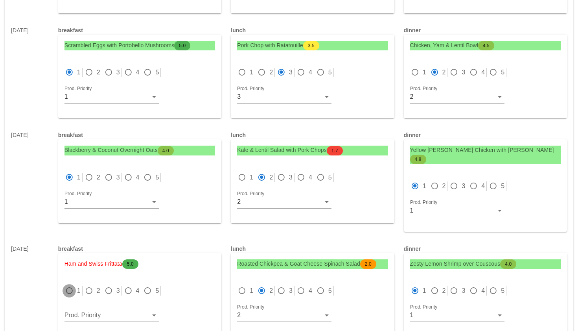
click at [68, 285] on div at bounding box center [69, 290] width 11 height 11
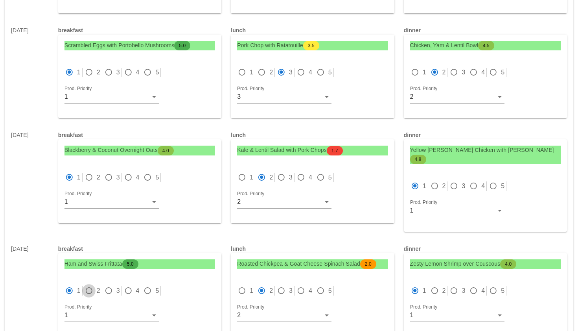
click at [87, 285] on div at bounding box center [88, 290] width 11 height 11
radio input "false"
radio input "true"
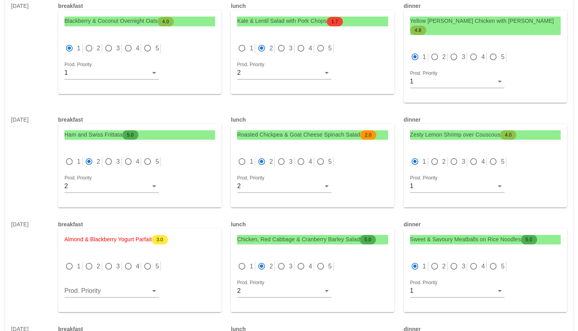
scroll to position [1106, 0]
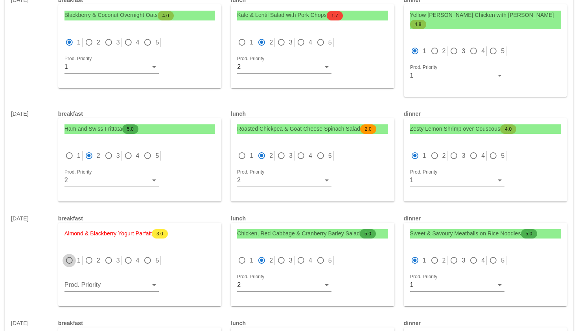
click at [70, 255] on div at bounding box center [69, 260] width 11 height 11
radio input "true"
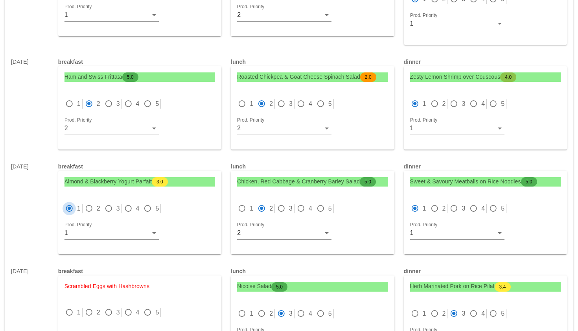
scroll to position [1196, 0]
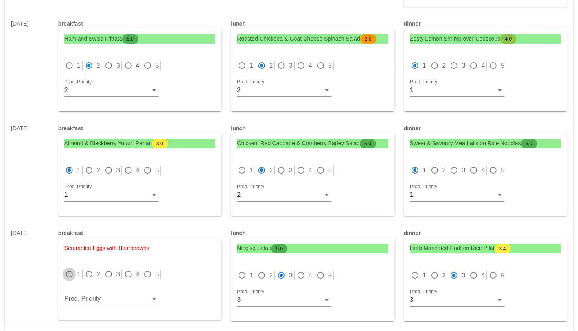
click at [70, 268] on div at bounding box center [69, 273] width 11 height 11
radio input "true"
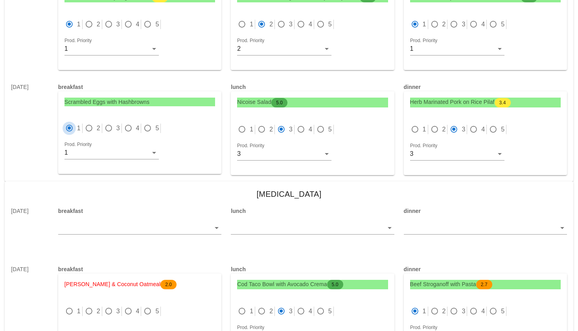
scroll to position [1352, 0]
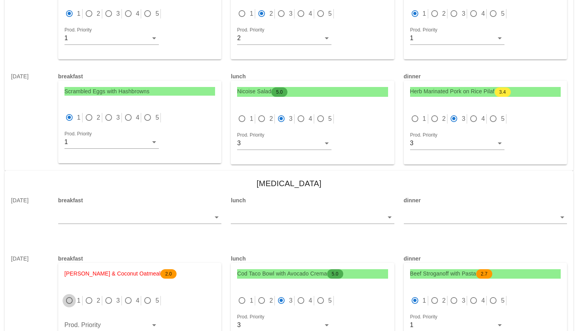
click at [67, 295] on div at bounding box center [69, 300] width 11 height 11
radio input "true"
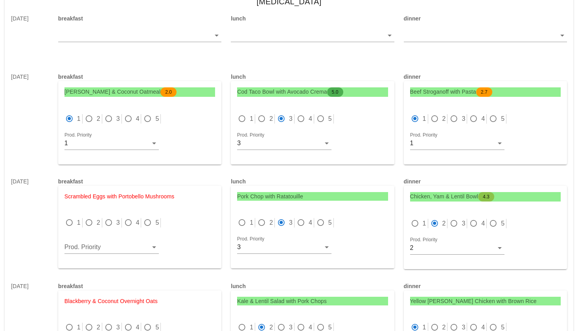
scroll to position [1550, 0]
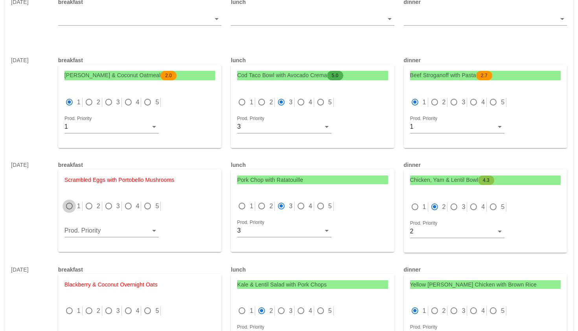
click at [69, 200] on div at bounding box center [69, 205] width 11 height 11
radio input "true"
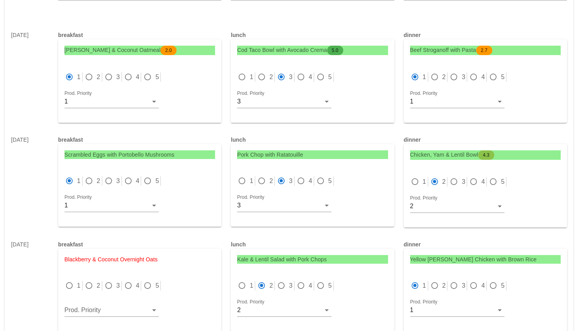
scroll to position [1602, 0]
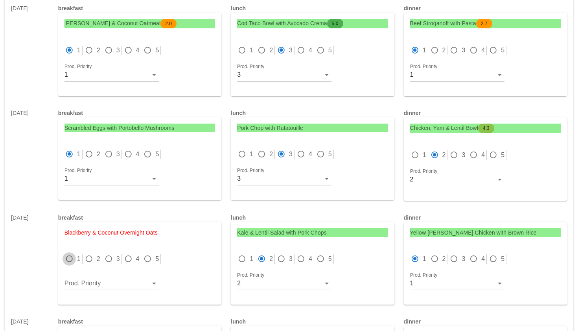
click at [69, 253] on div at bounding box center [69, 258] width 11 height 11
radio input "true"
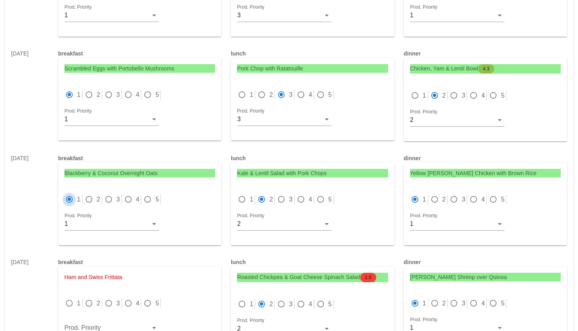
scroll to position [1692, 0]
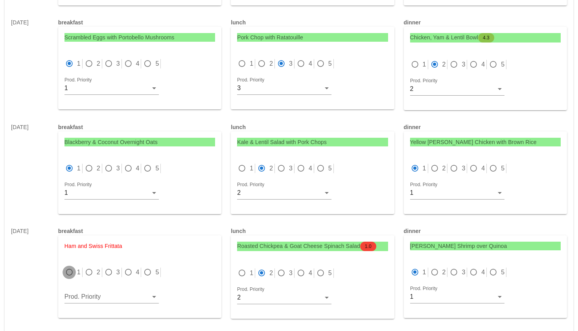
click at [66, 266] on div at bounding box center [69, 271] width 11 height 11
click at [90, 266] on div at bounding box center [88, 271] width 11 height 11
radio input "false"
radio input "true"
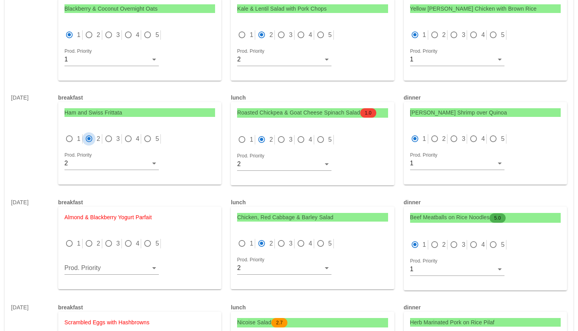
scroll to position [1841, 0]
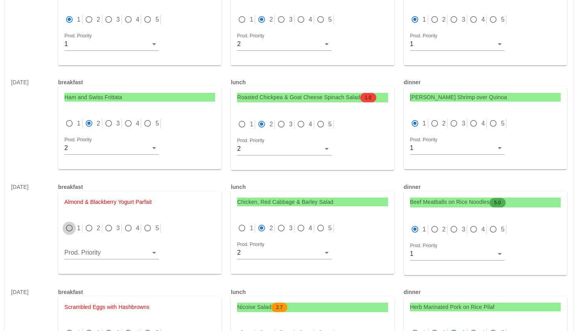
click at [72, 222] on div at bounding box center [69, 227] width 11 height 11
radio input "true"
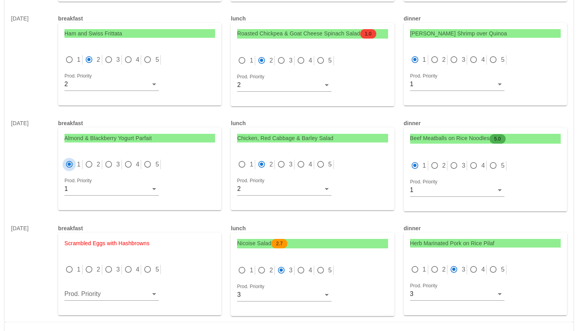
scroll to position [1940, 0]
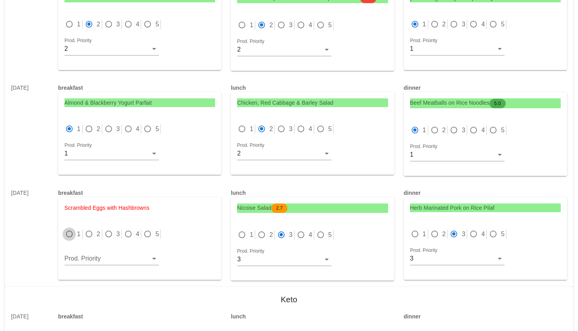
click at [69, 228] on div at bounding box center [69, 233] width 11 height 11
radio input "true"
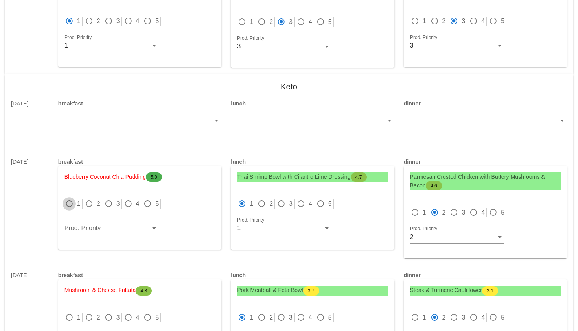
scroll to position [2153, 0]
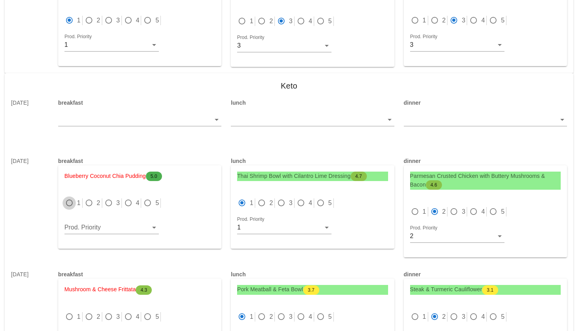
click at [69, 197] on div at bounding box center [69, 202] width 11 height 11
radio input "true"
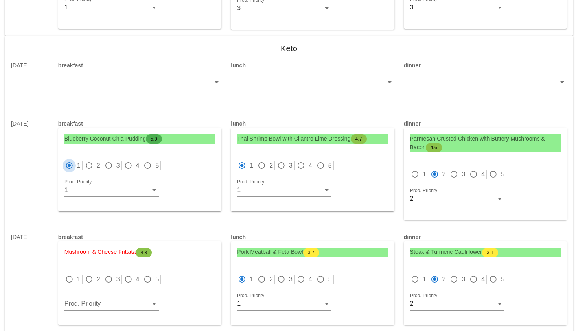
scroll to position [2235, 0]
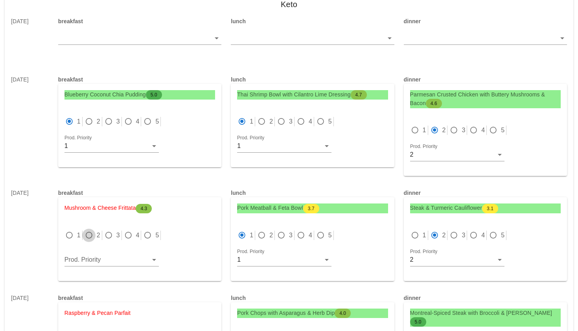
click at [88, 230] on div at bounding box center [88, 235] width 11 height 11
radio input "true"
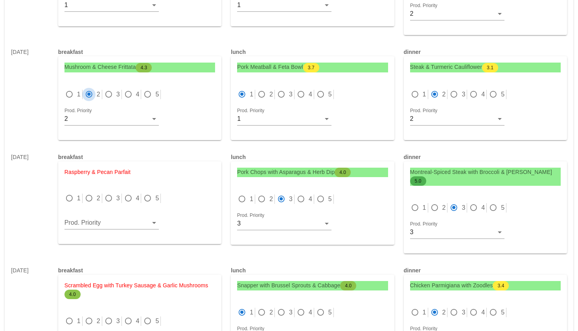
scroll to position [2379, 0]
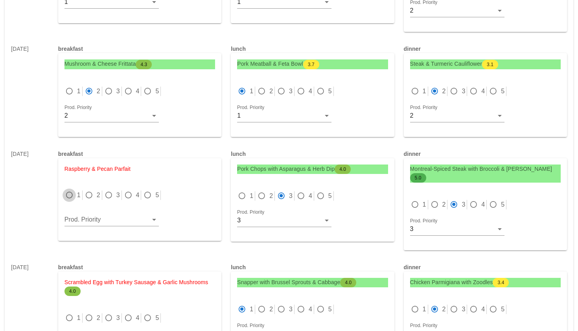
click at [72, 189] on div at bounding box center [69, 194] width 11 height 11
radio input "true"
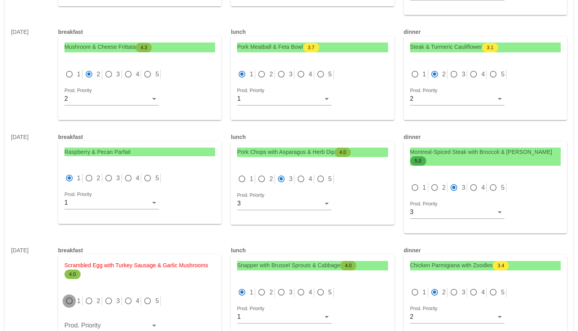
click at [71, 295] on div at bounding box center [69, 300] width 11 height 11
radio input "true"
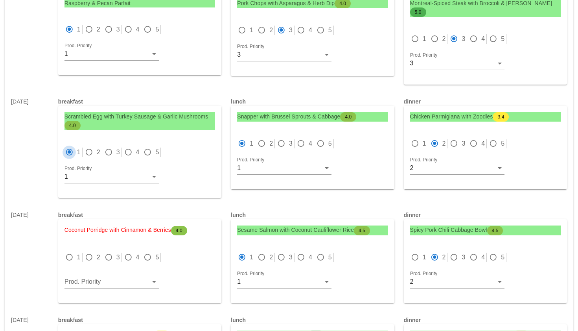
scroll to position [2550, 0]
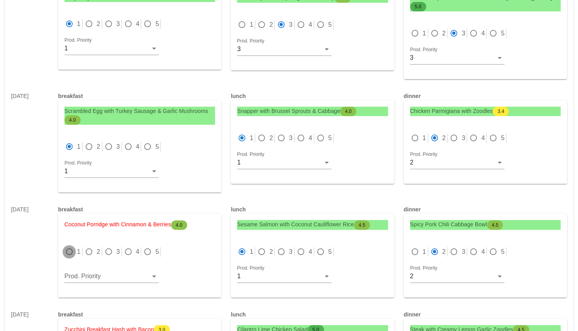
click at [68, 246] on div at bounding box center [69, 251] width 11 height 11
radio input "true"
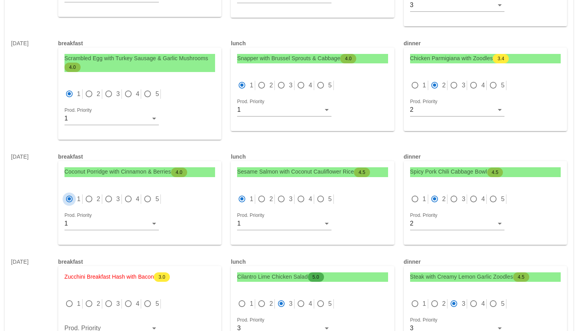
scroll to position [2632, 0]
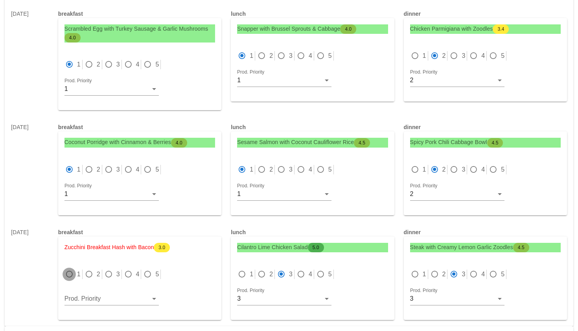
click at [70, 268] on div at bounding box center [69, 273] width 11 height 11
radio input "true"
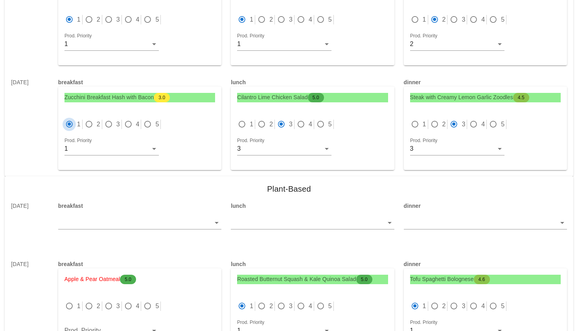
scroll to position [2789, 0]
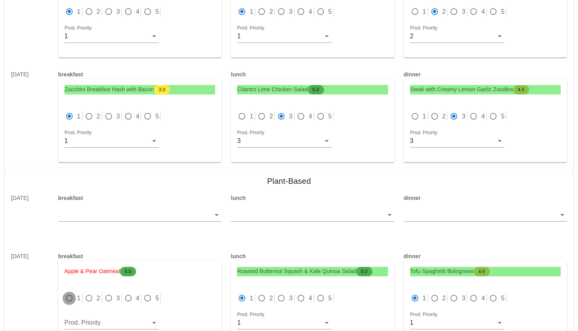
click at [67, 292] on div at bounding box center [69, 297] width 11 height 11
radio input "true"
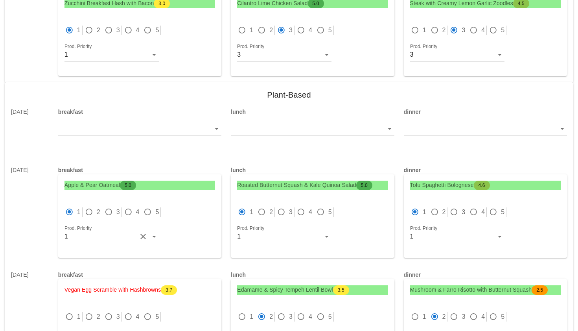
scroll to position [2884, 0]
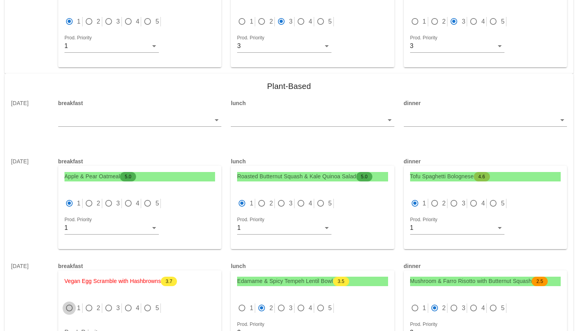
click at [68, 302] on div at bounding box center [69, 307] width 11 height 11
radio input "true"
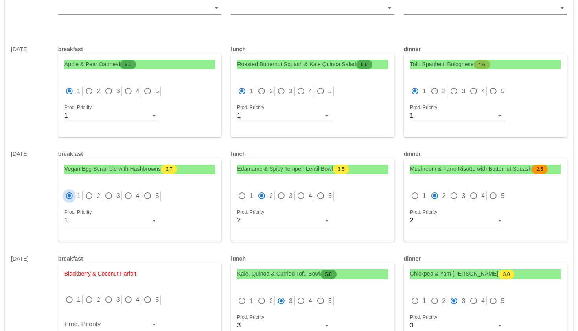
scroll to position [2998, 0]
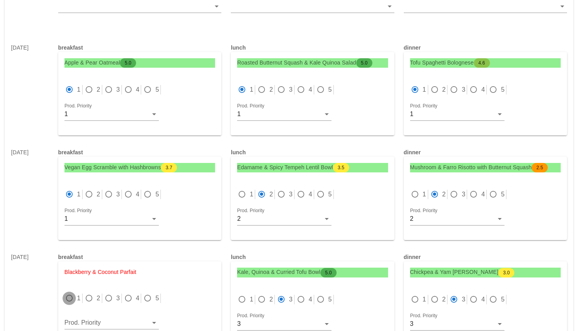
click at [68, 292] on div at bounding box center [69, 297] width 11 height 11
radio input "true"
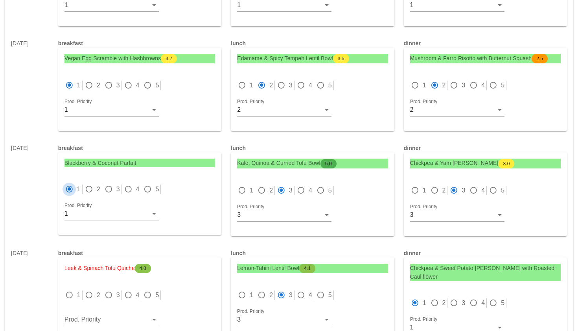
scroll to position [3118, 0]
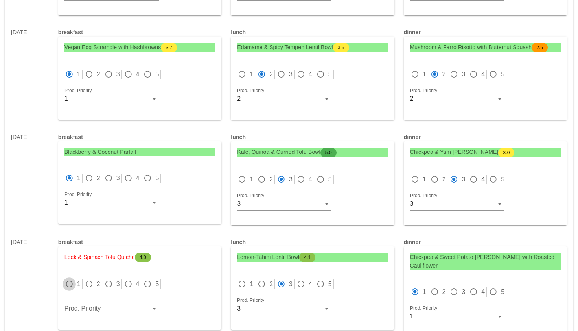
click at [67, 278] on div at bounding box center [69, 283] width 11 height 11
radio input "true"
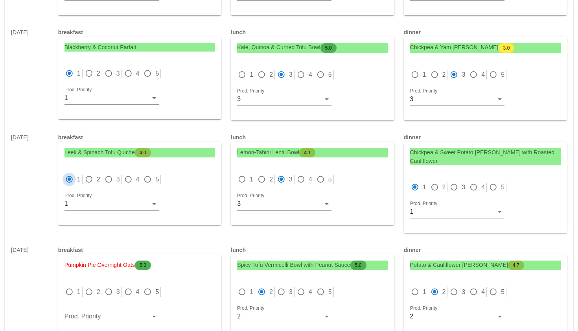
scroll to position [3223, 0]
click at [67, 286] on div at bounding box center [69, 291] width 11 height 11
radio input "true"
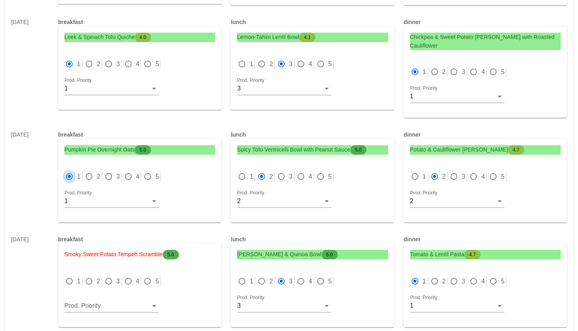
scroll to position [3346, 0]
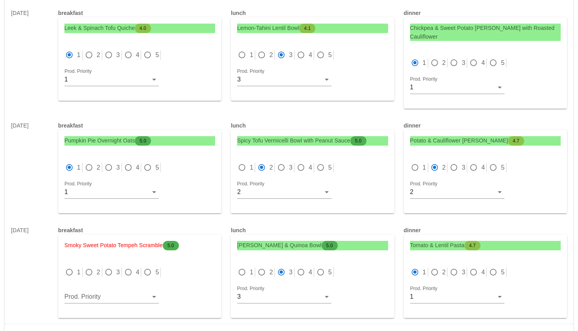
click at [66, 278] on div at bounding box center [139, 281] width 151 height 6
click at [69, 266] on div at bounding box center [69, 271] width 11 height 11
radio input "true"
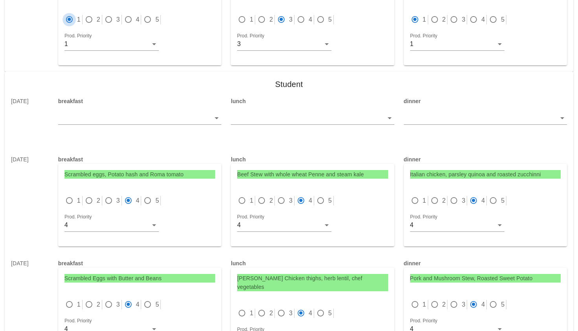
scroll to position [3618, 0]
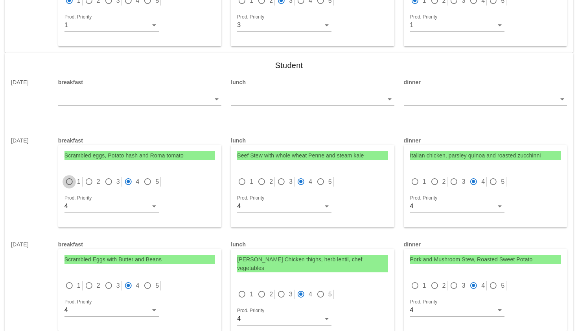
click at [69, 176] on div at bounding box center [69, 181] width 11 height 11
click at [125, 176] on div at bounding box center [128, 181] width 11 height 11
radio input "false"
radio input "true"
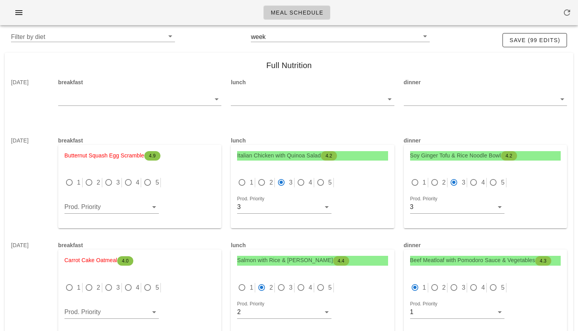
scroll to position [0, 0]
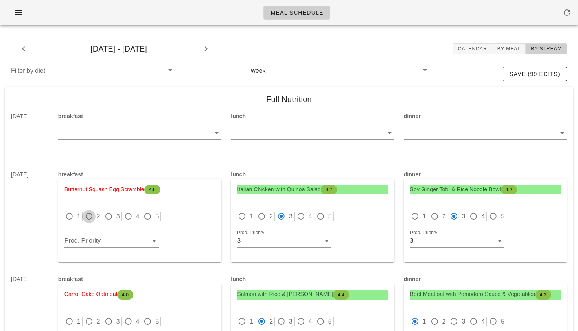
click at [87, 216] on div at bounding box center [88, 216] width 11 height 11
radio input "true"
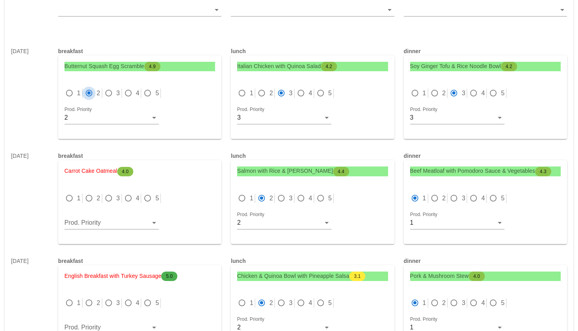
scroll to position [125, 0]
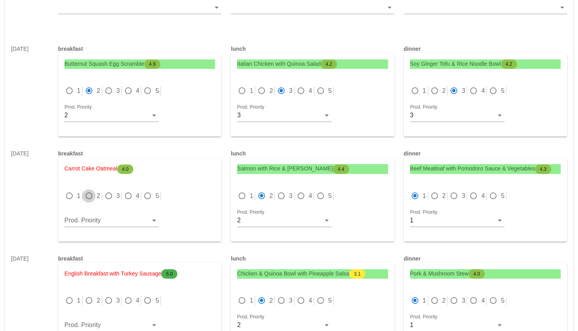
click at [88, 198] on div at bounding box center [88, 195] width 11 height 11
radio input "true"
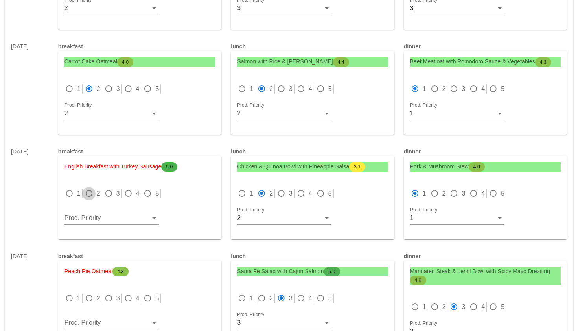
click at [88, 198] on div at bounding box center [88, 193] width 11 height 11
radio input "true"
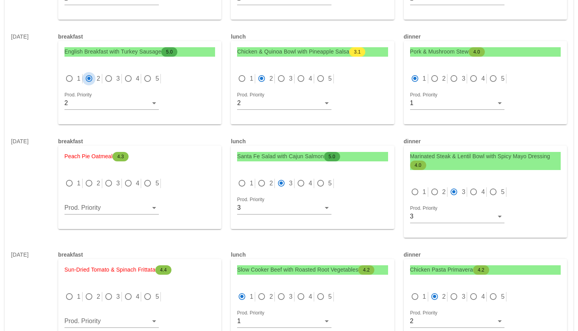
scroll to position [367, 0]
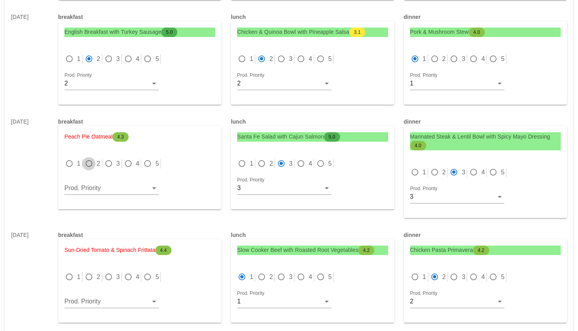
click at [88, 166] on div at bounding box center [88, 163] width 11 height 11
radio input "true"
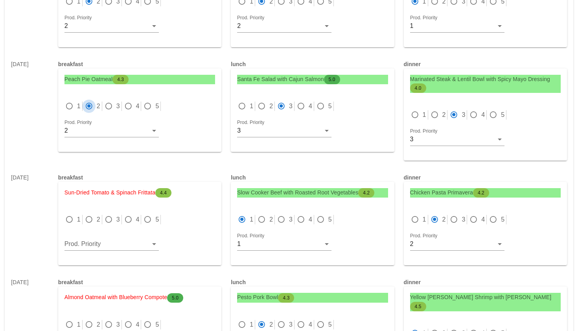
scroll to position [439, 0]
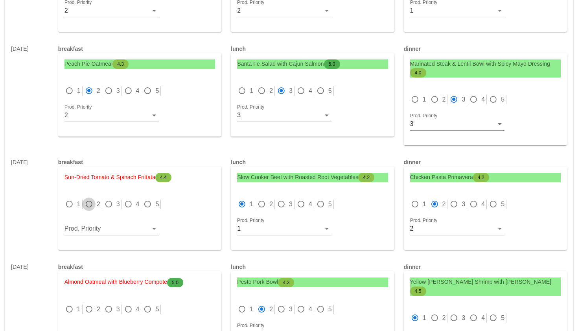
click at [90, 201] on div at bounding box center [88, 203] width 11 height 11
radio input "true"
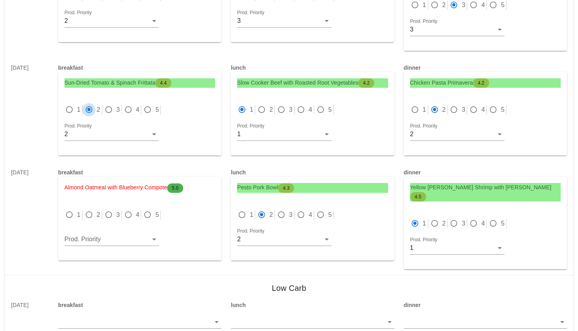
scroll to position [570, 0]
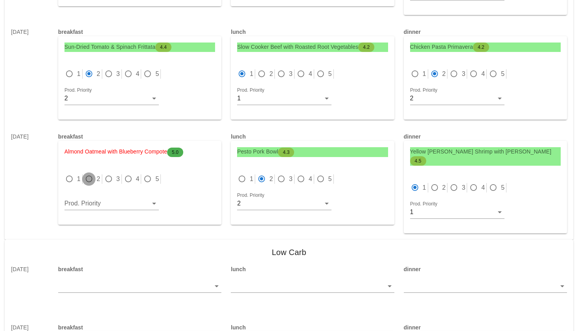
click at [90, 180] on div at bounding box center [88, 178] width 11 height 11
radio input "true"
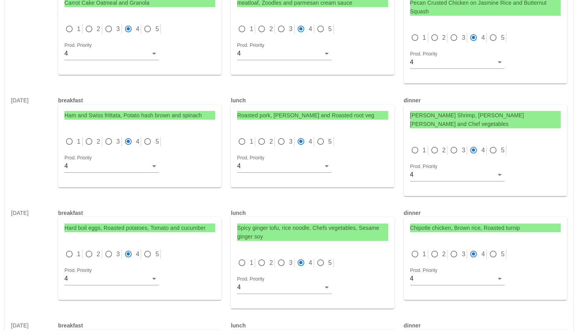
scroll to position [4027, 0]
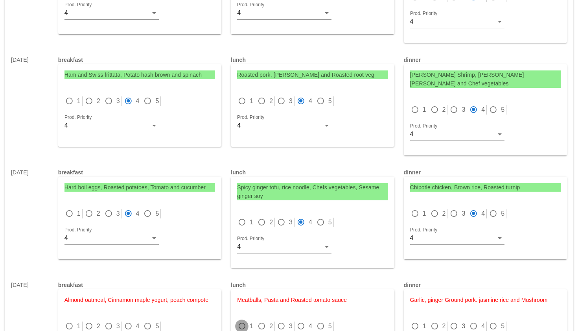
click at [241, 320] on div at bounding box center [241, 325] width 11 height 11
radio input "true"
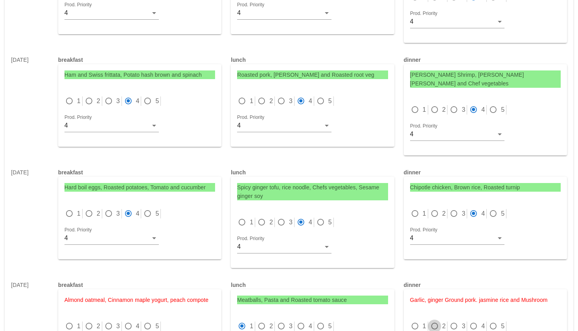
click at [432, 320] on div at bounding box center [434, 325] width 11 height 11
radio input "true"
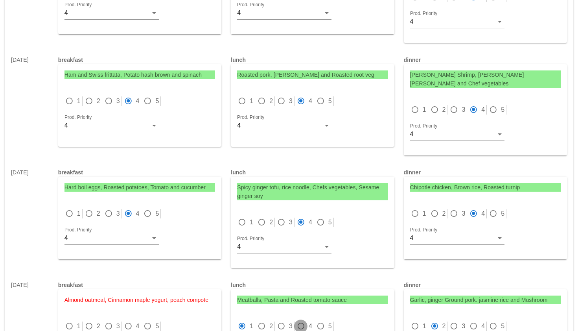
click at [303, 320] on div at bounding box center [300, 325] width 11 height 11
radio input "false"
radio input "true"
click at [470, 320] on div at bounding box center [473, 325] width 11 height 11
radio input "false"
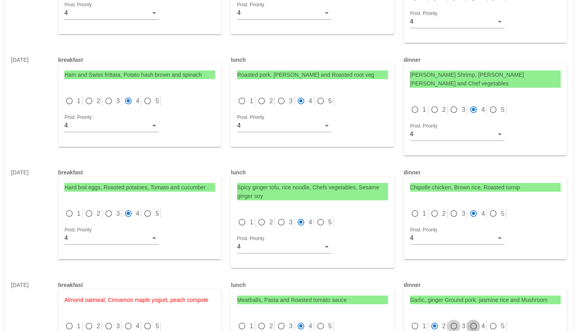
radio input "true"
click at [128, 320] on div at bounding box center [128, 325] width 11 height 11
radio input "true"
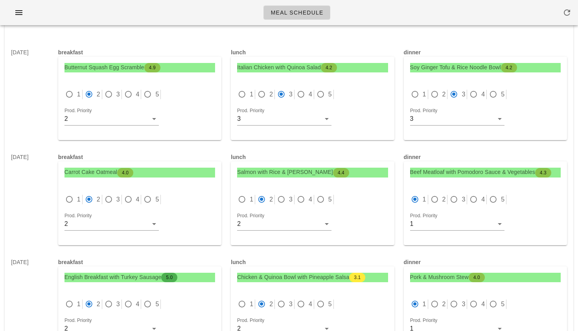
scroll to position [0, 0]
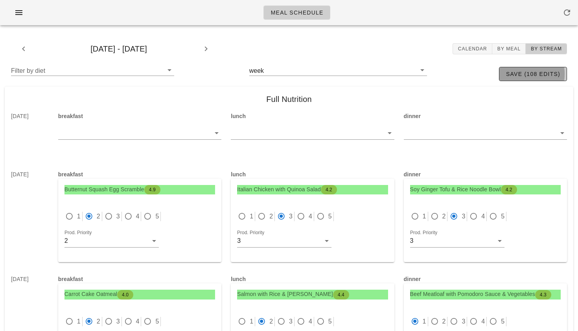
click at [542, 72] on span "save (108 edits)" at bounding box center [532, 74] width 55 height 6
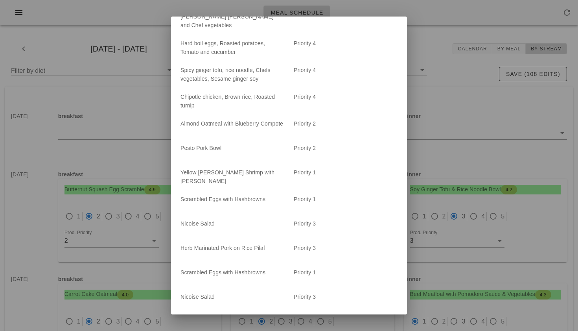
scroll to position [2463, 0]
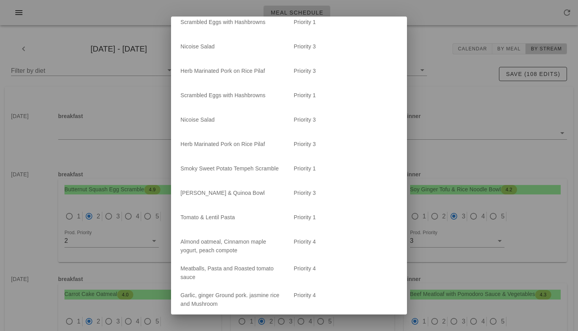
click at [379, 319] on button "Save" at bounding box center [387, 326] width 25 height 14
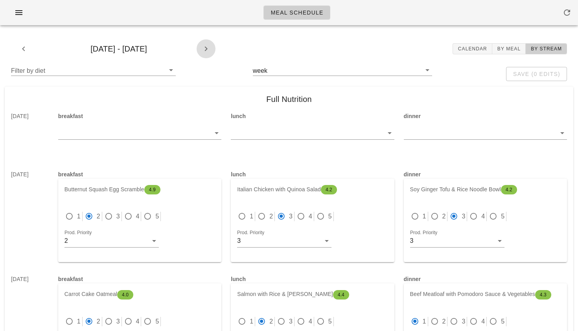
click at [211, 47] on span "button" at bounding box center [206, 48] width 19 height 9
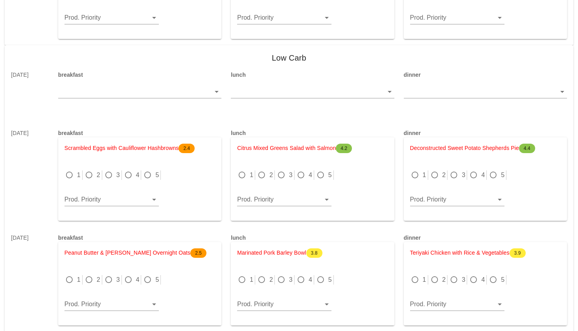
scroll to position [756, 0]
click at [414, 169] on div at bounding box center [414, 174] width 11 height 11
radio input "true"
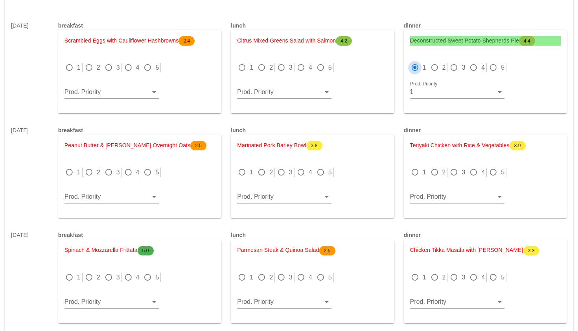
scroll to position [864, 0]
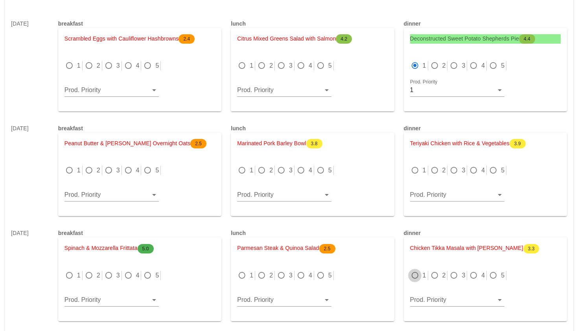
click at [412, 270] on div at bounding box center [414, 275] width 11 height 11
radio input "true"
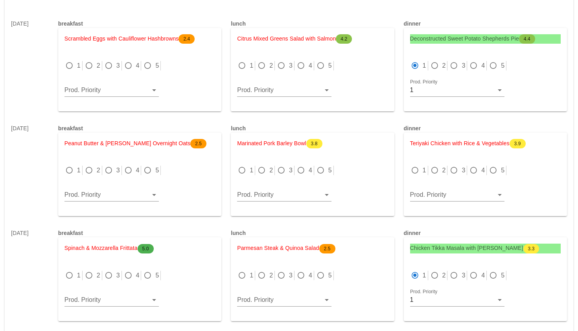
click at [440, 165] on div "2" at bounding box center [439, 169] width 18 height 9
radio input "true"
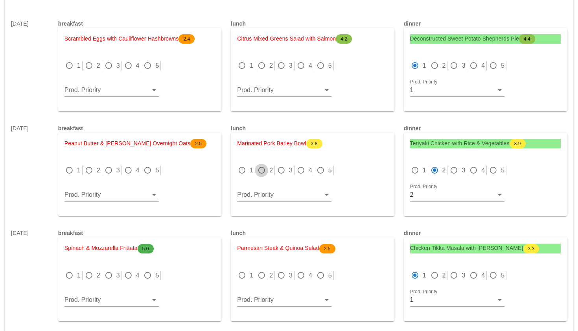
click at [262, 165] on div at bounding box center [261, 170] width 11 height 11
radio input "true"
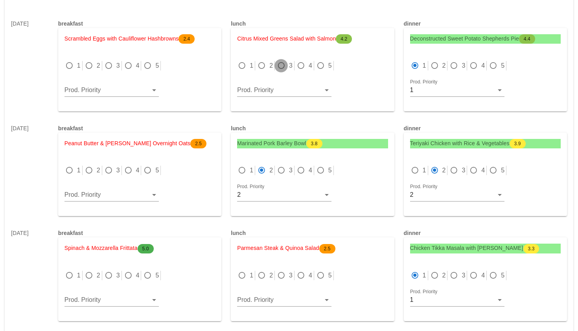
click at [282, 60] on div at bounding box center [281, 65] width 11 height 11
radio input "true"
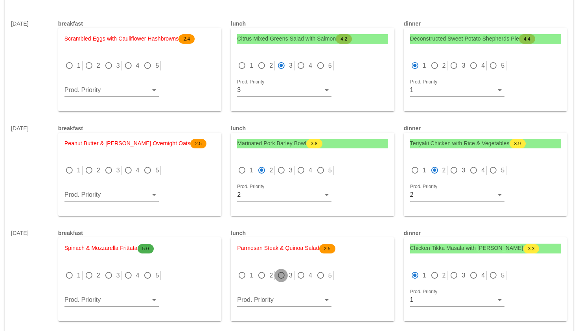
click at [282, 270] on div at bounding box center [281, 275] width 11 height 11
radio input "true"
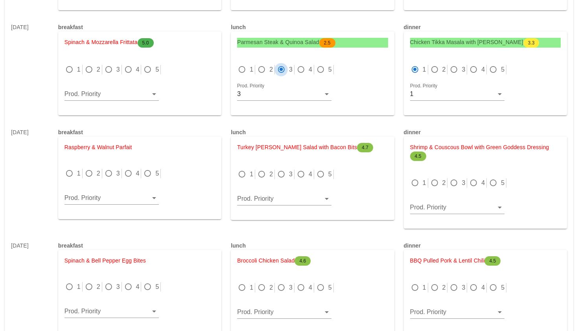
scroll to position [1080, 0]
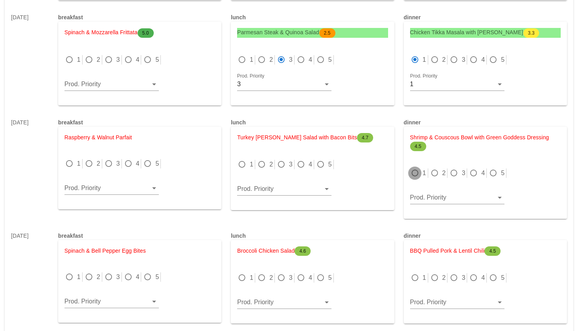
click at [413, 167] on div at bounding box center [414, 172] width 11 height 11
radio input "true"
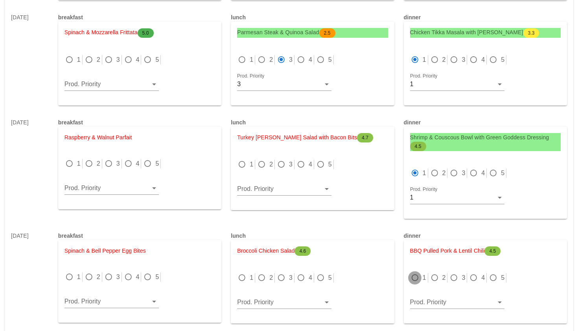
click at [416, 272] on div at bounding box center [414, 277] width 11 height 11
radio input "true"
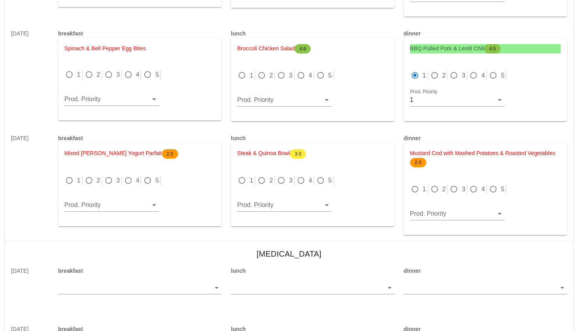
scroll to position [1283, 0]
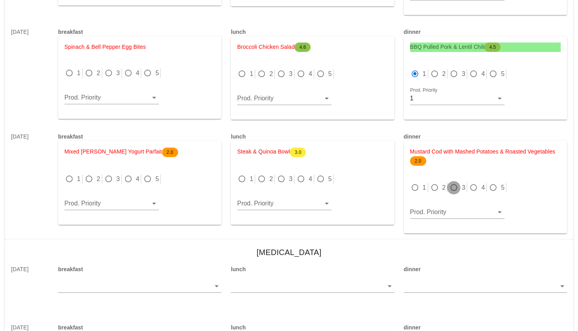
click at [450, 182] on div at bounding box center [453, 187] width 11 height 11
radio input "true"
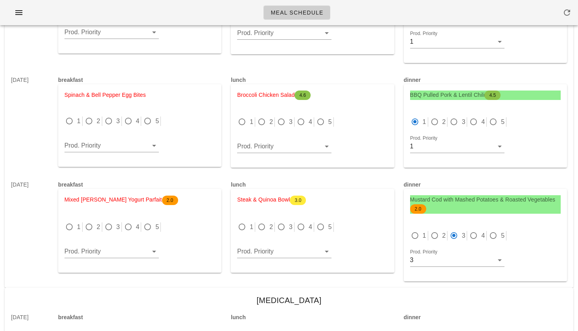
scroll to position [1231, 0]
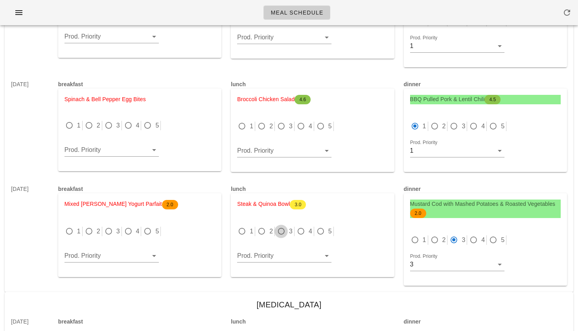
click at [281, 226] on div at bounding box center [281, 231] width 11 height 11
radio input "true"
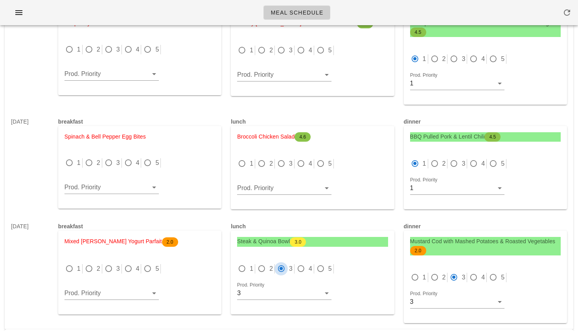
scroll to position [1187, 0]
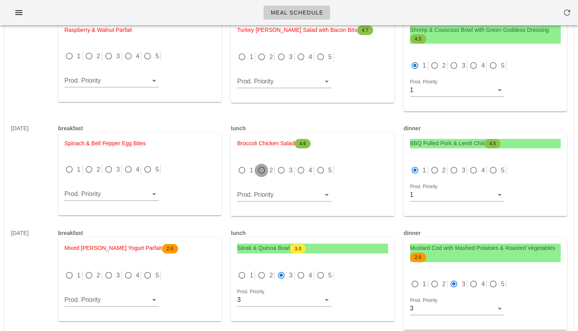
click at [265, 165] on div at bounding box center [261, 170] width 11 height 11
radio input "true"
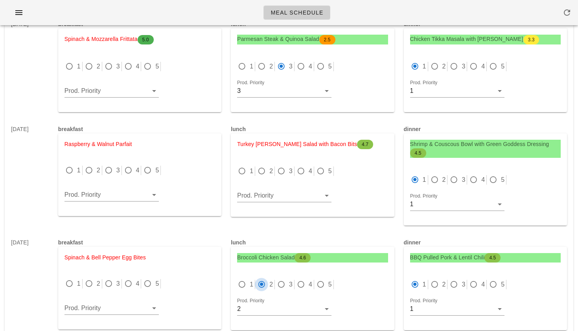
scroll to position [1062, 0]
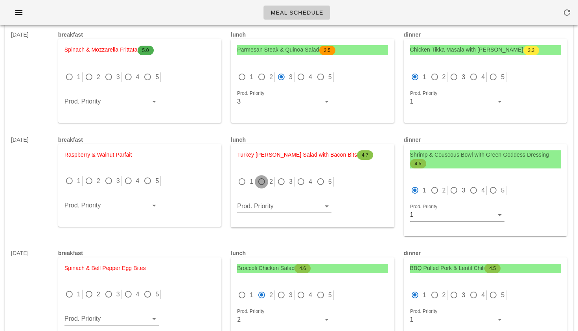
click at [259, 176] on div at bounding box center [261, 181] width 11 height 11
radio input "true"
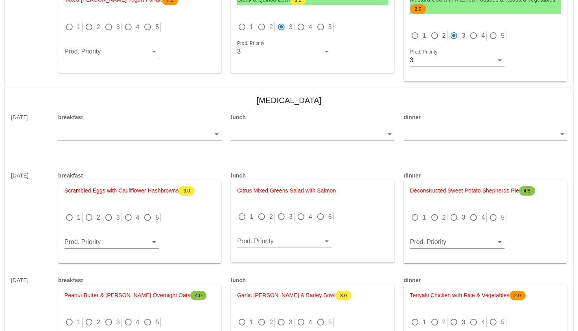
scroll to position [1440, 0]
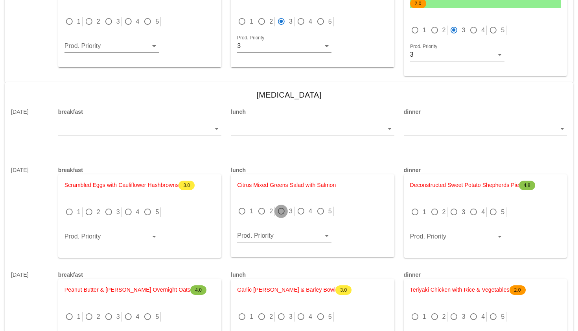
click at [284, 206] on div at bounding box center [281, 211] width 11 height 11
radio input "true"
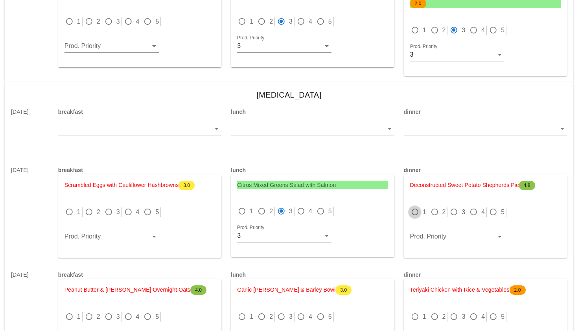
click at [412, 206] on div at bounding box center [414, 211] width 11 height 11
radio input "true"
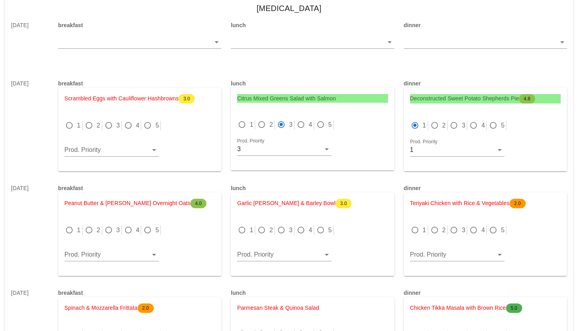
scroll to position [1551, 0]
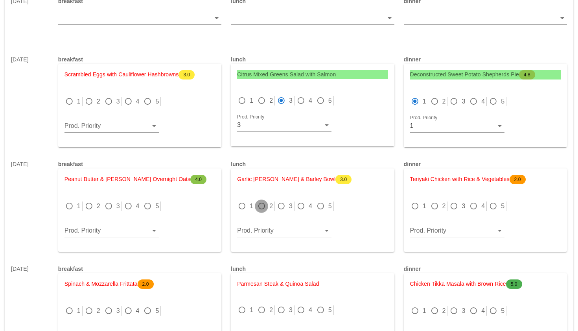
click at [262, 200] on div at bounding box center [261, 205] width 11 height 11
radio input "true"
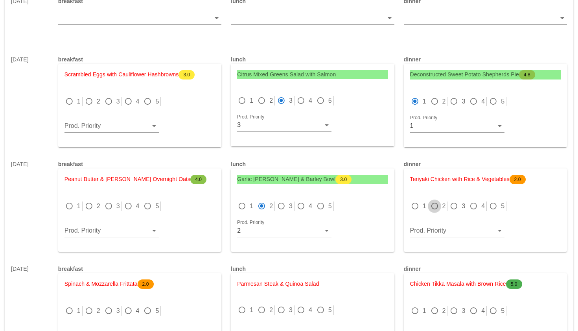
click at [435, 200] on div at bounding box center [434, 205] width 11 height 11
radio input "true"
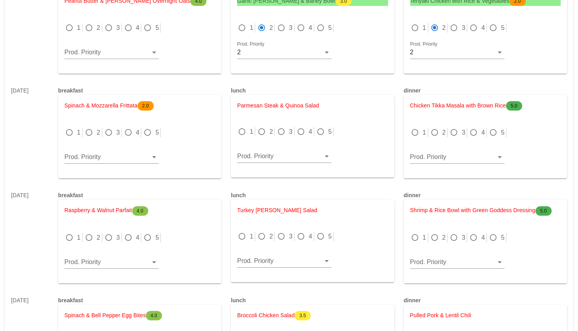
scroll to position [1743, 0]
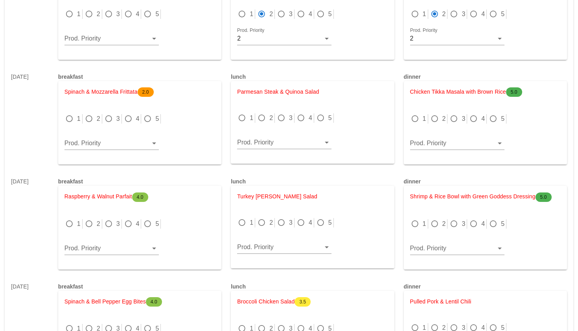
click at [459, 114] on div "3" at bounding box center [458, 118] width 18 height 9
radio input "true"
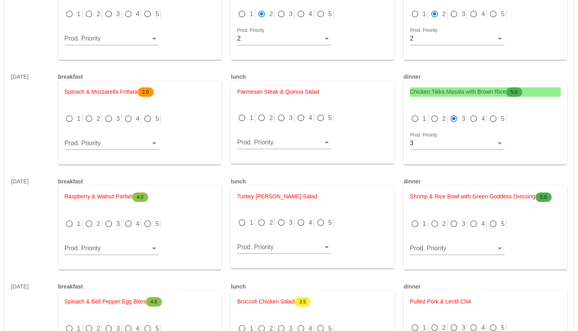
click at [247, 113] on div "1" at bounding box center [246, 117] width 18 height 9
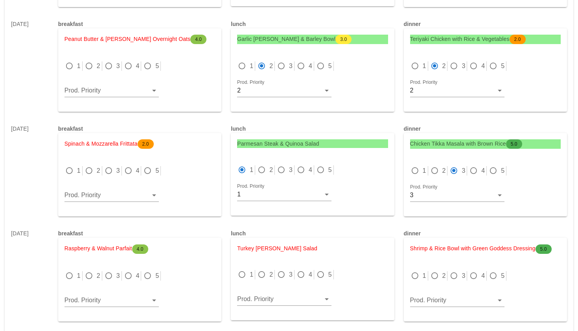
scroll to position [1719, 0]
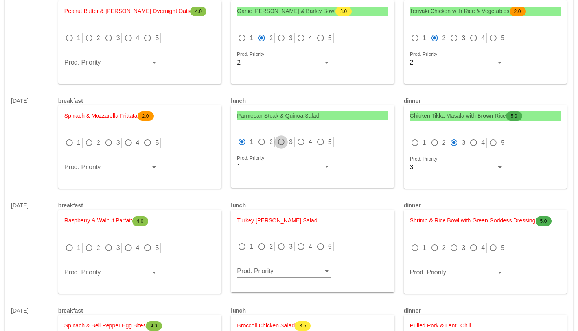
click at [281, 136] on div at bounding box center [281, 141] width 11 height 11
radio input "false"
radio input "true"
click at [412, 137] on div at bounding box center [414, 142] width 11 height 11
radio input "true"
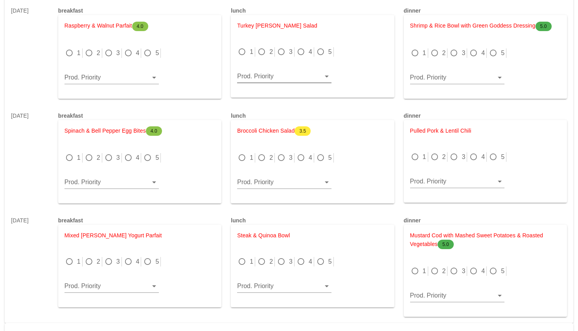
scroll to position [1918, 0]
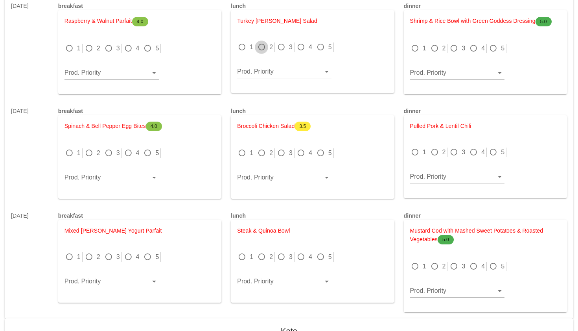
click at [262, 42] on div at bounding box center [261, 47] width 11 height 11
radio input "true"
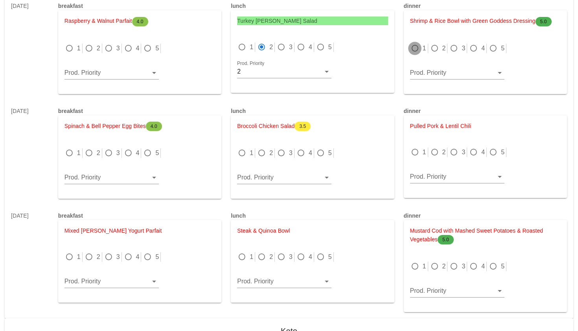
click at [413, 43] on div at bounding box center [414, 48] width 11 height 11
radio input "true"
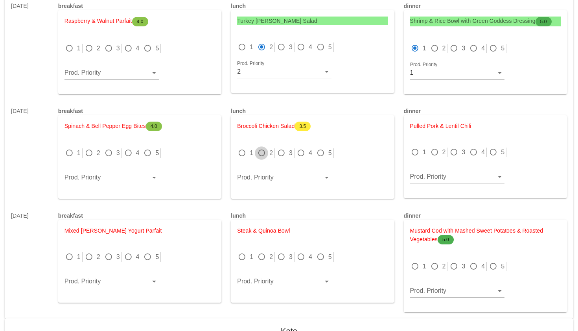
click at [264, 147] on div at bounding box center [261, 152] width 11 height 11
radio input "true"
click at [415, 147] on div at bounding box center [414, 152] width 11 height 11
radio input "true"
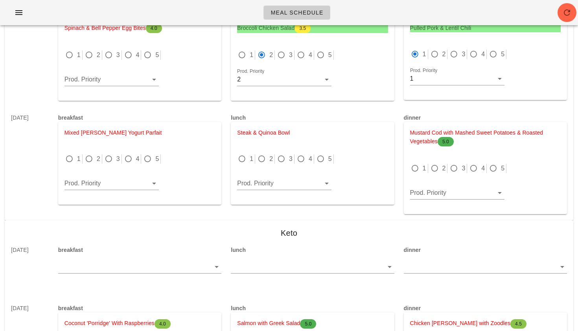
scroll to position [2014, 0]
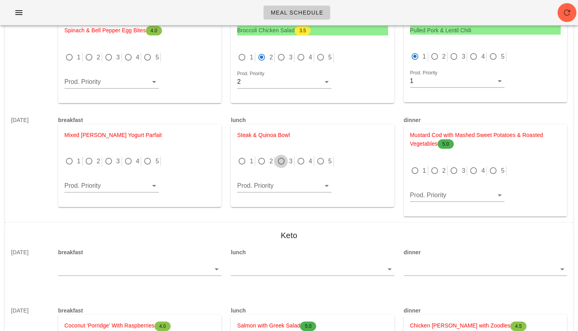
click at [283, 156] on div at bounding box center [281, 161] width 11 height 11
radio input "true"
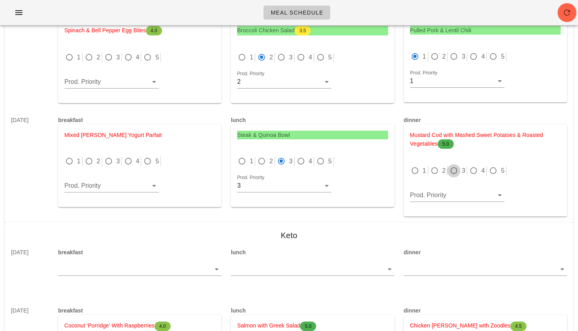
click at [454, 165] on div at bounding box center [453, 170] width 11 height 11
radio input "true"
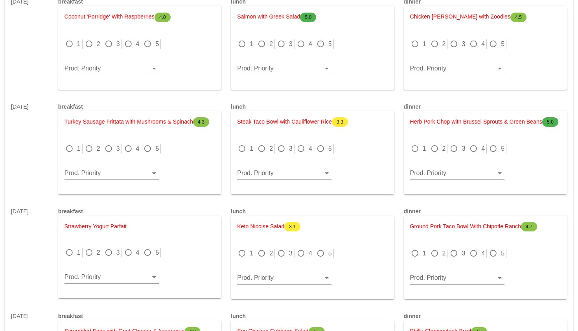
scroll to position [2325, 0]
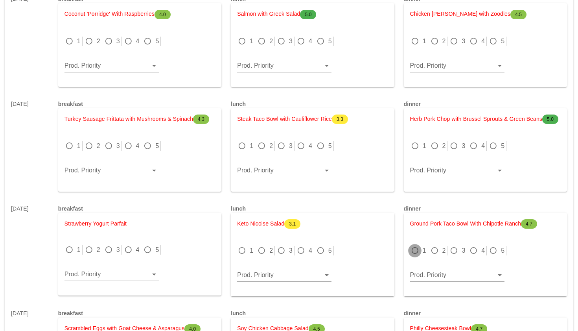
click at [413, 245] on div at bounding box center [414, 250] width 11 height 11
radio input "true"
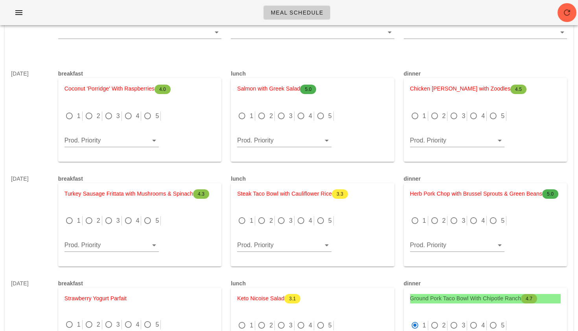
scroll to position [2222, 0]
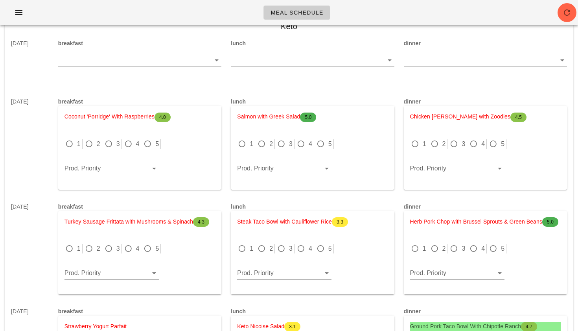
click at [241, 138] on div at bounding box center [241, 143] width 11 height 11
radio input "true"
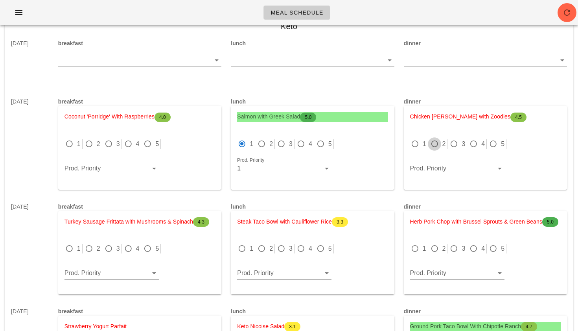
click at [432, 138] on div at bounding box center [434, 143] width 11 height 11
radio input "true"
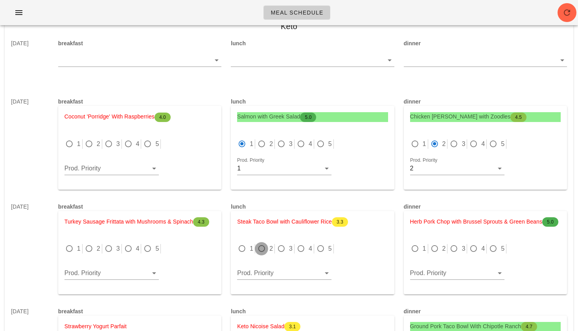
click at [263, 243] on div at bounding box center [261, 248] width 11 height 11
radio input "true"
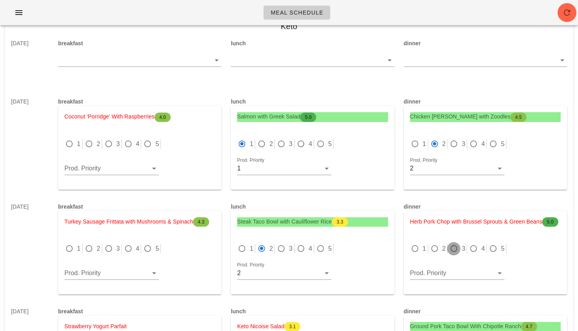
click at [457, 243] on div at bounding box center [453, 248] width 11 height 11
radio input "true"
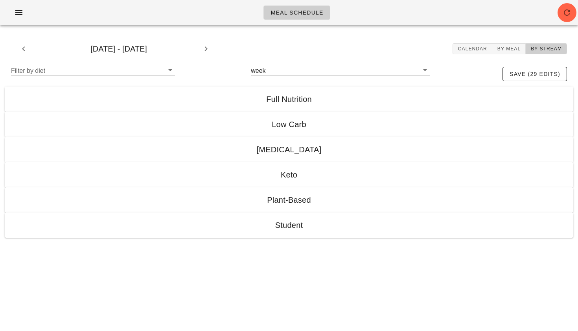
click at [393, 83] on div "Filter by diet week save (29 edits)" at bounding box center [289, 73] width 568 height 25
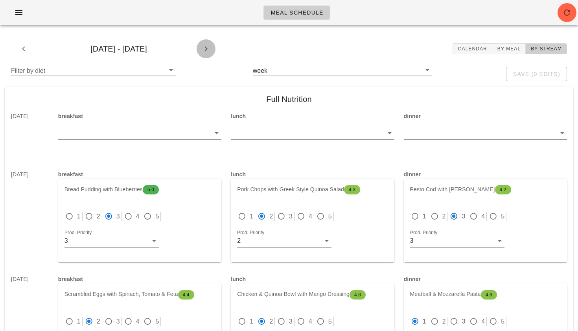
click at [209, 48] on icon "button" at bounding box center [205, 48] width 9 height 9
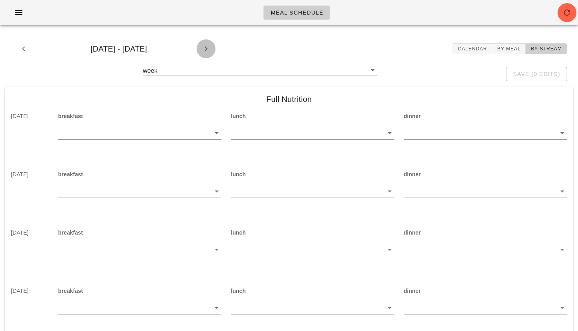
click at [209, 48] on icon "button" at bounding box center [205, 48] width 9 height 9
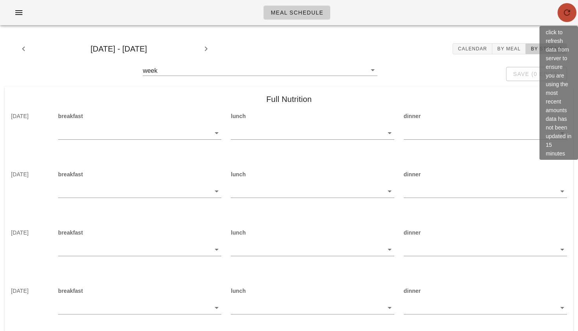
click at [569, 12] on icon "button" at bounding box center [566, 12] width 9 height 9
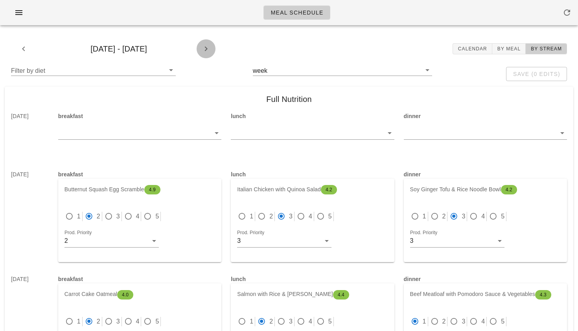
click at [203, 50] on icon "button" at bounding box center [205, 48] width 9 height 9
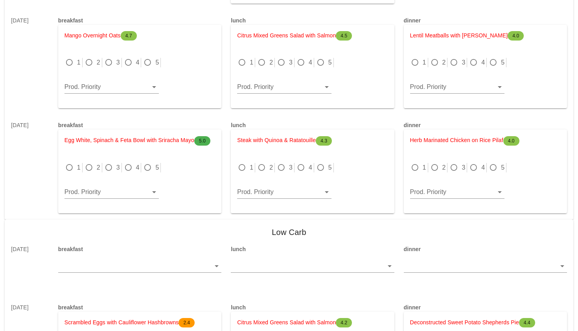
scroll to position [582, 0]
